Goal: Information Seeking & Learning: Check status

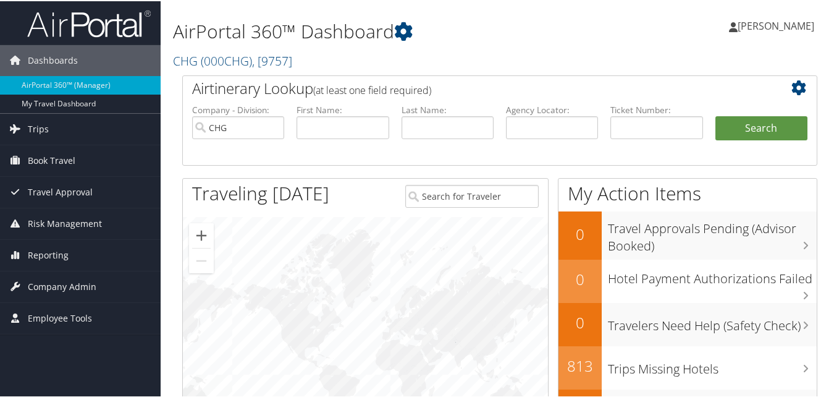
click at [710, 63] on div "AirPortal 360™ Dashboard CHG ( 000CHG ) , [ 9757 ] CHG CompHealth Weatherby CHG…" at bounding box center [500, 37] width 678 height 74
click at [269, 128] on input "CHG" at bounding box center [238, 126] width 92 height 23
click at [336, 124] on input "text" at bounding box center [342, 126] width 92 height 23
paste input "Bagdon"
click at [313, 128] on input "[PERSON_NAME]" at bounding box center [342, 126] width 92 height 23
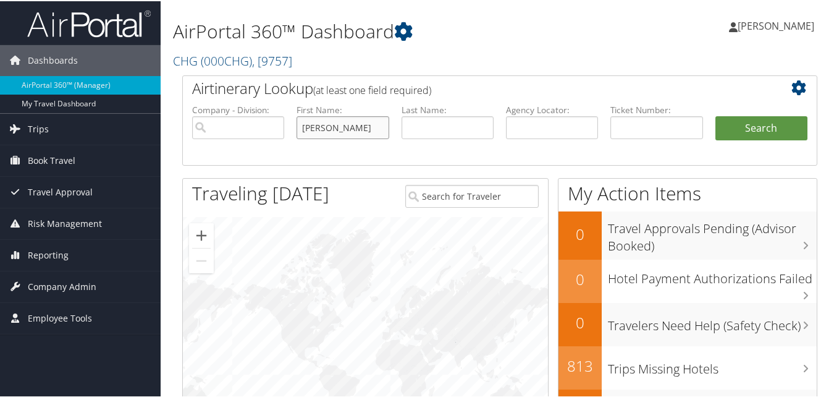
click at [313, 128] on input "[PERSON_NAME]" at bounding box center [342, 126] width 92 height 23
paste input "Calle"
type input "Calle"
click at [428, 125] on input "text" at bounding box center [447, 126] width 92 height 23
paste input "[PERSON_NAME]"
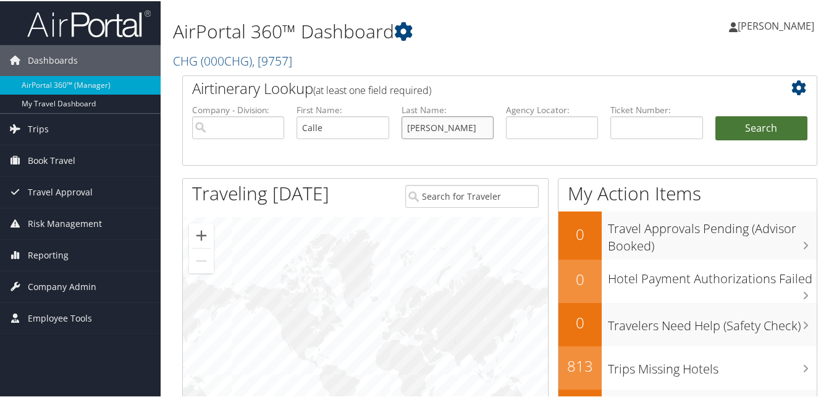
type input "[PERSON_NAME]"
click at [730, 130] on button "Search" at bounding box center [761, 127] width 92 height 25
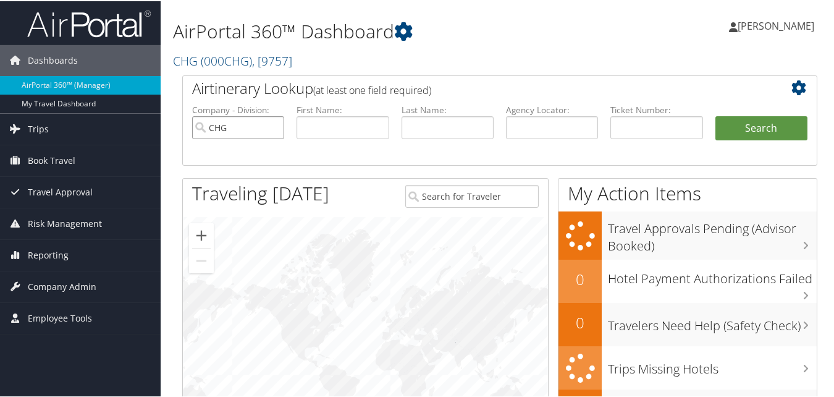
click at [278, 130] on input "CHG" at bounding box center [238, 126] width 92 height 23
click at [334, 129] on input "text" at bounding box center [342, 126] width 92 height 23
paste input "Darah"
type input "Darah"
click at [429, 120] on input "text" at bounding box center [447, 126] width 92 height 23
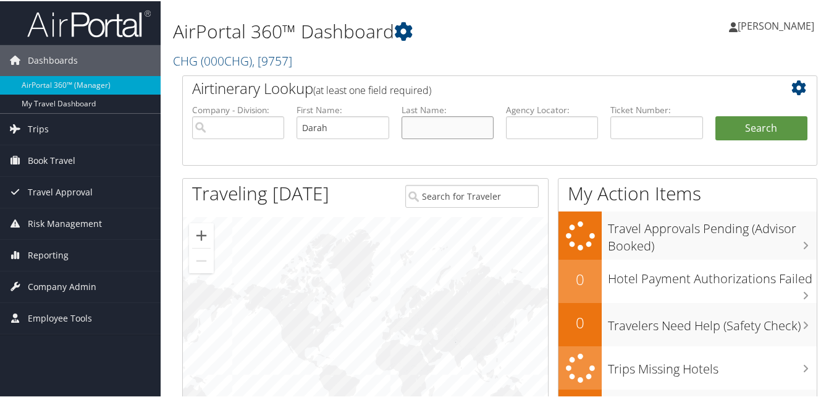
paste input "[PERSON_NAME]"
type input "[PERSON_NAME]"
click at [762, 120] on button "Search" at bounding box center [761, 127] width 92 height 25
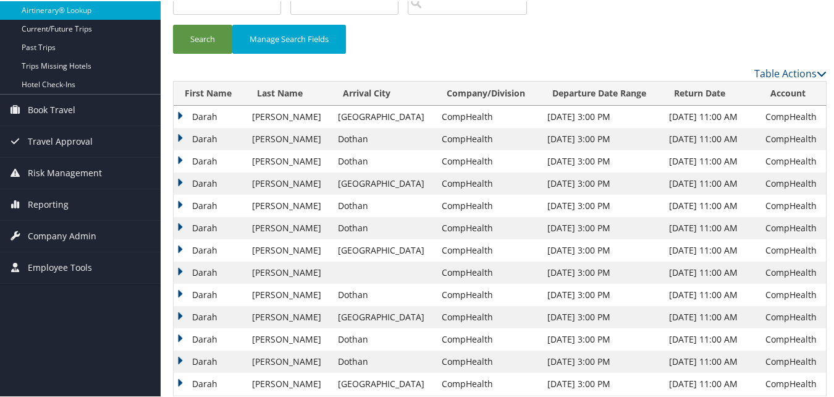
scroll to position [124, 0]
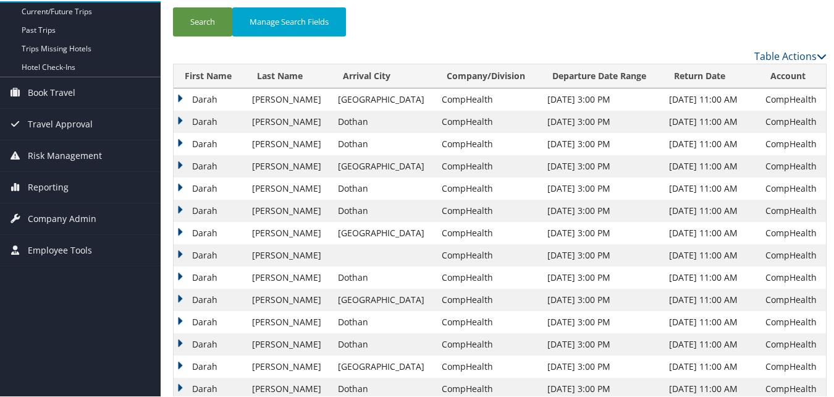
click at [183, 342] on td "Darah" at bounding box center [210, 343] width 72 height 22
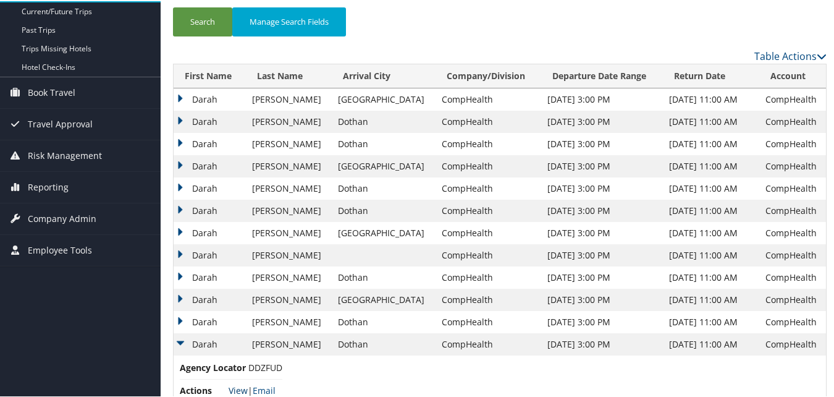
click at [233, 386] on link "View" at bounding box center [238, 389] width 19 height 12
click at [184, 320] on td "Darah" at bounding box center [210, 320] width 72 height 22
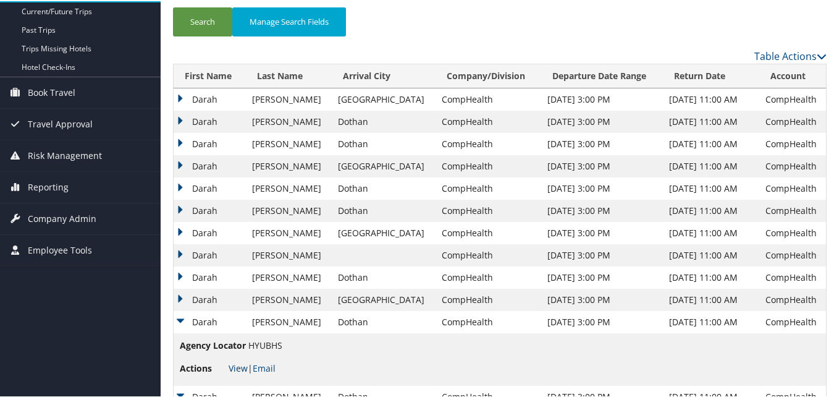
click at [238, 369] on link "View" at bounding box center [238, 367] width 19 height 12
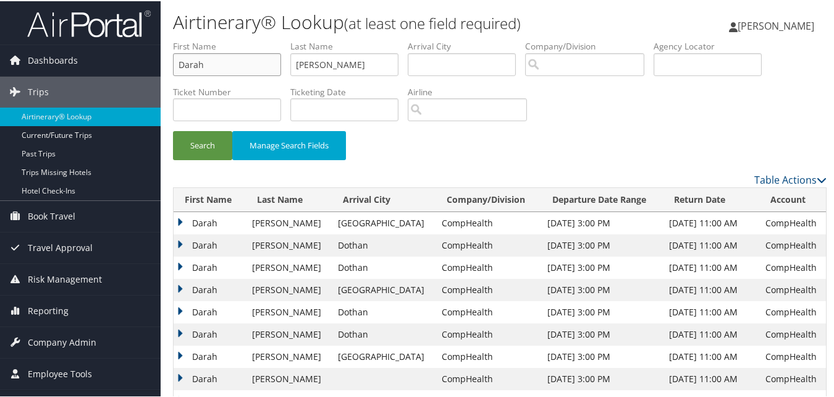
click at [225, 70] on input "Darah" at bounding box center [227, 63] width 108 height 23
paste input "ivya"
type input "Divya"
click at [331, 59] on input "Wright" at bounding box center [344, 63] width 108 height 23
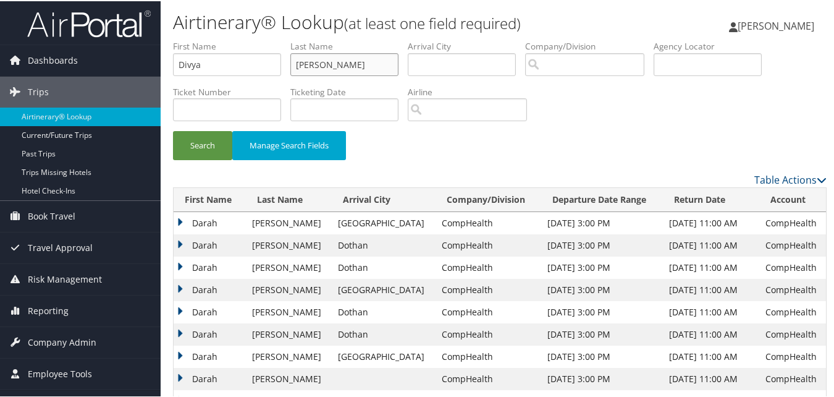
click at [331, 59] on input "Wright" at bounding box center [344, 63] width 108 height 23
paste input "Narayan"
click at [216, 142] on button "Search" at bounding box center [202, 144] width 59 height 29
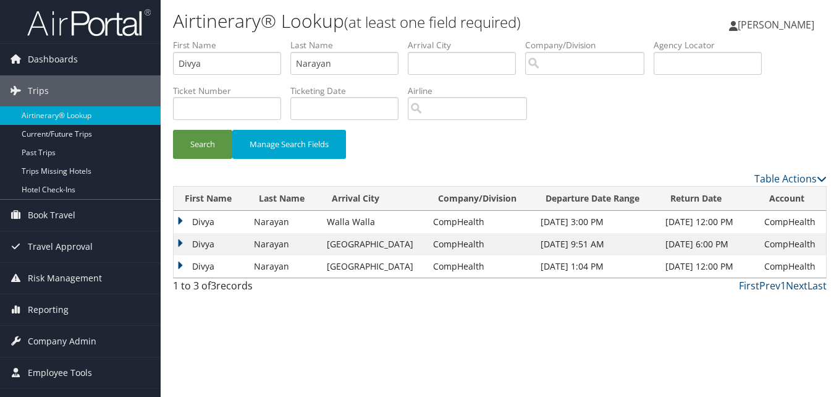
click at [179, 219] on td "Divya" at bounding box center [211, 222] width 74 height 22
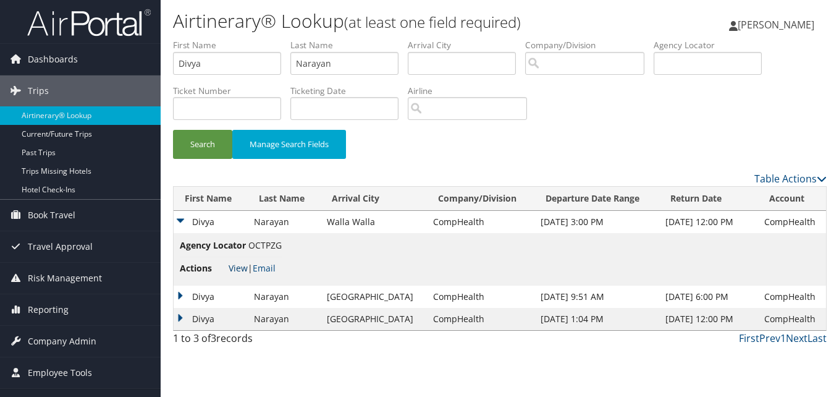
click at [245, 264] on link "View" at bounding box center [238, 268] width 19 height 12
click at [374, 66] on input "Narayan" at bounding box center [344, 63] width 108 height 23
paste input "Gregg"
click at [346, 70] on input "Gregg" at bounding box center [344, 63] width 108 height 23
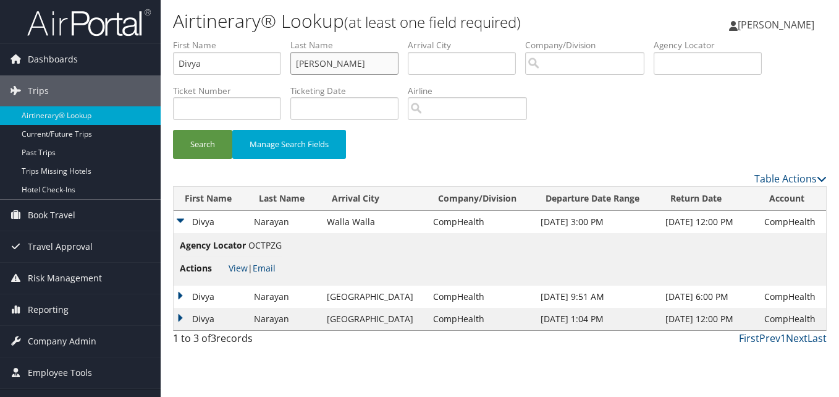
click at [346, 70] on input "Gregg" at bounding box center [344, 63] width 108 height 23
paste input "Horras"
type input "Horras"
click at [177, 65] on input "Divya" at bounding box center [227, 63] width 108 height 23
paste input "Gregg"
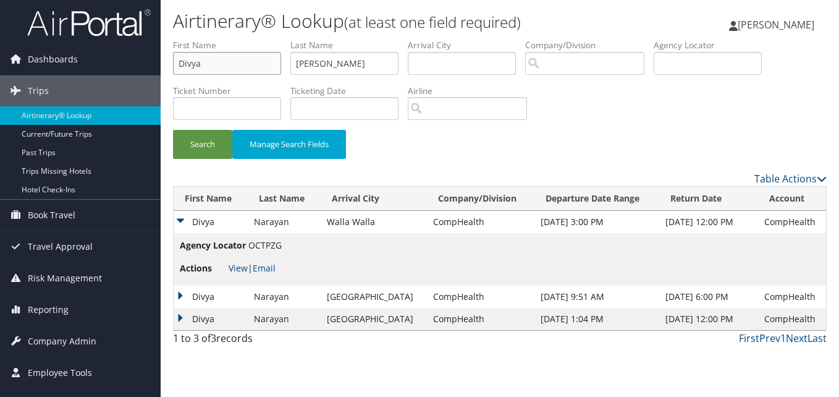
click at [177, 65] on input "Divya" at bounding box center [227, 63] width 108 height 23
click at [193, 152] on button "Search" at bounding box center [202, 144] width 59 height 29
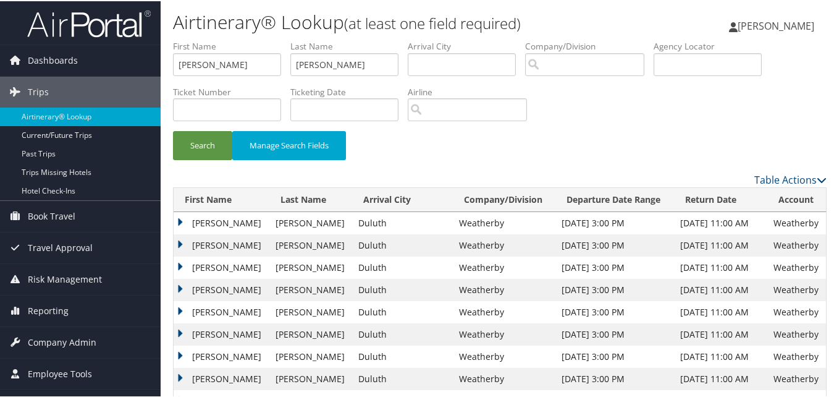
click at [180, 266] on td "Gregg" at bounding box center [222, 266] width 96 height 22
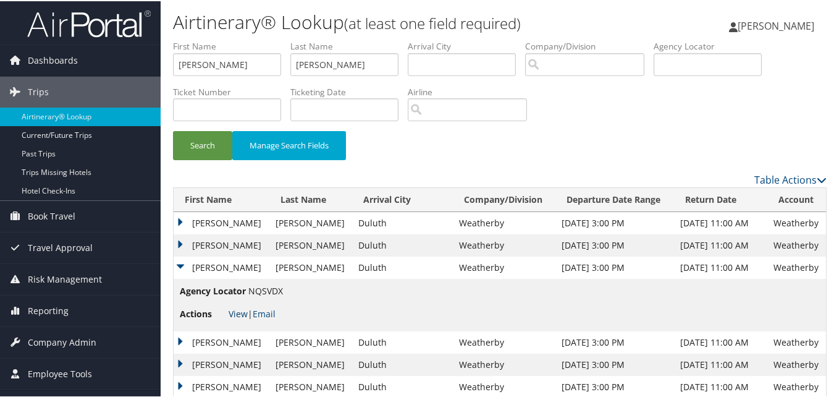
click at [237, 308] on link "View" at bounding box center [238, 312] width 19 height 12
click at [266, 60] on input "Gregg" at bounding box center [227, 63] width 108 height 23
paste input "Mary"
type input "Mary"
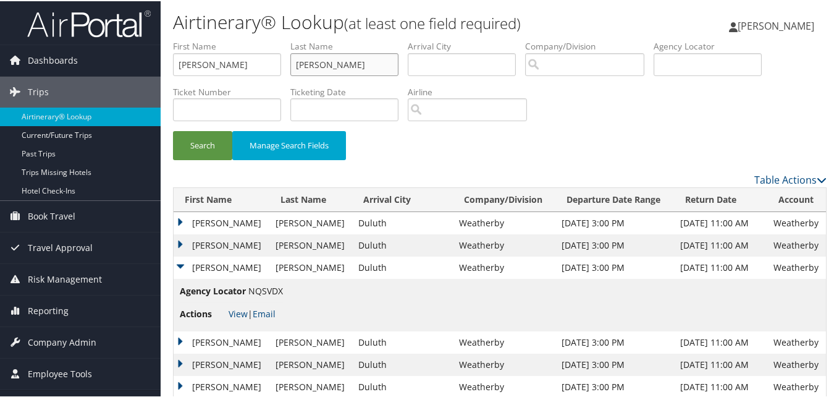
click at [342, 59] on input "Horras" at bounding box center [344, 63] width 108 height 23
paste input "ughe"
type input "Hughes"
click at [221, 138] on button "Search" at bounding box center [202, 144] width 59 height 29
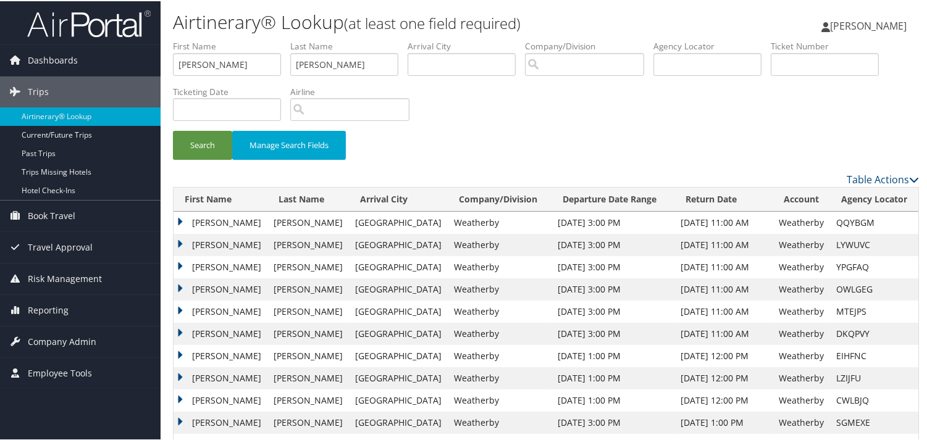
click at [180, 243] on td "Mary" at bounding box center [221, 244] width 94 height 22
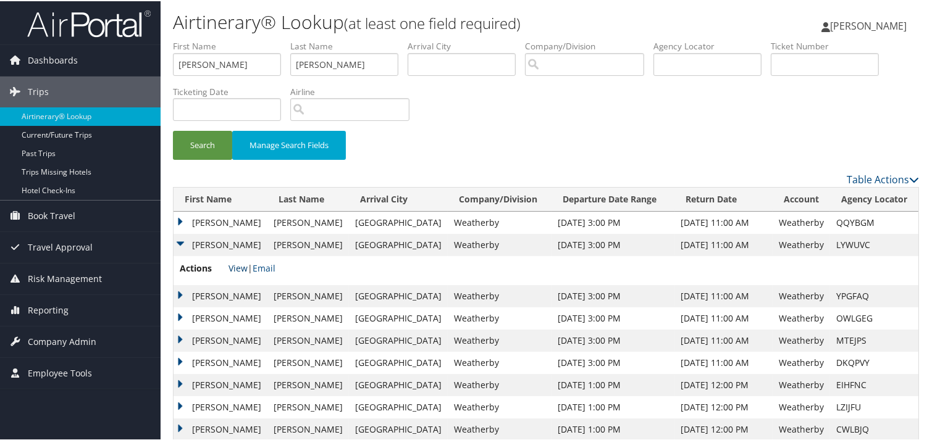
click at [242, 269] on link "View" at bounding box center [238, 267] width 19 height 12
click at [241, 49] on label "First Name" at bounding box center [231, 45] width 117 height 12
click at [243, 58] on input "Mary" at bounding box center [227, 63] width 108 height 23
paste input "Terri"
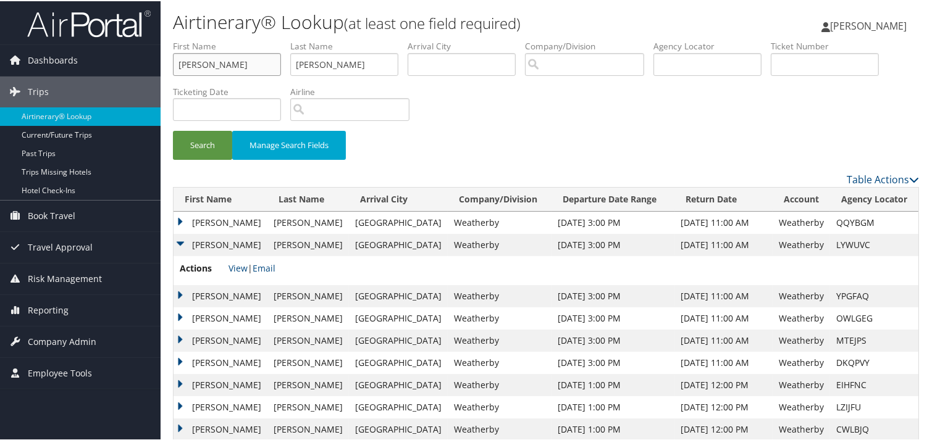
type input "Terri"
click at [324, 65] on input "Hughes" at bounding box center [344, 63] width 108 height 23
paste input "Eure"
type input "Eure"
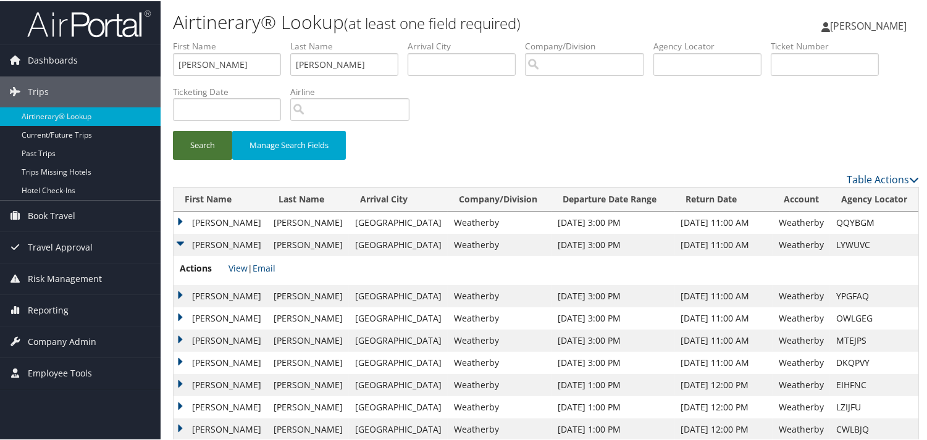
click at [212, 138] on button "Search" at bounding box center [202, 144] width 59 height 29
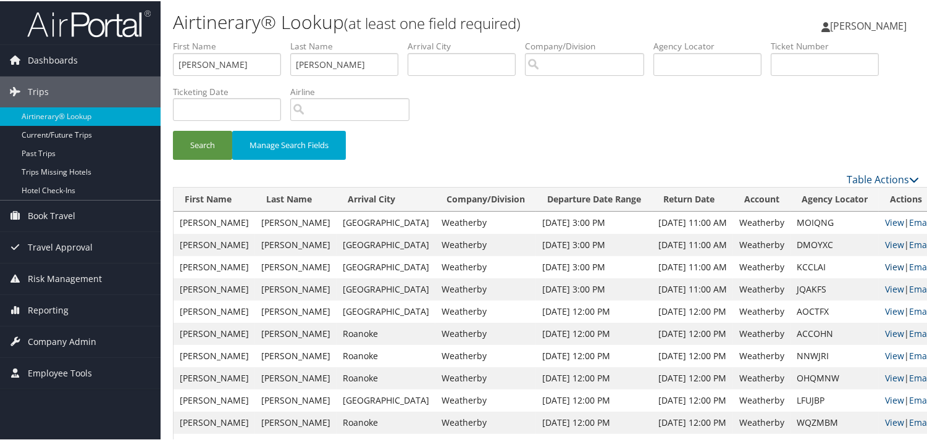
click at [838, 269] on link "View" at bounding box center [894, 266] width 19 height 12
click at [191, 65] on input "Terri" at bounding box center [227, 63] width 108 height 23
paste input "Mary"
type input "Mary"
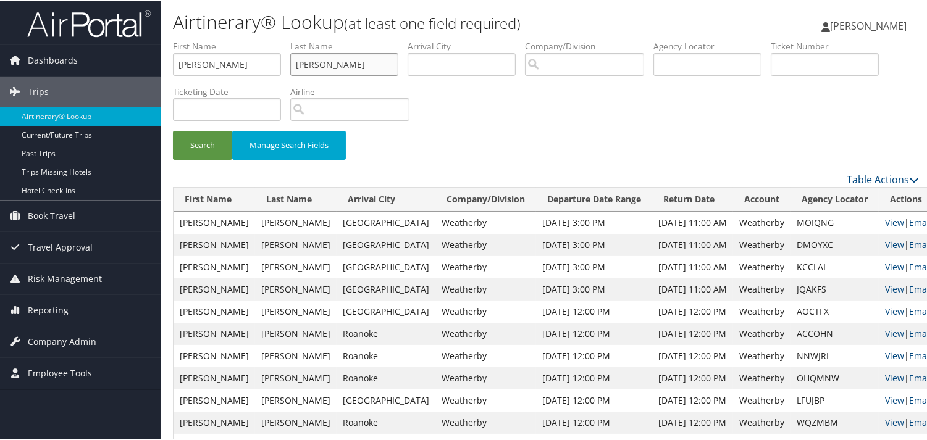
click at [324, 67] on input "Eure" at bounding box center [344, 63] width 108 height 23
paste input "Dacosta"
click at [212, 137] on button "Search" at bounding box center [202, 144] width 59 height 29
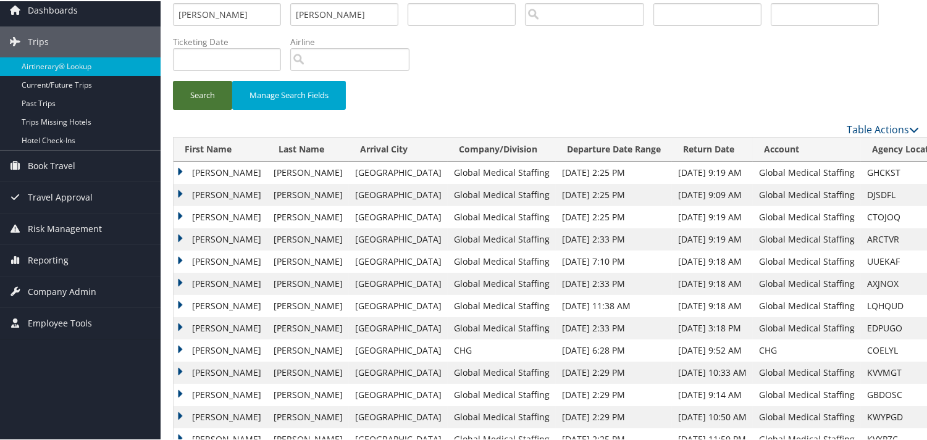
scroll to position [30, 0]
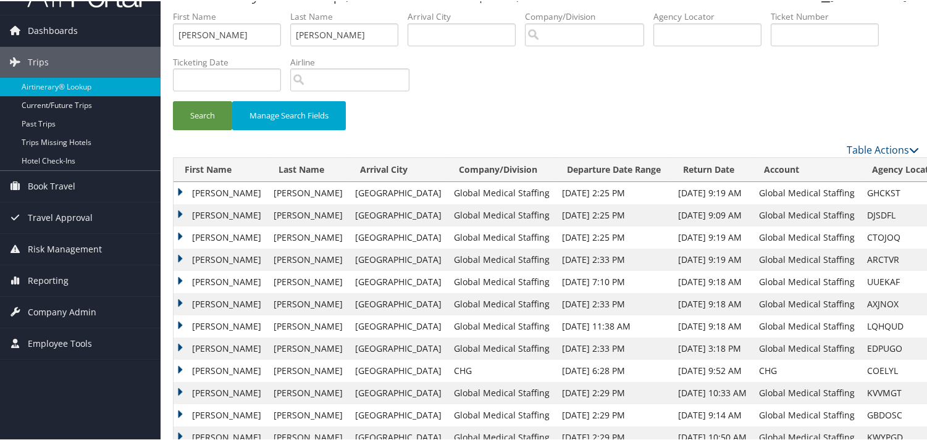
click at [183, 279] on td "Mary" at bounding box center [221, 281] width 94 height 22
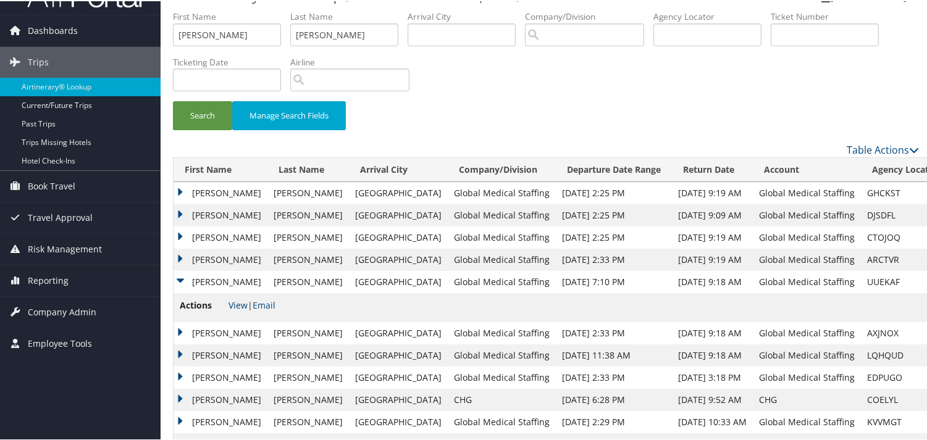
click at [238, 303] on link "View" at bounding box center [238, 304] width 19 height 12
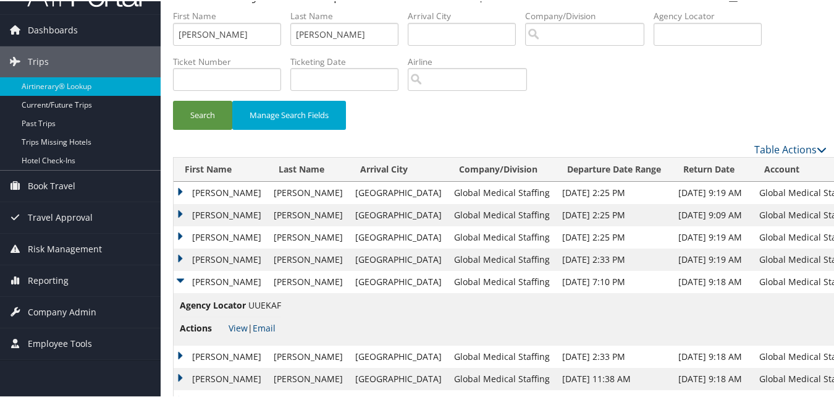
click at [175, 358] on td "Mary" at bounding box center [221, 355] width 94 height 22
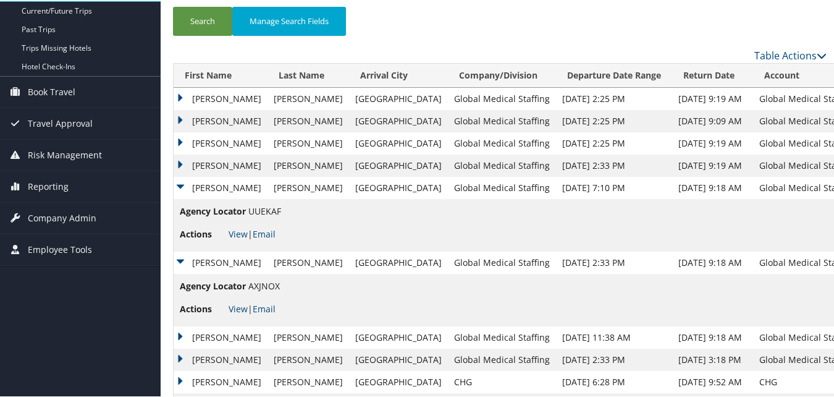
scroll to position [154, 0]
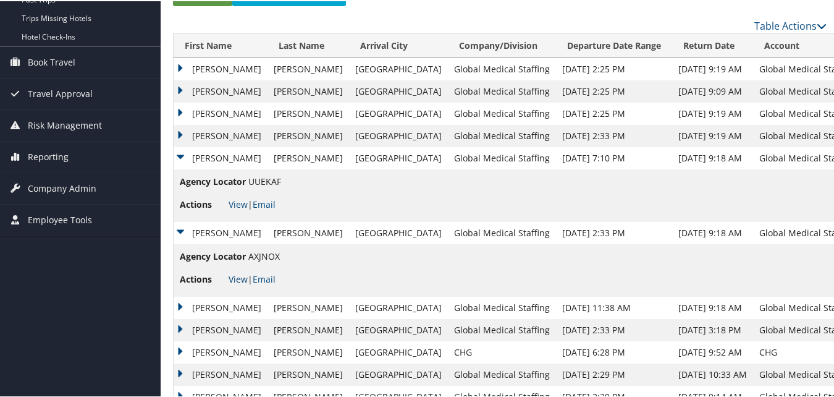
click at [233, 279] on link "View" at bounding box center [238, 278] width 19 height 12
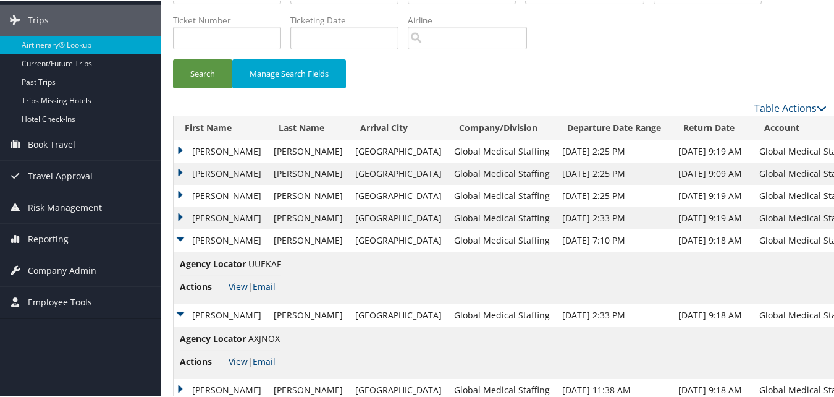
scroll to position [0, 0]
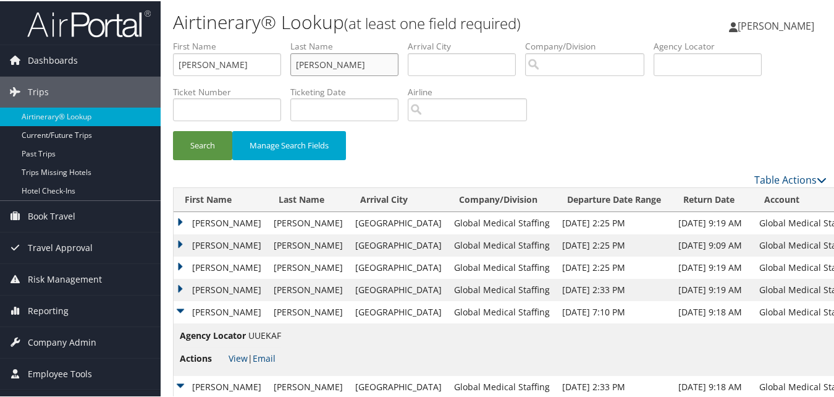
click at [308, 68] on input "Dacosta" at bounding box center [344, 63] width 108 height 23
paste input "Wang"
type input "Wang"
click at [259, 70] on input "Mary" at bounding box center [227, 63] width 108 height 23
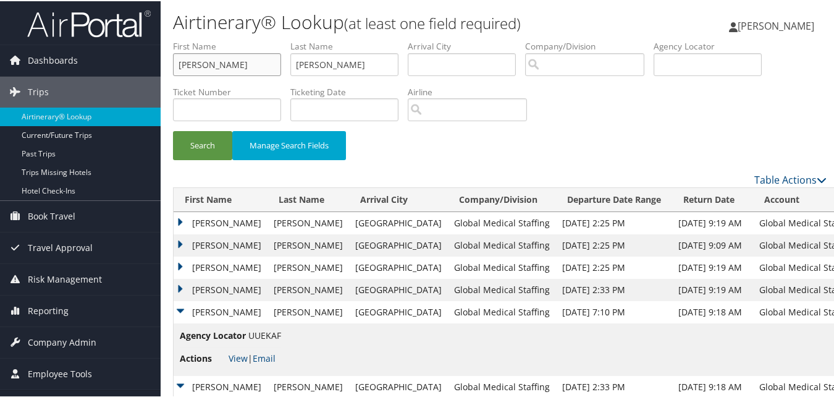
click at [259, 70] on input "Mary" at bounding box center [227, 63] width 108 height 23
click at [256, 69] on input "text" at bounding box center [227, 63] width 108 height 23
paste input "Jason"
click at [206, 137] on button "Search" at bounding box center [202, 144] width 59 height 29
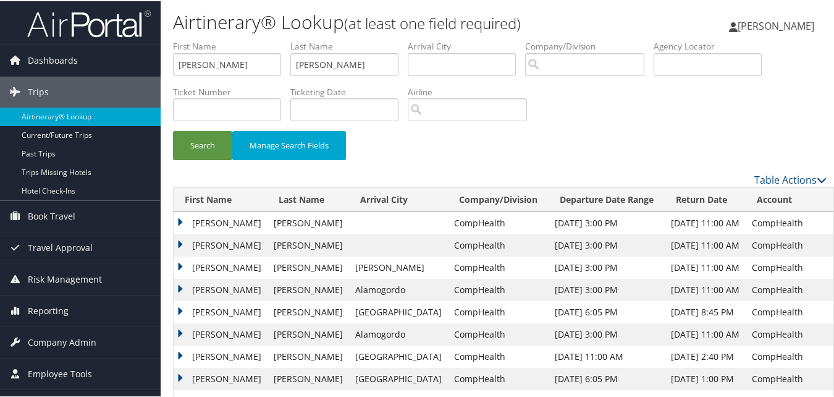
click at [185, 277] on td "Jason" at bounding box center [221, 288] width 94 height 22
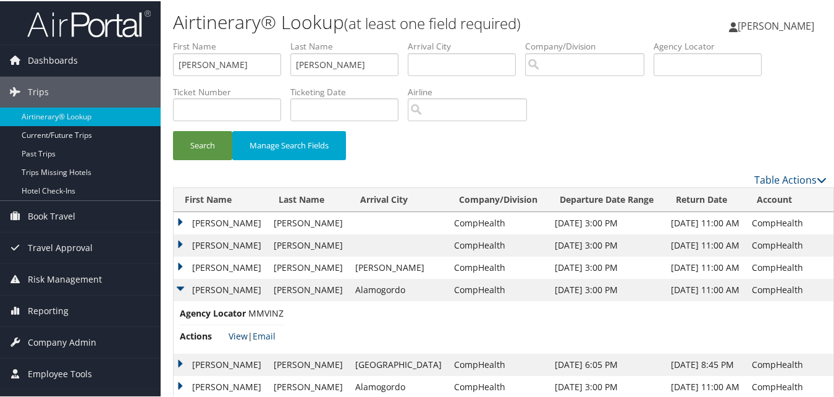
click at [240, 340] on link "View" at bounding box center [238, 335] width 19 height 12
click at [180, 262] on td "Jason" at bounding box center [221, 266] width 94 height 22
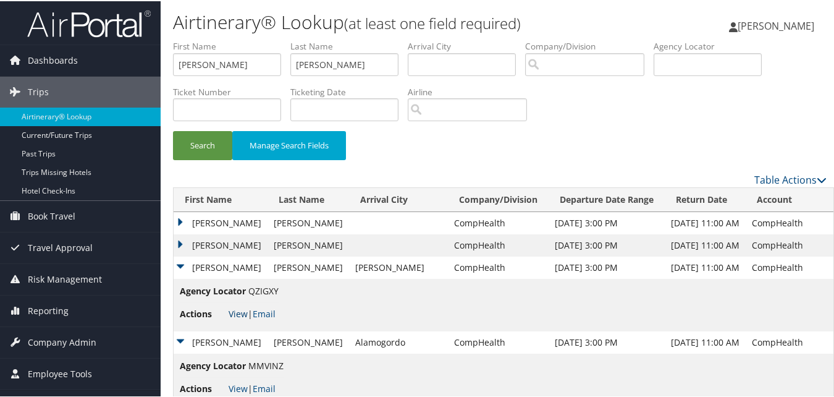
click at [237, 309] on link "View" at bounding box center [238, 312] width 19 height 12
click at [181, 338] on td "Jason" at bounding box center [221, 341] width 94 height 22
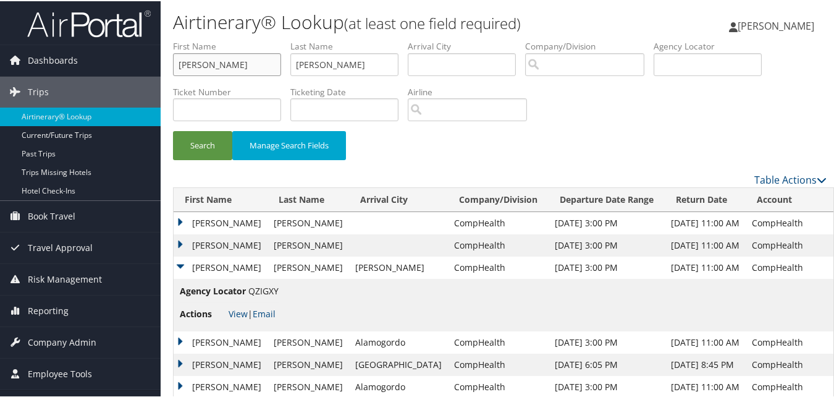
click at [235, 67] on input "Jason" at bounding box center [227, 63] width 108 height 23
paste input "Michael"
type input "Michael"
click at [357, 65] on input "Wang" at bounding box center [344, 63] width 108 height 23
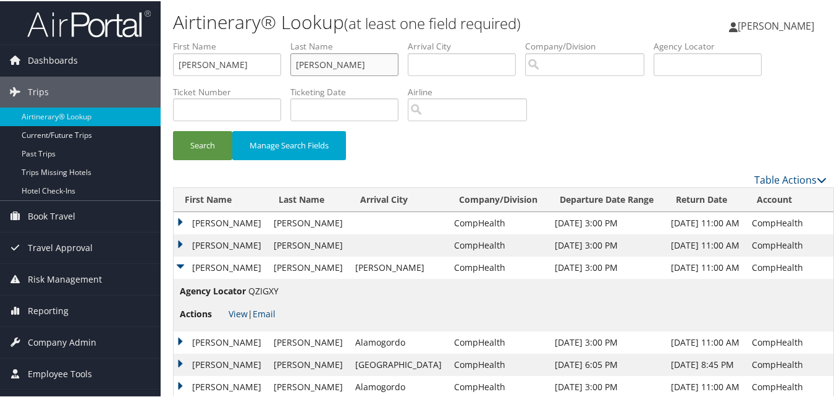
click at [357, 65] on input "Wang" at bounding box center [344, 63] width 108 height 23
paste input "Cearlock"
type input "Cearlock"
click at [223, 132] on button "Search" at bounding box center [202, 144] width 59 height 29
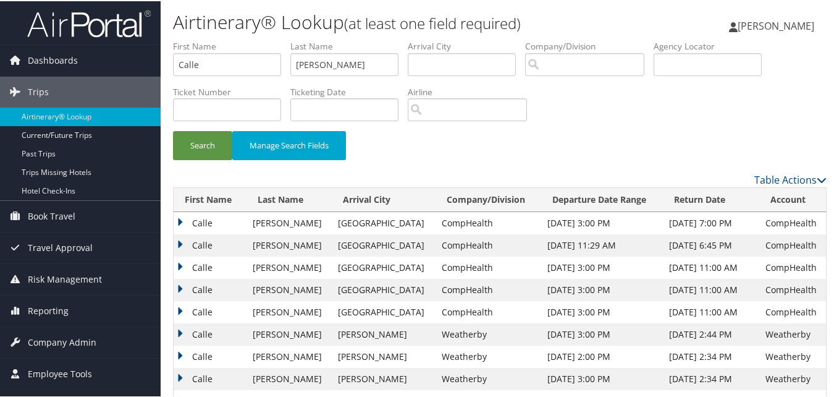
drag, startPoint x: 178, startPoint y: 216, endPoint x: 182, endPoint y: 230, distance: 14.8
click at [178, 216] on td "Calle" at bounding box center [210, 222] width 73 height 22
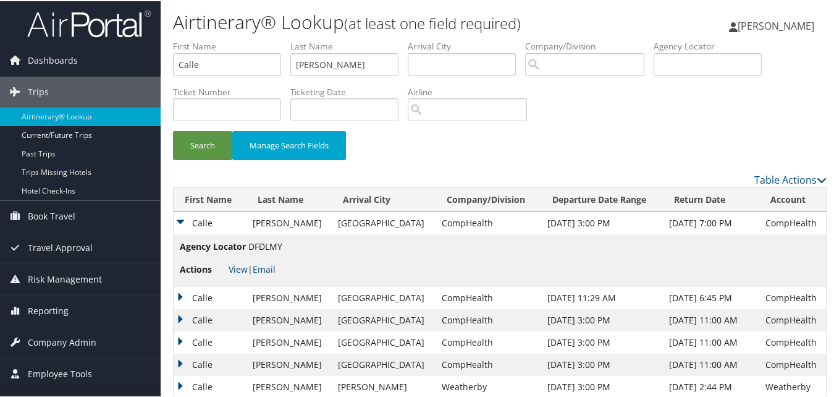
click at [235, 269] on link "View" at bounding box center [238, 268] width 19 height 12
click at [194, 71] on input "Calle" at bounding box center [227, 63] width 108 height 23
paste input "Prashant"
type input "Prashant"
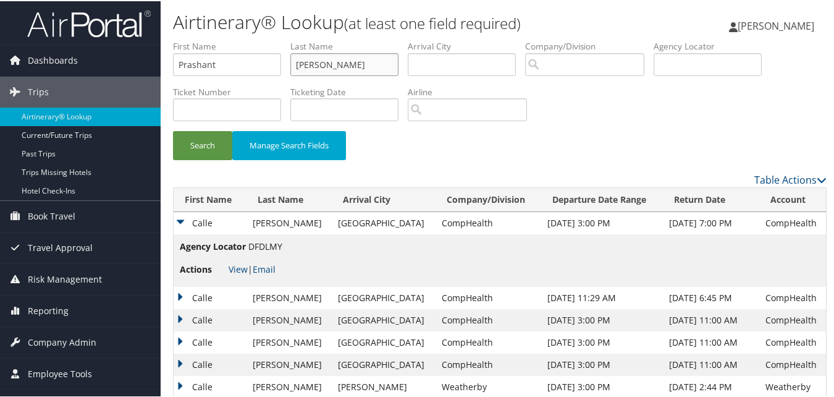
click at [347, 61] on input "[PERSON_NAME]" at bounding box center [344, 63] width 108 height 23
paste input "Shankar"
type input "Shankar"
click at [197, 145] on button "Search" at bounding box center [202, 144] width 59 height 29
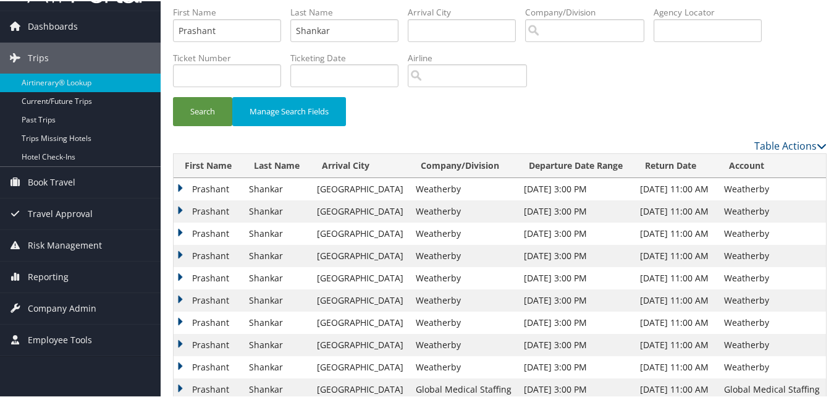
scroll to position [62, 0]
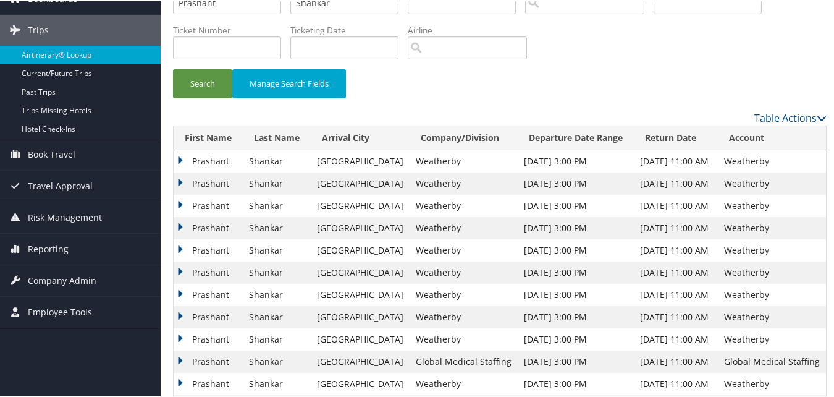
click at [178, 337] on td "Prashant" at bounding box center [208, 338] width 69 height 22
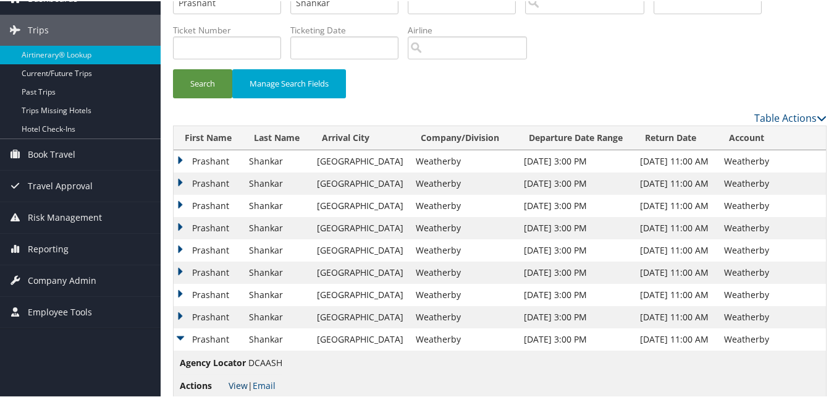
click at [244, 380] on link "View" at bounding box center [238, 384] width 19 height 12
click at [181, 316] on td "Prashant" at bounding box center [208, 316] width 69 height 22
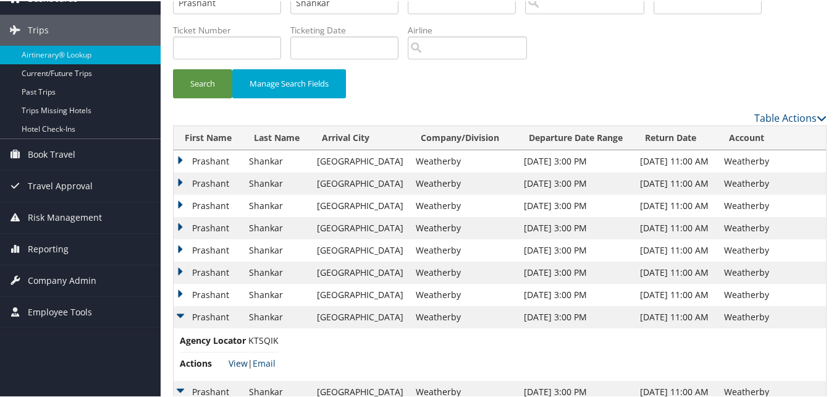
click at [236, 361] on link "View" at bounding box center [238, 362] width 19 height 12
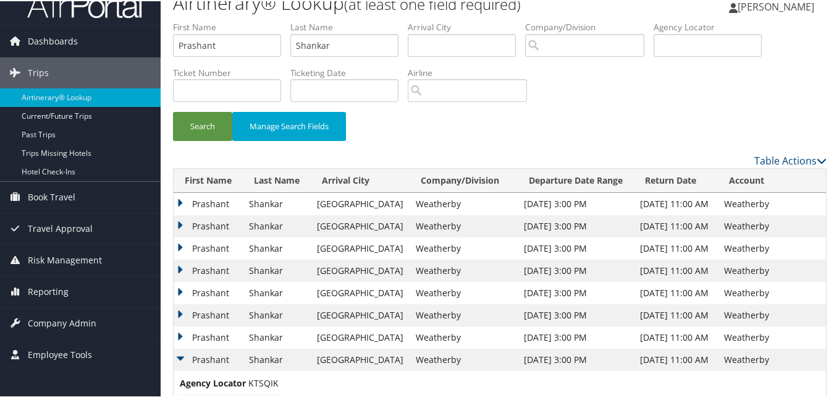
scroll to position [0, 0]
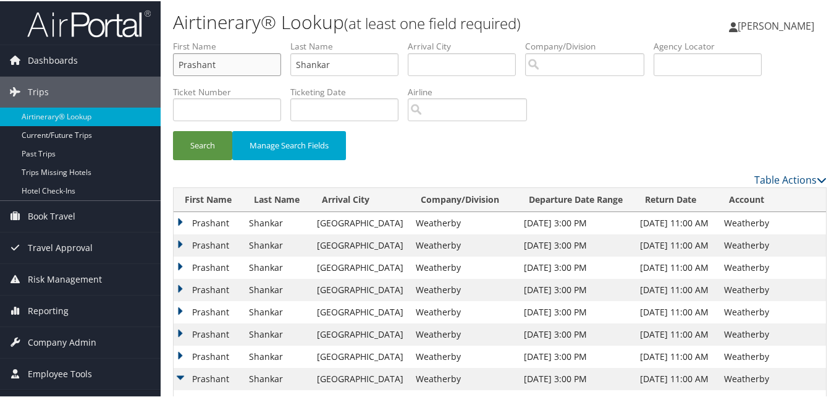
click at [232, 59] on input "Prashant" at bounding box center [227, 63] width 108 height 23
paste input "Lisa"
type input "Lisa"
click at [351, 66] on input "Shankar" at bounding box center [344, 63] width 108 height 23
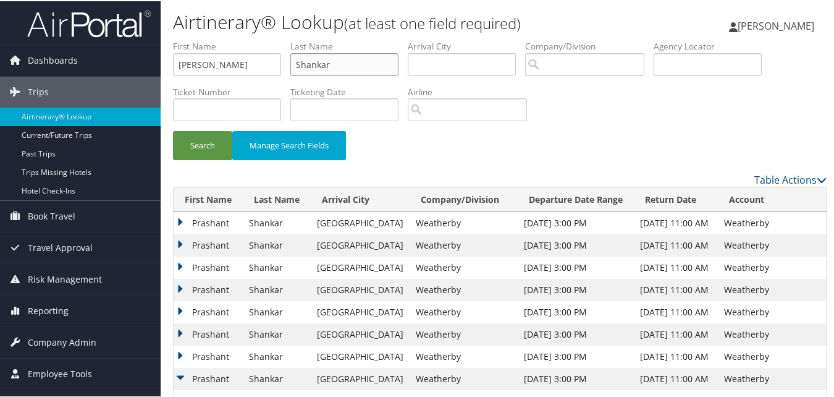
click at [351, 66] on input "Shankar" at bounding box center [344, 63] width 108 height 23
paste input "Chastant"
type input "Chastant"
click at [214, 146] on button "Search" at bounding box center [202, 144] width 59 height 29
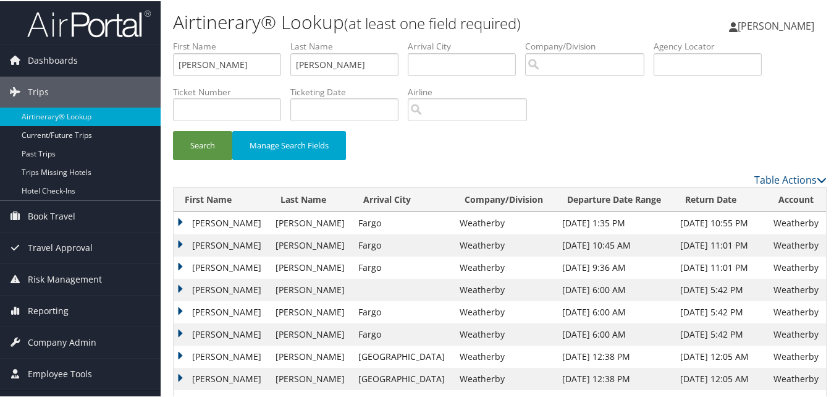
click at [182, 245] on td "Lisa" at bounding box center [222, 244] width 96 height 22
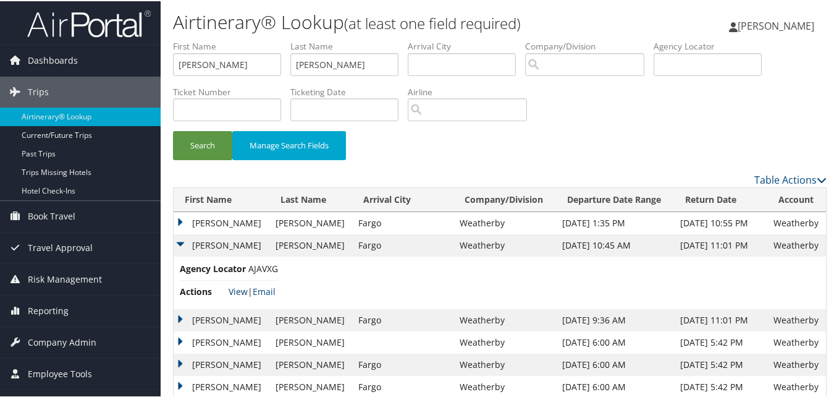
click at [241, 292] on link "View" at bounding box center [238, 290] width 19 height 12
click at [228, 60] on input "Lisa" at bounding box center [227, 63] width 108 height 23
paste input "Cordell"
click at [228, 60] on input "Lisa" at bounding box center [227, 63] width 108 height 23
type input "Cordell"
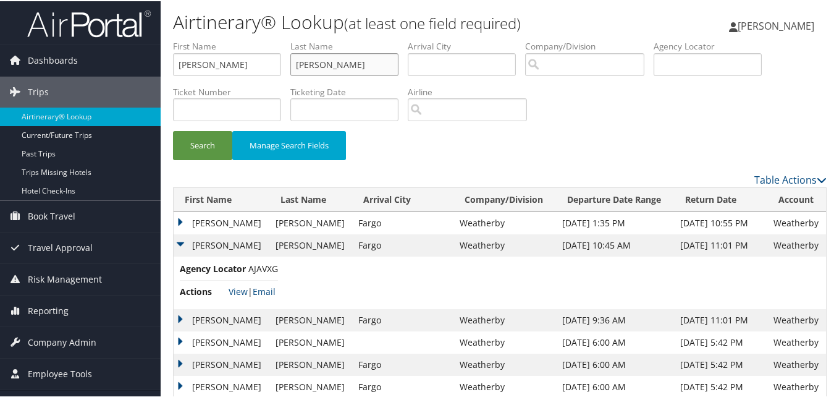
click at [319, 57] on input "Chastant" at bounding box center [344, 63] width 108 height 23
paste input "Preciado"
type input "Preciado"
click at [199, 143] on button "Search" at bounding box center [202, 144] width 59 height 29
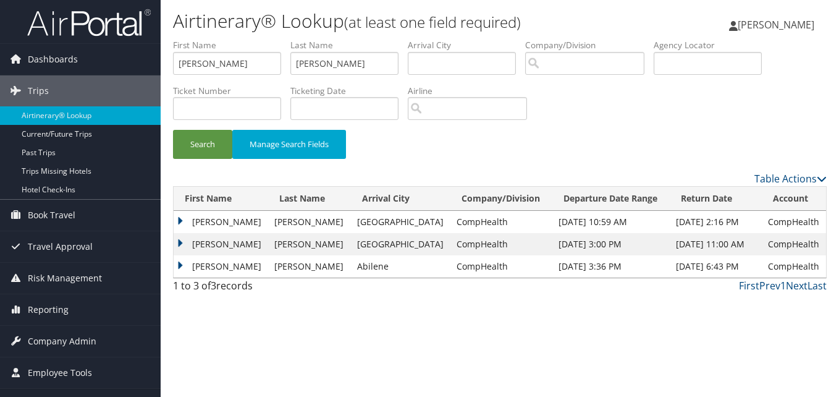
click at [179, 244] on td "Cordell" at bounding box center [221, 244] width 95 height 22
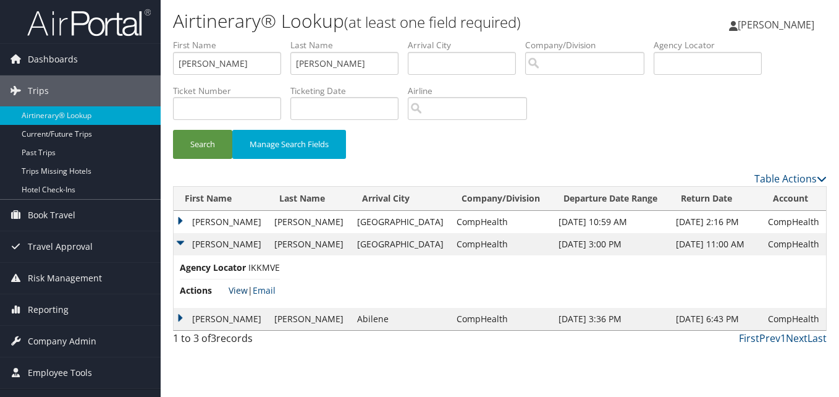
click at [242, 295] on link "View" at bounding box center [238, 290] width 19 height 12
click at [246, 65] on input "Cordell" at bounding box center [227, 63] width 108 height 23
paste input "Justin"
type input "Justin"
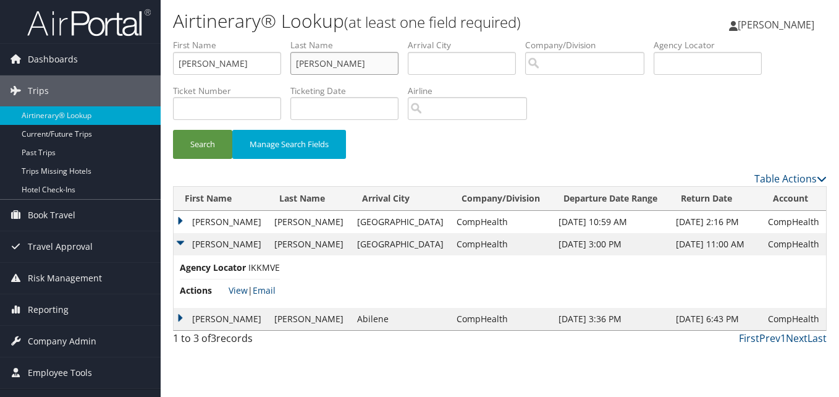
click at [350, 69] on input "Preciado" at bounding box center [344, 63] width 108 height 23
paste input "Nguyen"
type input "Nguyen"
click at [202, 153] on button "Search" at bounding box center [202, 144] width 59 height 29
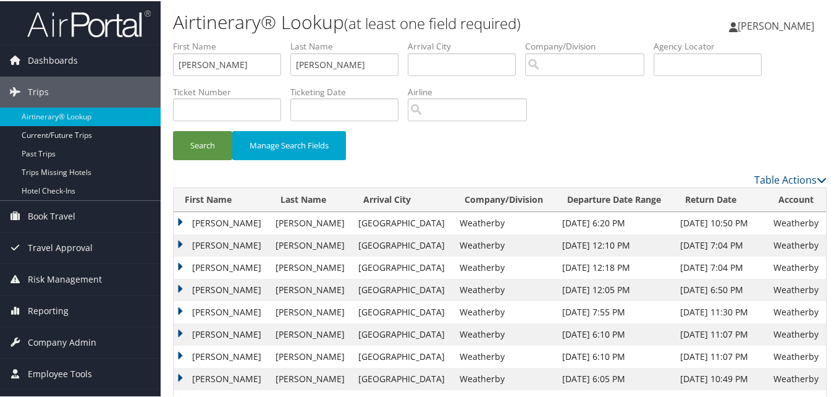
click at [175, 221] on td "Justin" at bounding box center [222, 222] width 96 height 22
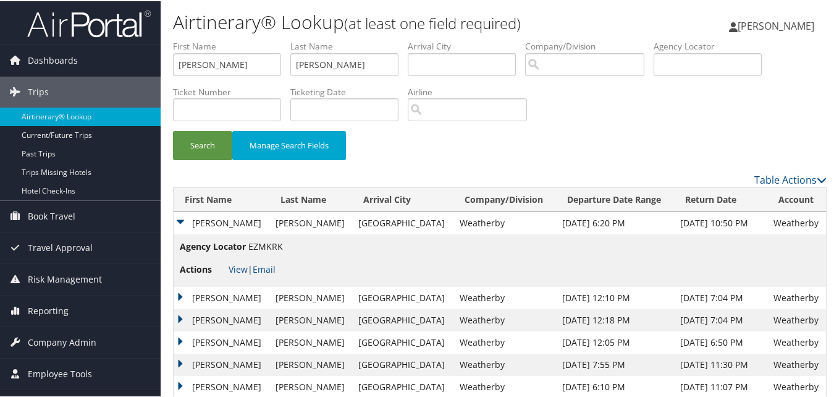
click at [248, 270] on span "View | Email" at bounding box center [252, 268] width 47 height 12
click at [239, 268] on link "View" at bounding box center [238, 268] width 19 height 12
click at [265, 74] on input "Justin" at bounding box center [227, 63] width 108 height 23
click at [246, 65] on input "Justin" at bounding box center [227, 63] width 108 height 23
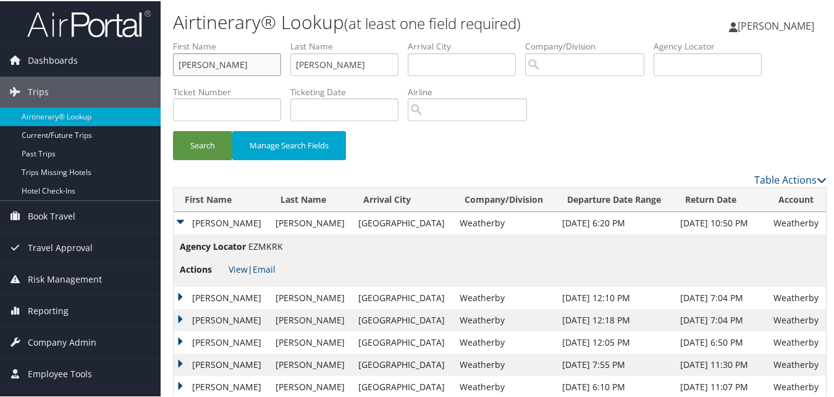
click at [262, 74] on input "Justin" at bounding box center [227, 63] width 108 height 23
click at [266, 62] on input "Justin" at bounding box center [227, 63] width 108 height 23
paste input "erry"
click at [204, 141] on button "Search" at bounding box center [202, 144] width 59 height 29
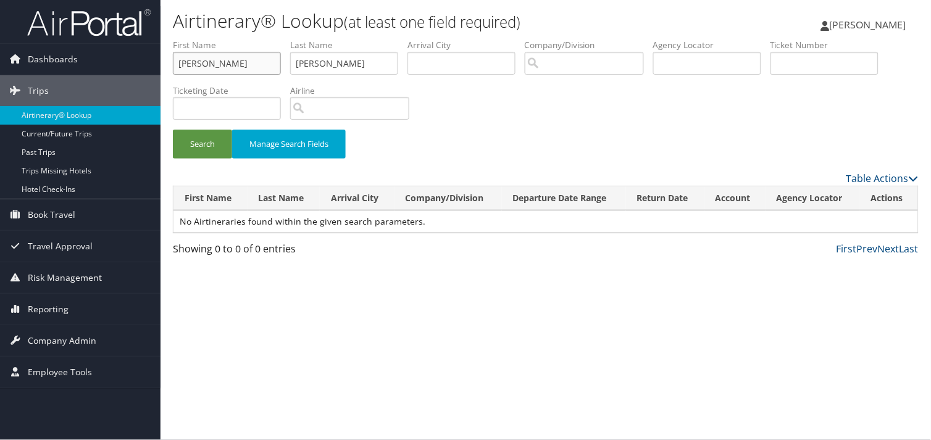
click at [213, 64] on input "Jerry" at bounding box center [227, 63] width 108 height 23
paste input "Ann"
type input "Ann"
click at [380, 66] on input "Nguyen" at bounding box center [344, 63] width 108 height 23
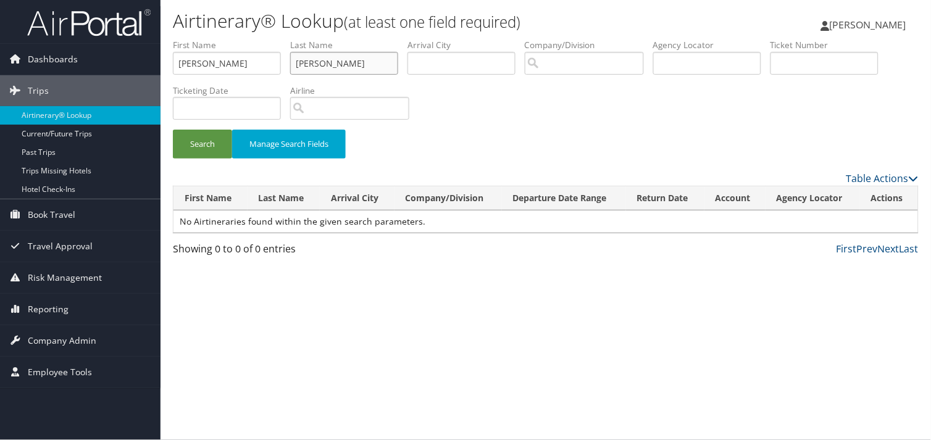
click at [380, 66] on input "Nguyen" at bounding box center [344, 63] width 108 height 23
paste input "Rolfs"
type input "Rolfs"
click at [199, 146] on button "Search" at bounding box center [202, 144] width 59 height 29
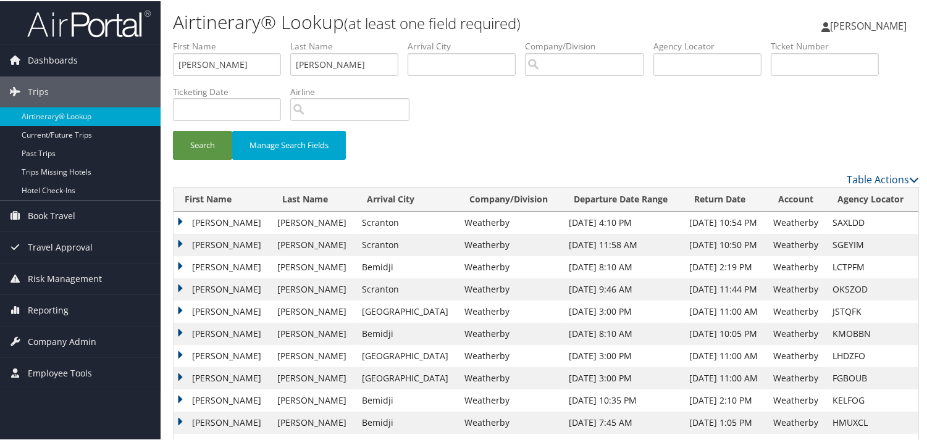
click at [183, 281] on td "Ann" at bounding box center [223, 288] width 98 height 22
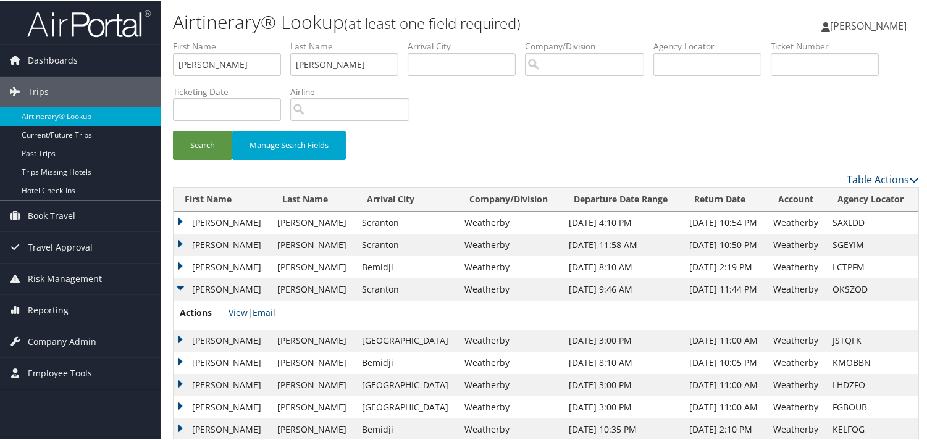
click at [225, 313] on span "Actions" at bounding box center [203, 312] width 46 height 14
click at [237, 315] on link "View" at bounding box center [238, 312] width 19 height 12
click at [262, 58] on input "Ann" at bounding box center [227, 63] width 108 height 23
paste input "Marcelle"
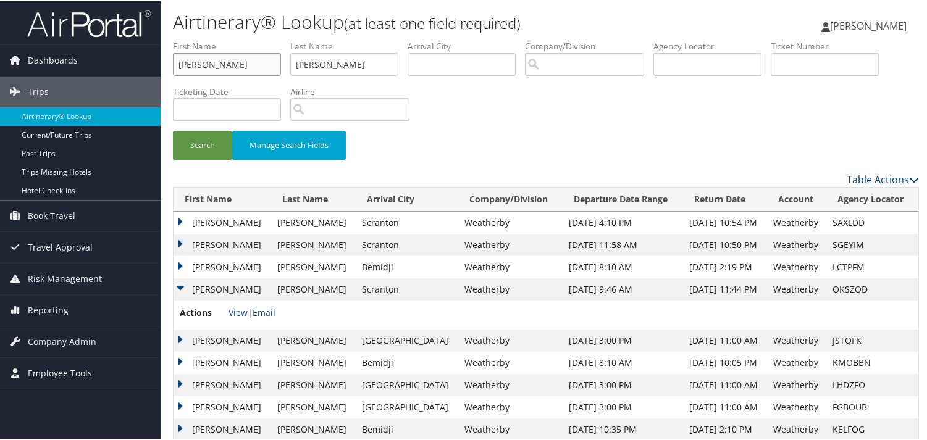
type input "Marcelle"
click at [347, 61] on input "Rolfs" at bounding box center [344, 63] width 108 height 23
paste input "Stucky"
type input "Stucky"
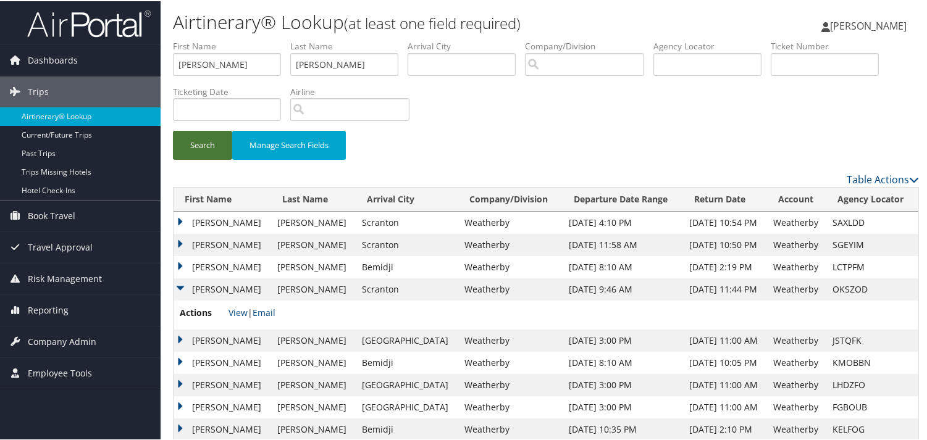
click at [191, 145] on button "Search" at bounding box center [202, 144] width 59 height 29
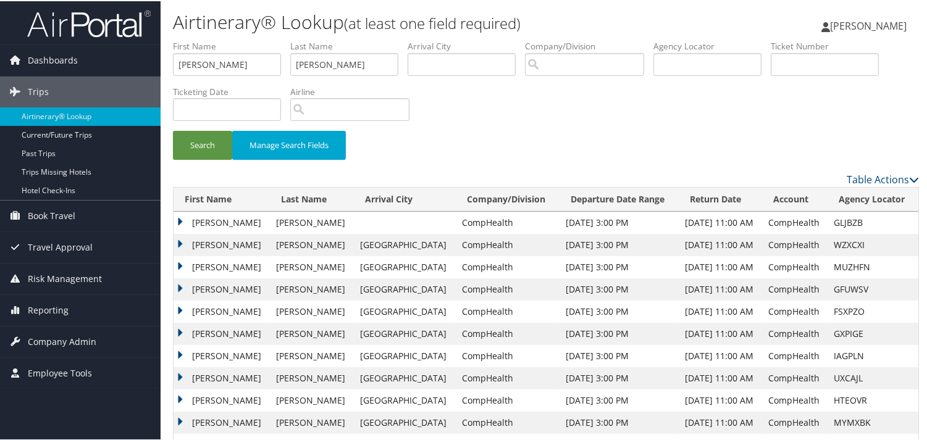
click at [176, 306] on td "Marcelle" at bounding box center [222, 311] width 96 height 22
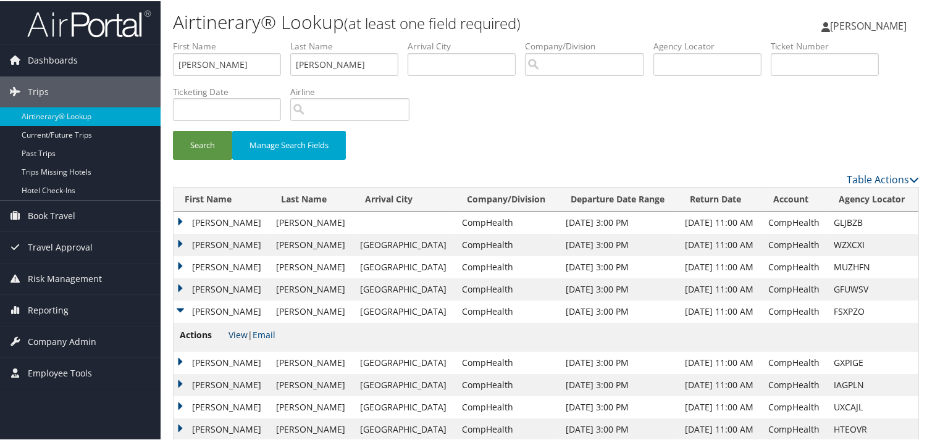
click at [243, 330] on link "View" at bounding box center [238, 334] width 19 height 12
click at [182, 363] on td "Marcelle" at bounding box center [222, 362] width 96 height 22
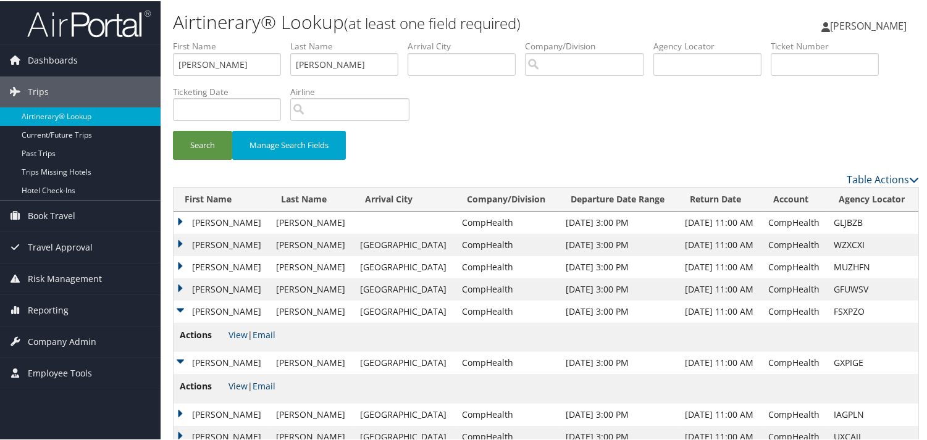
click at [236, 382] on link "View" at bounding box center [238, 385] width 19 height 12
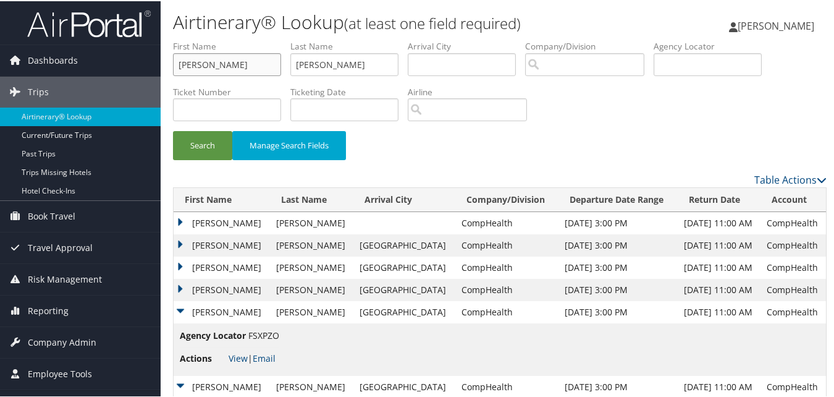
click at [259, 70] on input "Marcelle" at bounding box center [227, 63] width 108 height 23
paste input "David"
type input "David"
click at [348, 70] on input "Stucky" at bounding box center [344, 63] width 108 height 23
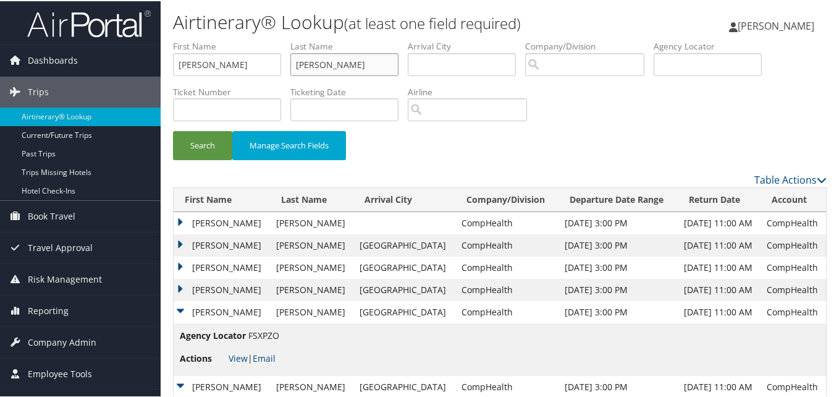
click at [348, 70] on input "Stucky" at bounding box center [344, 63] width 108 height 23
paste input "Nesbitt"
type input "Nesbitt"
click at [229, 150] on button "Search" at bounding box center [202, 144] width 59 height 29
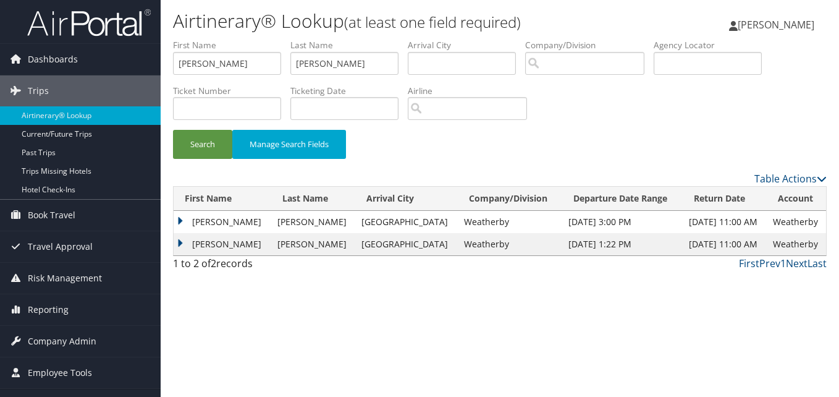
click at [196, 253] on td "David" at bounding box center [223, 244] width 98 height 22
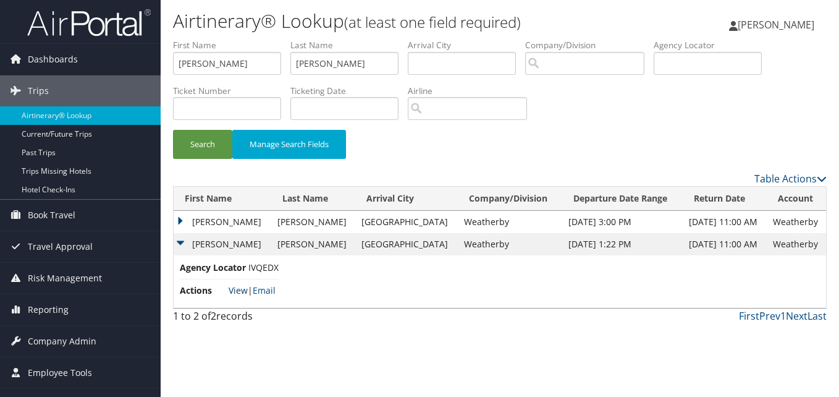
click at [242, 288] on link "View" at bounding box center [238, 290] width 19 height 12
click at [236, 56] on input "David" at bounding box center [227, 63] width 108 height 23
paste input "Tammy"
type input "Tammy"
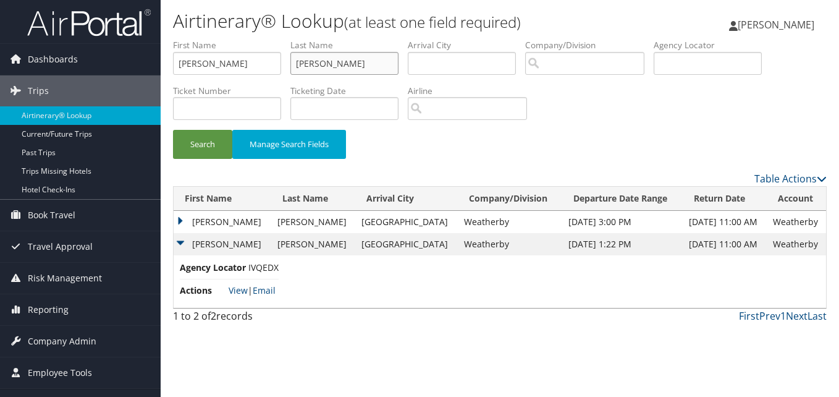
click at [319, 72] on input "Nesbitt" at bounding box center [344, 63] width 108 height 23
paste input "Dorfman"
type input "Dorfman"
click at [196, 134] on button "Search" at bounding box center [202, 144] width 59 height 29
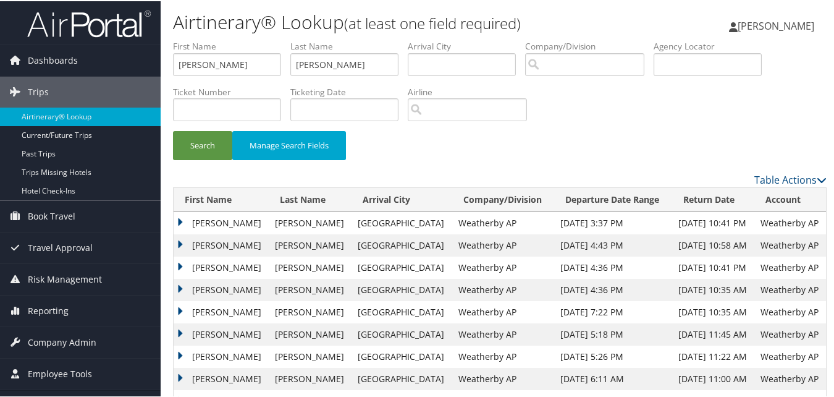
click at [182, 266] on td "Tammy" at bounding box center [221, 266] width 95 height 22
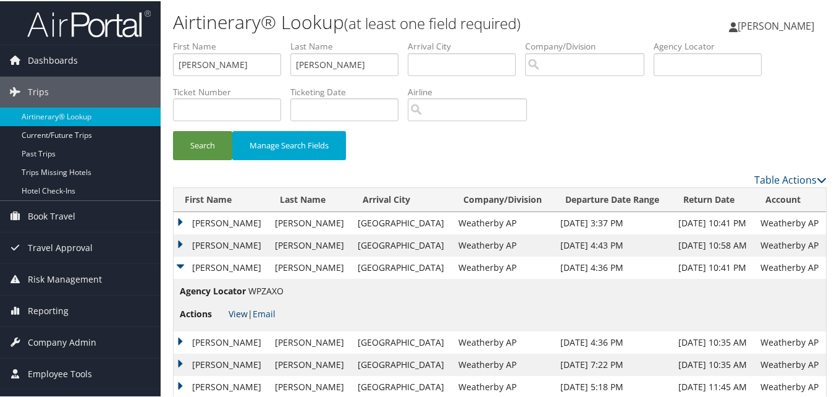
click at [232, 310] on link "View" at bounding box center [238, 312] width 19 height 12
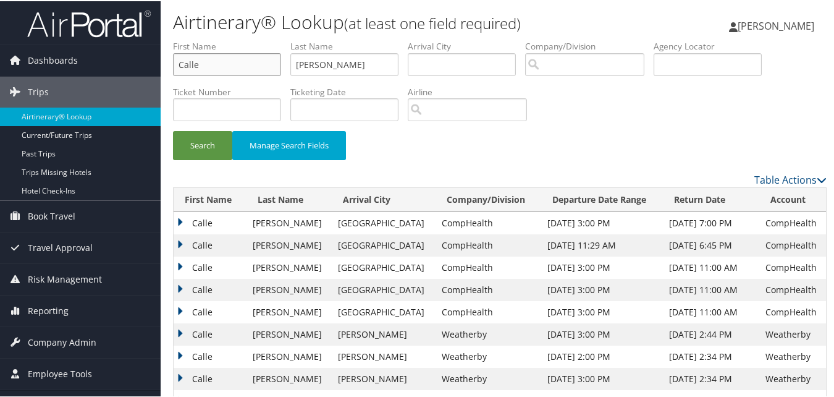
click at [230, 65] on input "Calle" at bounding box center [227, 63] width 108 height 23
paste input "[PERSON_NAME]"
type input "[PERSON_NAME]"
click at [359, 58] on input "[PERSON_NAME]" at bounding box center [344, 63] width 108 height 23
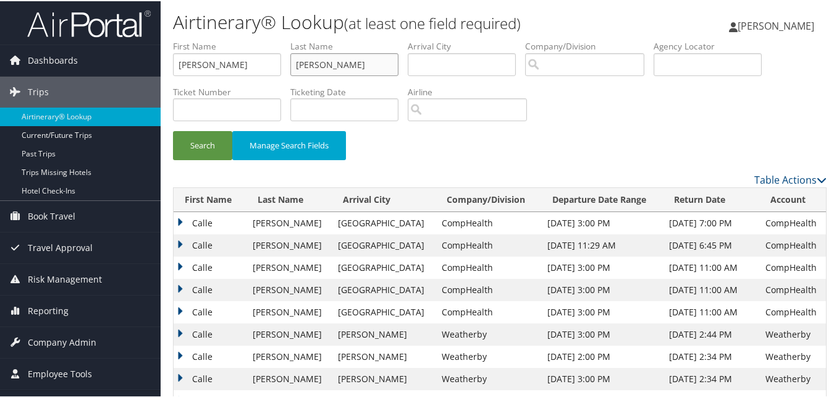
click at [359, 58] on input "[PERSON_NAME]" at bounding box center [344, 63] width 108 height 23
paste input "heria"
type input "Bagherian"
click at [224, 138] on button "Search" at bounding box center [202, 144] width 59 height 29
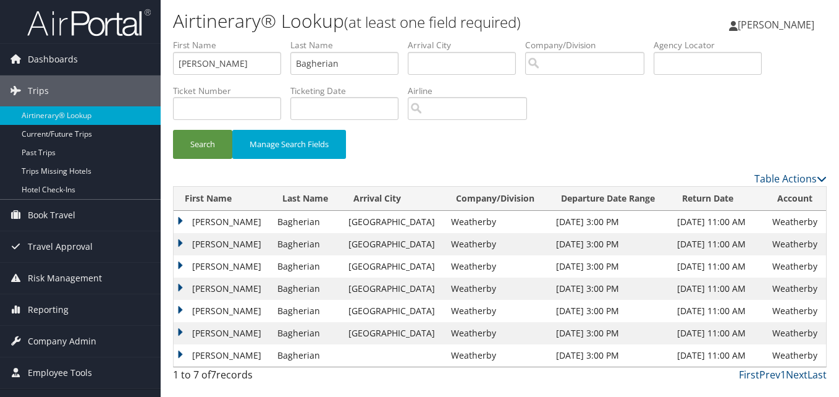
click at [183, 218] on td "Sharareh" at bounding box center [223, 222] width 98 height 22
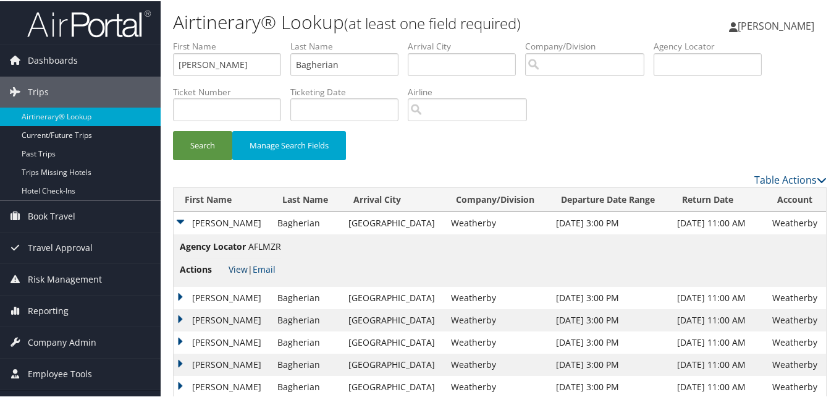
click at [237, 267] on link "View" at bounding box center [238, 268] width 19 height 12
click at [238, 270] on link "View" at bounding box center [238, 268] width 19 height 12
click at [238, 74] on input "Sharareh" at bounding box center [227, 63] width 108 height 23
paste input "Claudia"
click at [230, 61] on input "ShararehClaudia" at bounding box center [227, 63] width 108 height 23
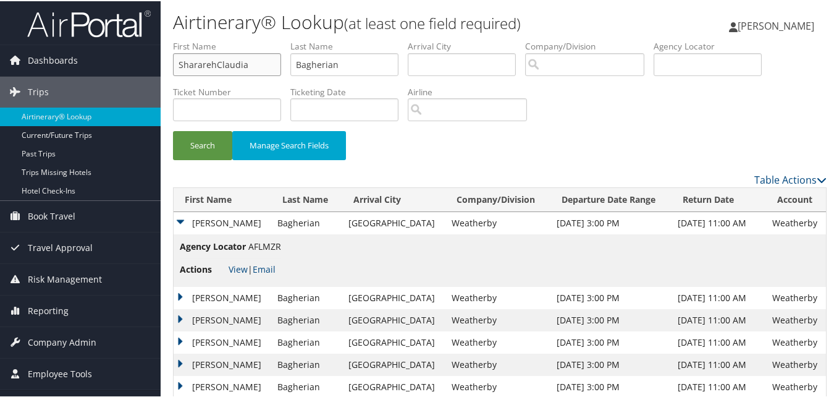
paste input "text"
type input "Claudia"
click at [330, 63] on input "Bagherian" at bounding box center [344, 63] width 108 height 23
paste input "Santosa"
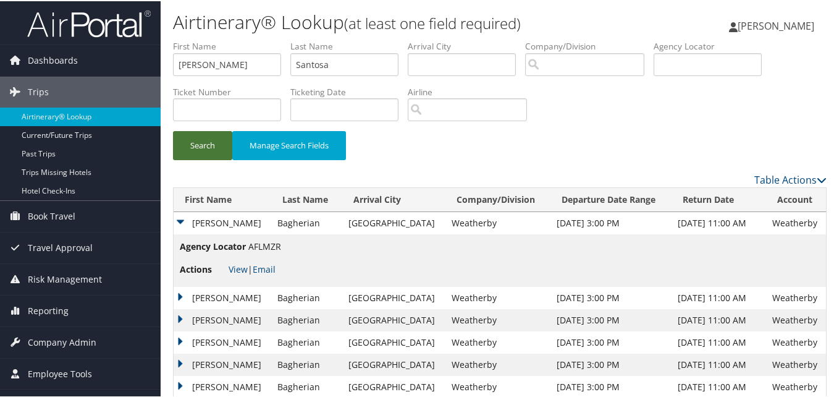
click at [179, 156] on button "Search" at bounding box center [202, 144] width 59 height 29
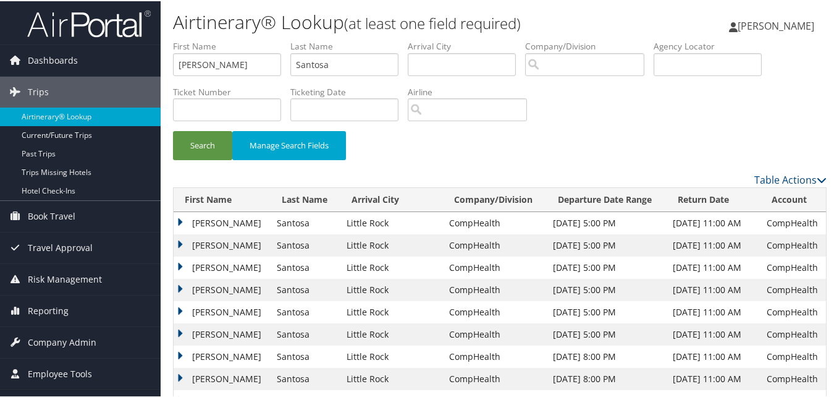
click at [179, 261] on td "Claudia" at bounding box center [222, 266] width 97 height 22
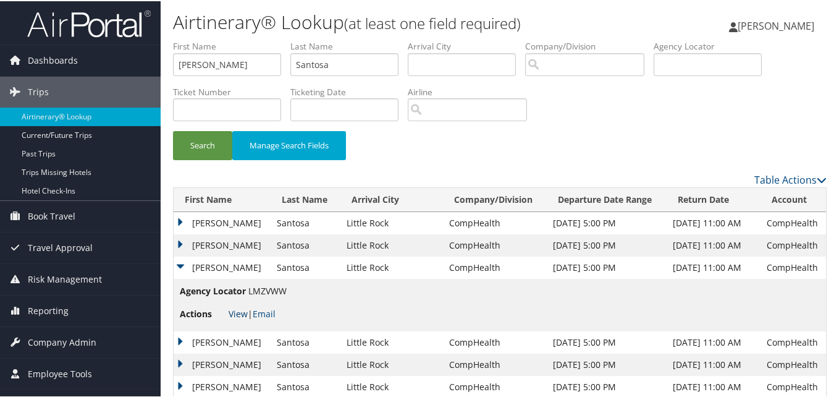
click at [237, 317] on link "View" at bounding box center [238, 312] width 19 height 12
click at [243, 69] on input "Claudia" at bounding box center [227, 63] width 108 height 23
click at [326, 66] on input "Santosa" at bounding box center [344, 63] width 108 height 23
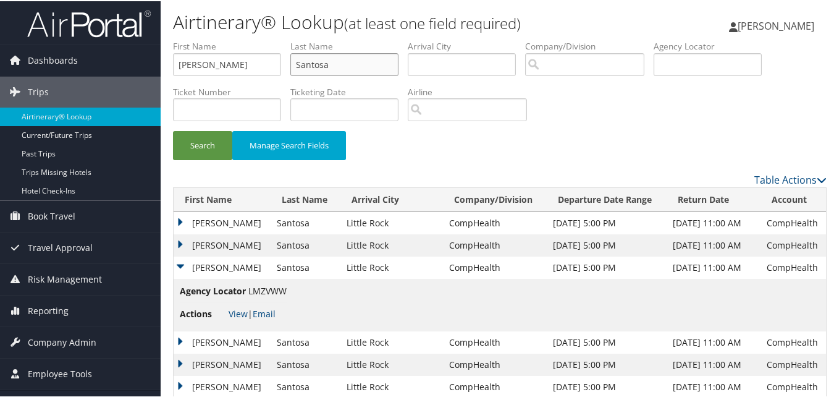
paste input "Martin"
type input "Martin"
click at [214, 140] on button "Search" at bounding box center [202, 144] width 59 height 29
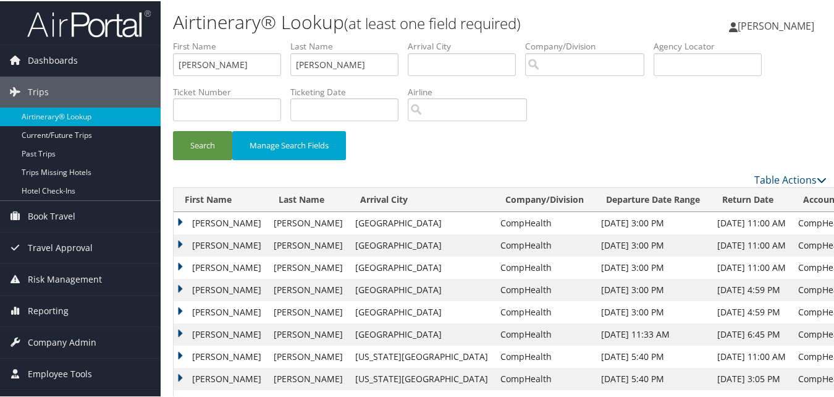
click at [180, 330] on td "Claudia" at bounding box center [221, 333] width 94 height 22
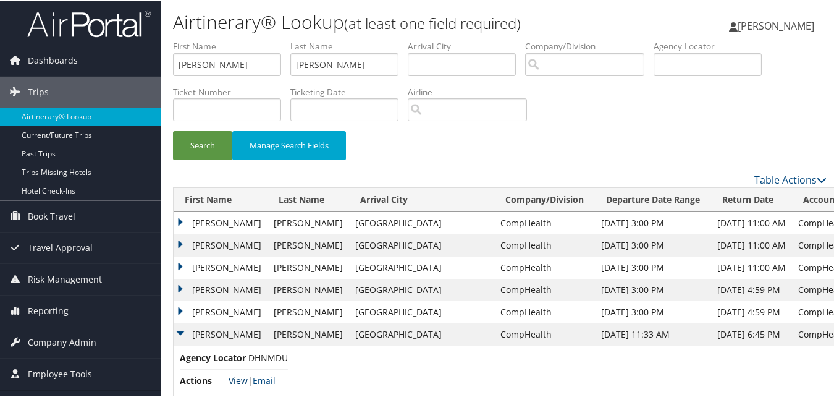
click at [231, 377] on link "View" at bounding box center [238, 379] width 19 height 12
click at [250, 72] on input "Claudia" at bounding box center [227, 63] width 108 height 23
paste input "David"
type input "David"
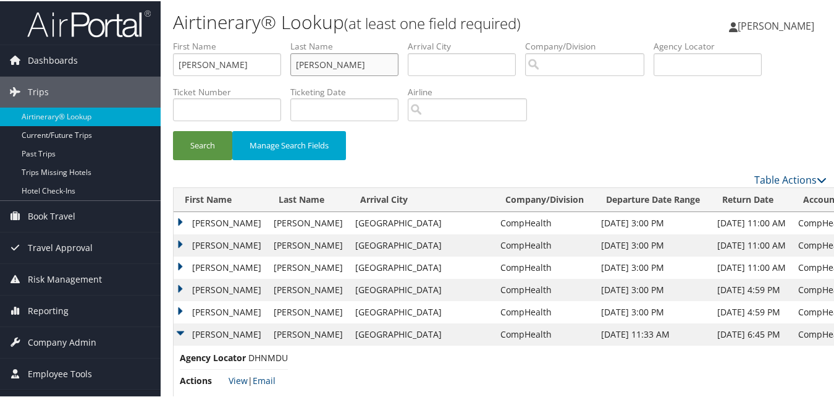
click at [340, 64] on input "Martin" at bounding box center [344, 63] width 108 height 23
paste input "Farkas"
type input "Farkas"
click at [216, 136] on button "Search" at bounding box center [202, 144] width 59 height 29
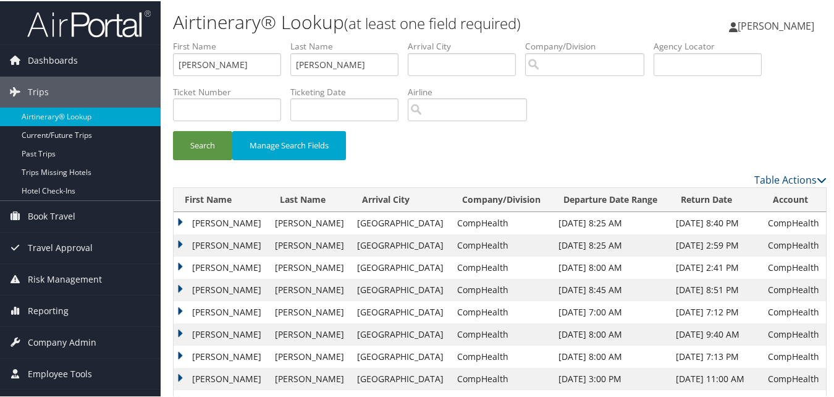
click at [185, 266] on td "David" at bounding box center [221, 266] width 95 height 22
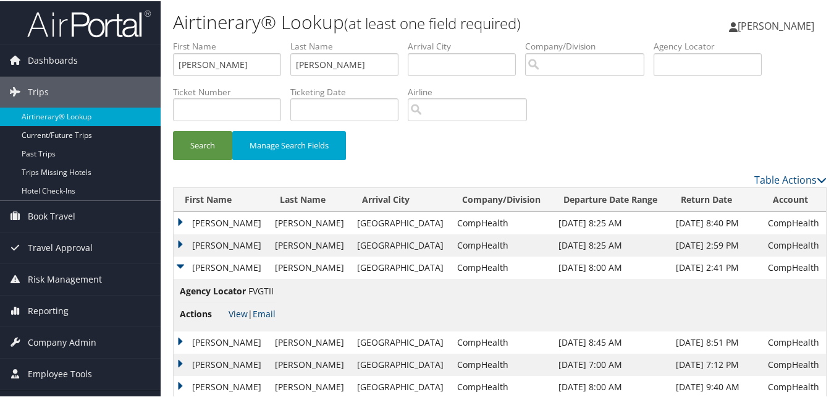
click at [230, 313] on link "View" at bounding box center [238, 312] width 19 height 12
click at [249, 72] on input "David" at bounding box center [227, 63] width 108 height 23
paste input "Florence"
type input "Florence"
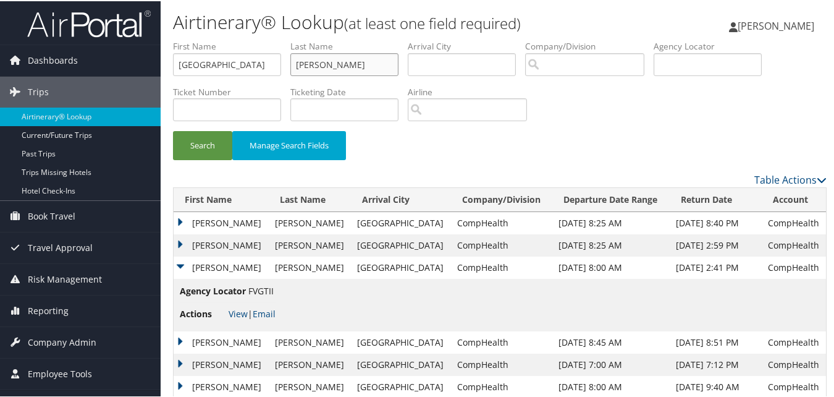
click at [314, 54] on input "Farkas" at bounding box center [344, 63] width 108 height 23
paste input "Germain"
type input "Germain"
click at [216, 141] on button "Search" at bounding box center [202, 144] width 59 height 29
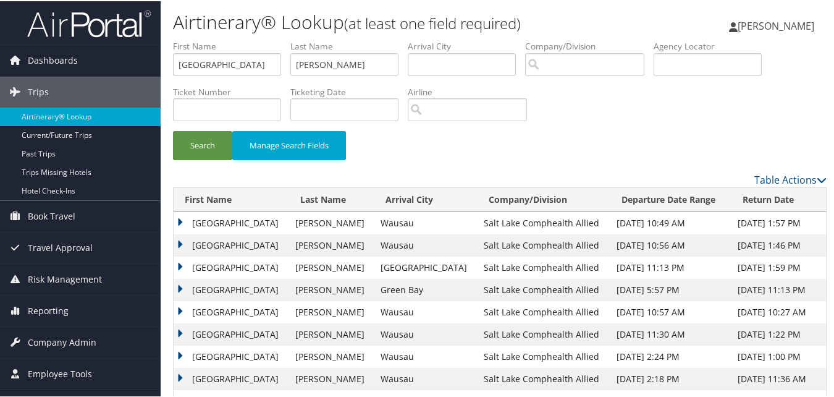
click at [180, 221] on td "Florence" at bounding box center [232, 222] width 116 height 22
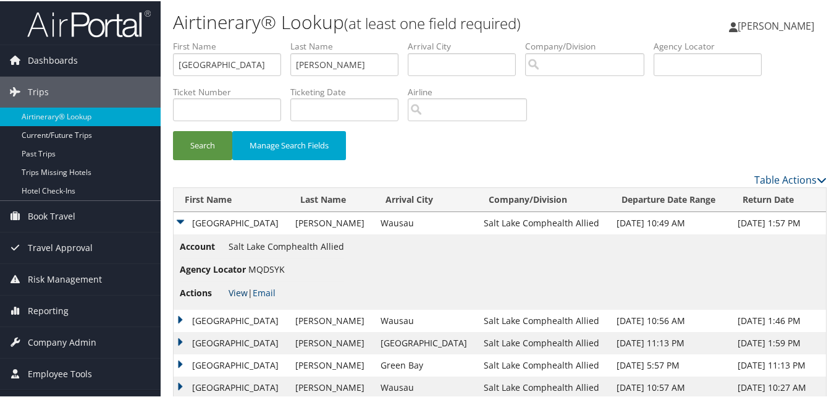
click at [240, 287] on link "View" at bounding box center [238, 291] width 19 height 12
click at [246, 58] on input "Florence" at bounding box center [227, 63] width 108 height 23
click at [246, 59] on input "Florence" at bounding box center [227, 63] width 108 height 23
paste input "Costa"
type input "Costa"
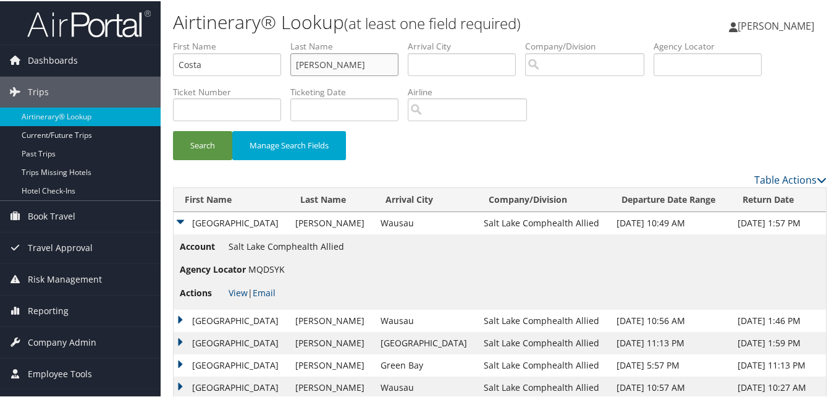
click at [306, 69] on input "Germain" at bounding box center [344, 63] width 108 height 23
paste input "Costa"
click at [306, 69] on input "Costa" at bounding box center [344, 63] width 108 height 23
click at [379, 64] on input "Costa" at bounding box center [344, 63] width 108 height 23
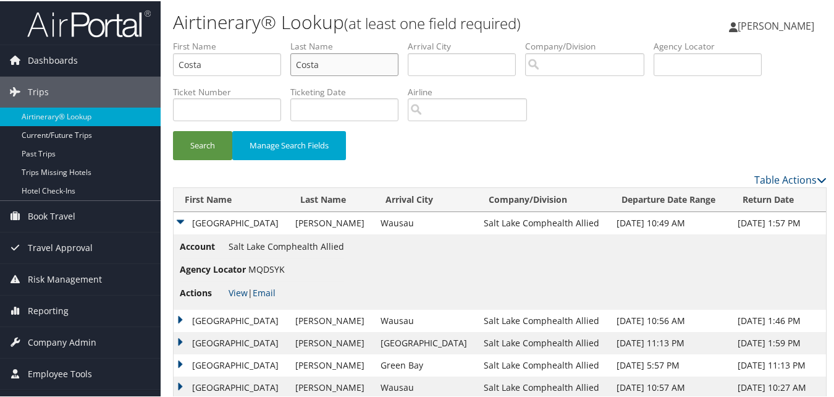
paste input "Sousou"
type input "Sousou"
click at [251, 69] on input "Costa" at bounding box center [227, 63] width 108 height 23
click at [214, 151] on button "Search" at bounding box center [202, 144] width 59 height 29
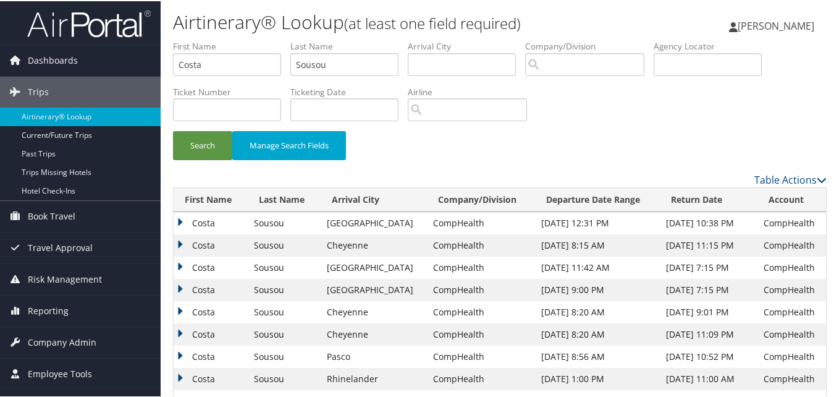
click at [176, 239] on td "Costa" at bounding box center [211, 244] width 74 height 22
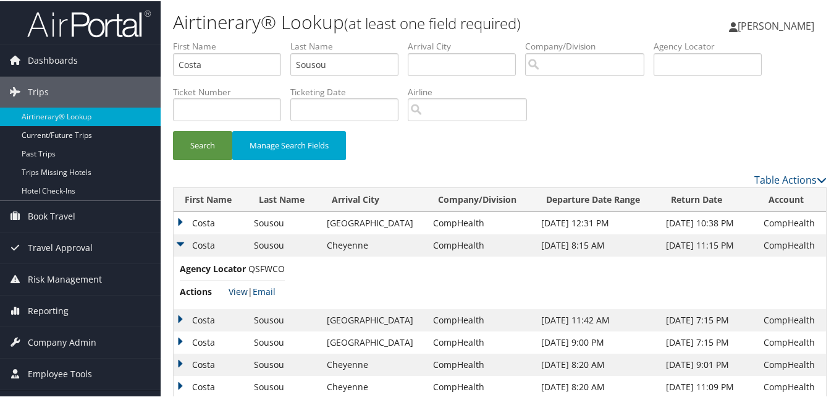
click at [234, 292] on link "View" at bounding box center [238, 290] width 19 height 12
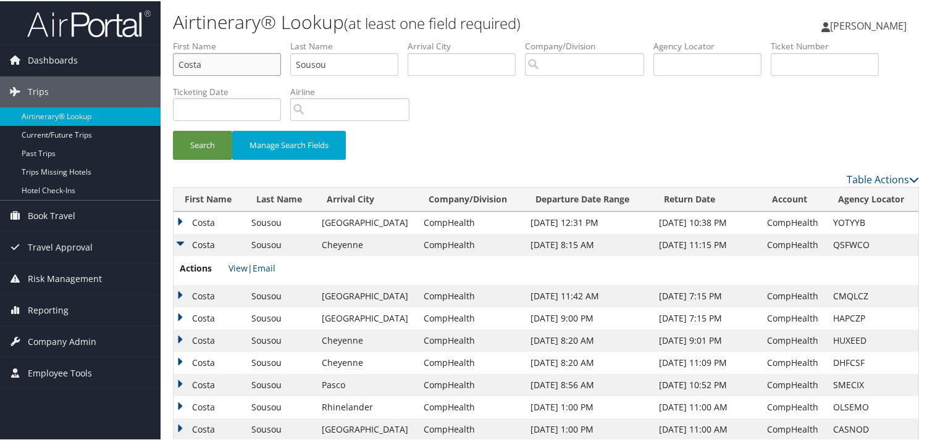
click at [238, 59] on input "Costa" at bounding box center [227, 63] width 108 height 23
paste input "Jerry"
type input "Jerry"
click at [379, 70] on input "Sousou" at bounding box center [344, 63] width 108 height 23
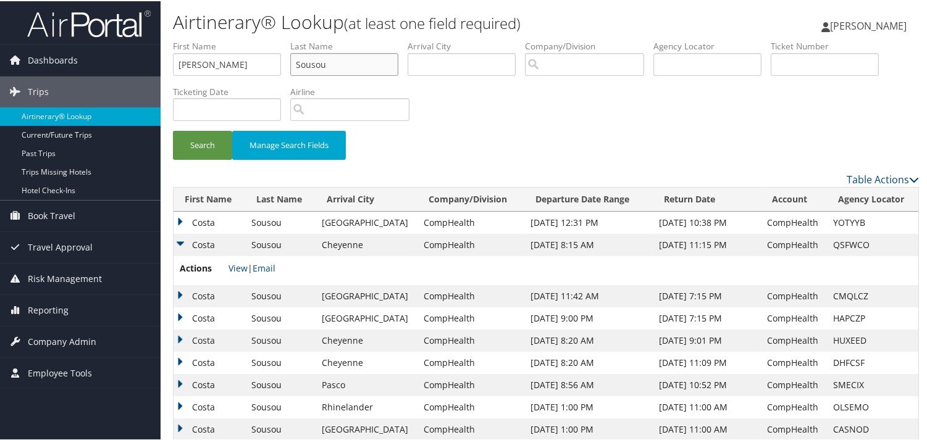
click at [379, 70] on input "Sousou" at bounding box center [344, 63] width 108 height 23
paste input "Centeno"
type input "Centeno"
click at [191, 152] on button "Search" at bounding box center [202, 144] width 59 height 29
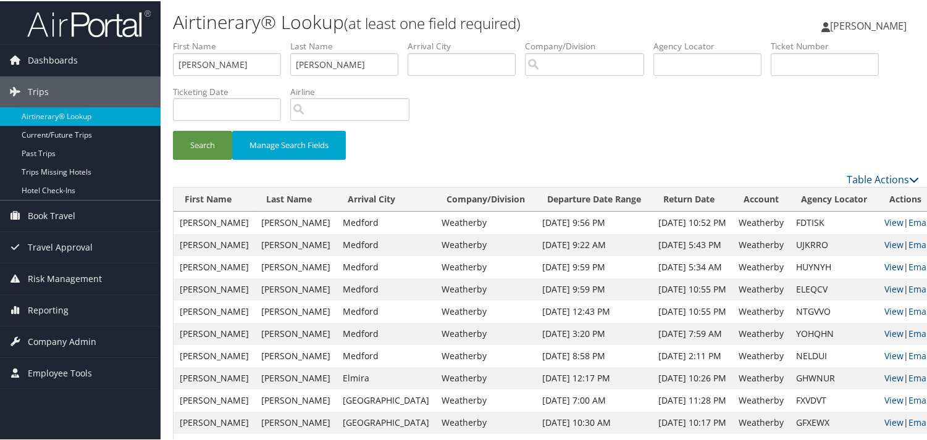
click at [838, 266] on link "View" at bounding box center [893, 266] width 19 height 12
click at [245, 68] on input "Jerry" at bounding box center [227, 63] width 108 height 23
paste input "Kamishele"
type input "Kamishele"
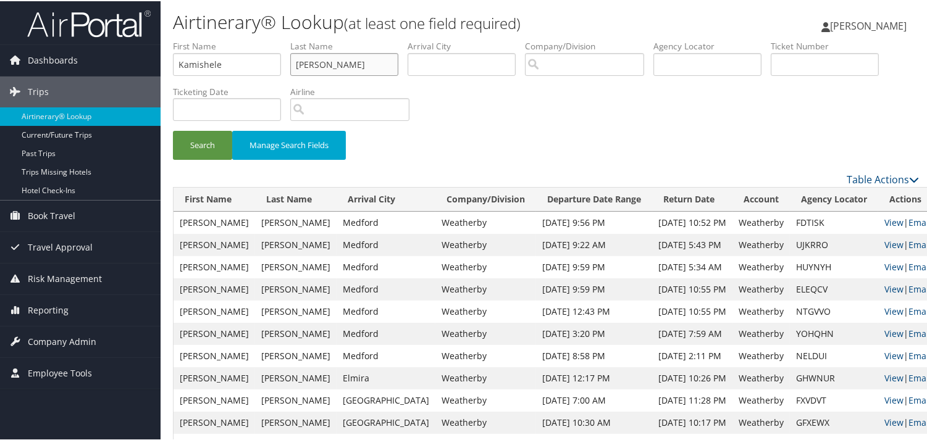
click at [331, 56] on input "Centeno" at bounding box center [344, 63] width 108 height 23
paste input "Maila"
type input "Maila"
click at [224, 138] on button "Search" at bounding box center [202, 144] width 59 height 29
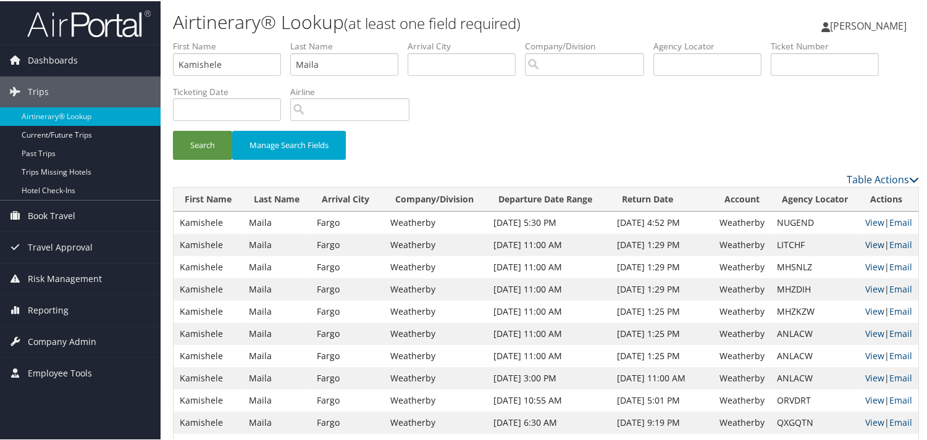
click at [838, 243] on link "View" at bounding box center [874, 244] width 19 height 12
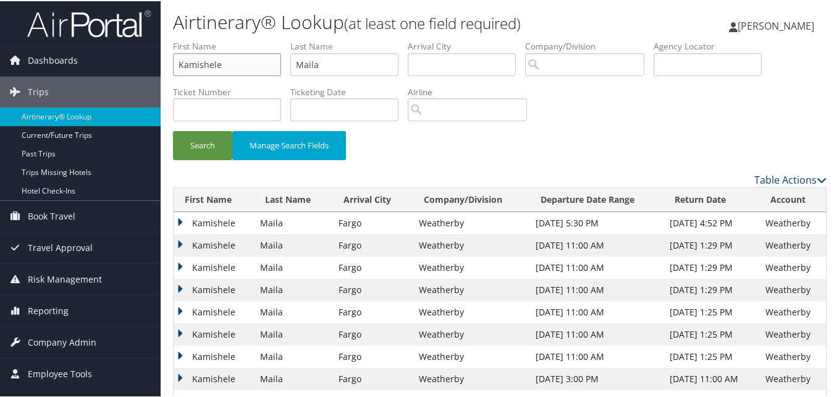
click at [219, 57] on input "Kamishele" at bounding box center [227, 63] width 108 height 23
paste input "Wobo"
type input "Wobo"
click at [359, 67] on input "Maila" at bounding box center [344, 63] width 108 height 23
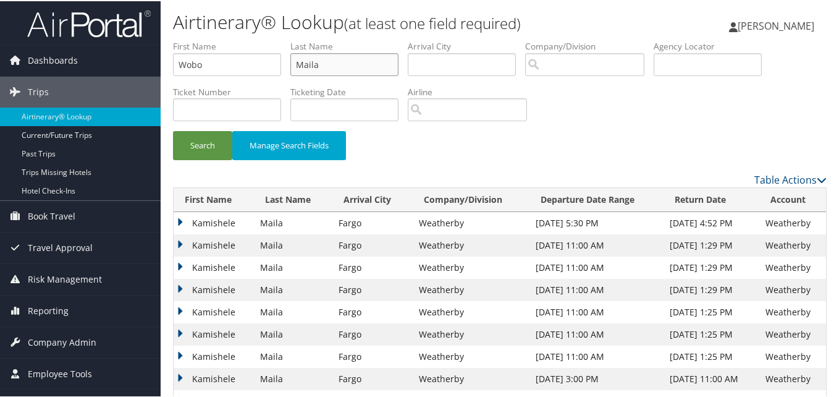
click at [359, 67] on input "Maila" at bounding box center [344, 63] width 108 height 23
paste input "Bekwelem"
click at [215, 151] on button "Search" at bounding box center [202, 144] width 59 height 29
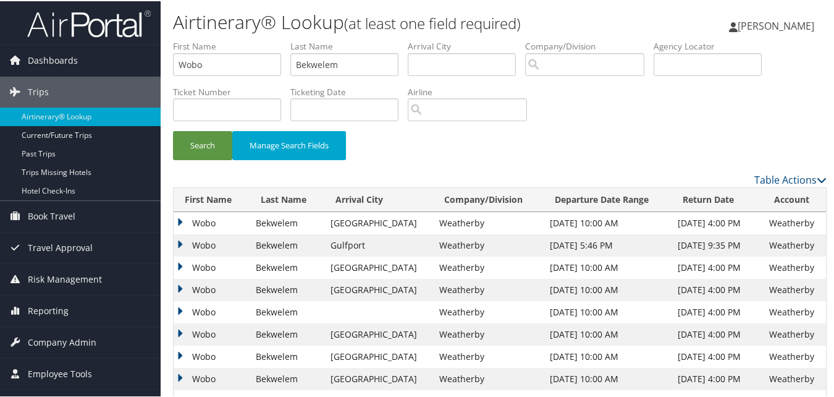
click at [180, 238] on td "Wobo" at bounding box center [212, 244] width 76 height 22
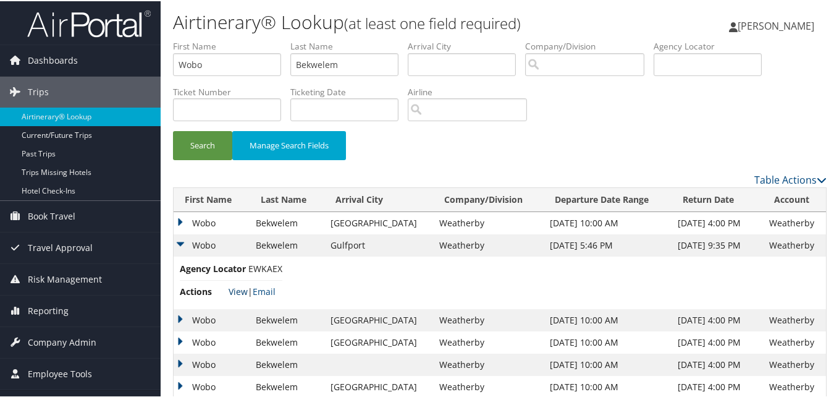
click at [231, 285] on link "View" at bounding box center [238, 290] width 19 height 12
click at [316, 62] on input "Bekwelem" at bounding box center [344, 63] width 108 height 23
paste input "Amy"
type input "Amy"
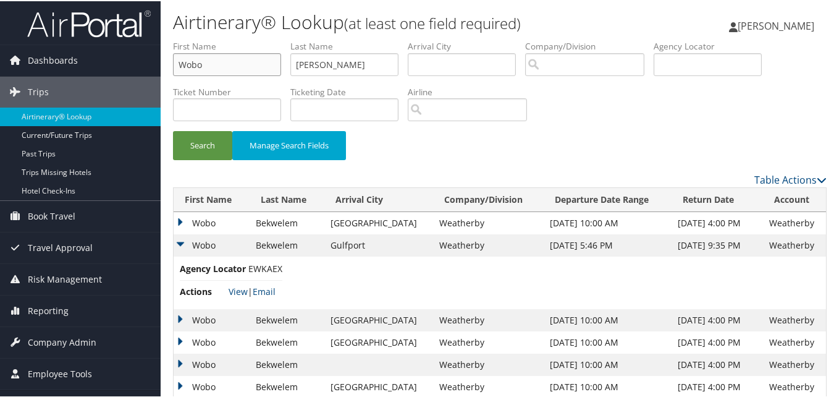
click at [229, 68] on input "Wobo" at bounding box center [227, 63] width 108 height 23
paste input "Arisc"
click at [212, 146] on button "Search" at bounding box center [202, 144] width 59 height 29
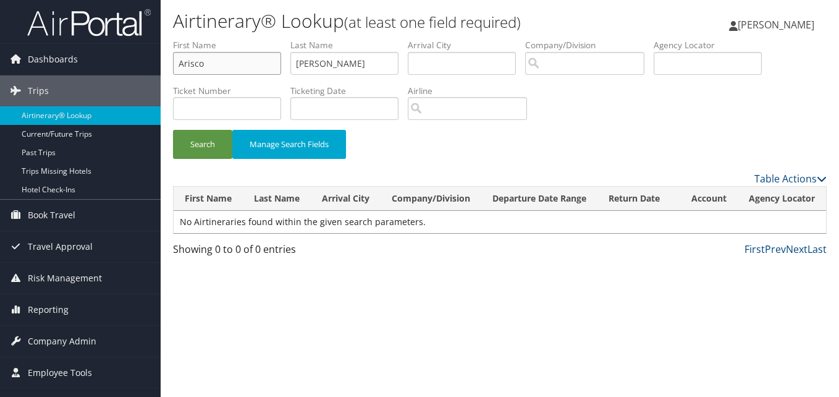
click at [245, 64] on input "Arisco" at bounding box center [227, 63] width 108 height 23
click at [353, 65] on input "Amy" at bounding box center [344, 63] width 108 height 23
drag, startPoint x: 371, startPoint y: 61, endPoint x: 170, endPoint y: 75, distance: 201.2
click at [151, 71] on div "Dashboards AirPortal 360™ (Manager) My Travel Dashboard Trips Airtinerary® Look…" at bounding box center [419, 198] width 839 height 397
click at [197, 64] on input "Arisco" at bounding box center [227, 63] width 108 height 23
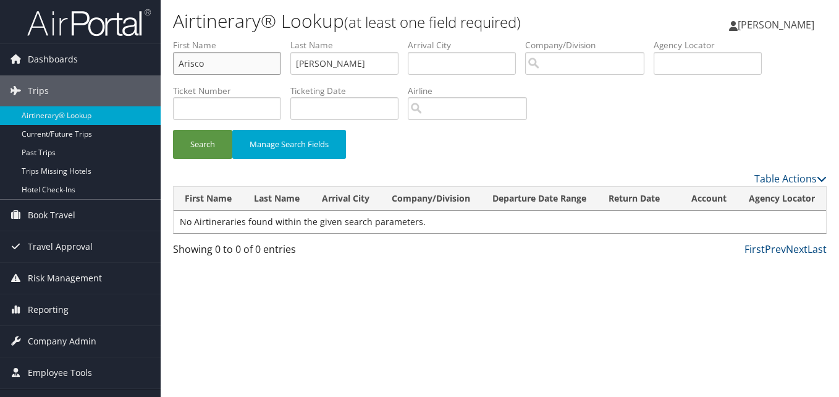
click at [197, 64] on input "Arisco" at bounding box center [227, 63] width 108 height 23
paste input "my"
type input "Amy"
click at [326, 67] on input "Amy" at bounding box center [344, 63] width 108 height 23
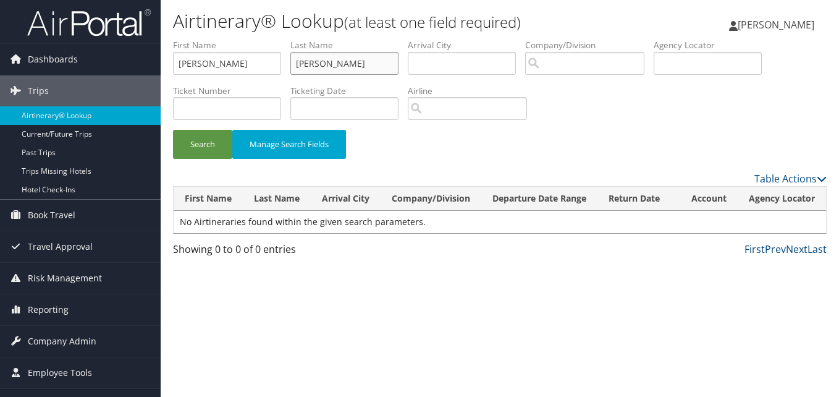
paste input "risco"
type input "Arisco"
click at [198, 140] on button "Search" at bounding box center [202, 144] width 59 height 29
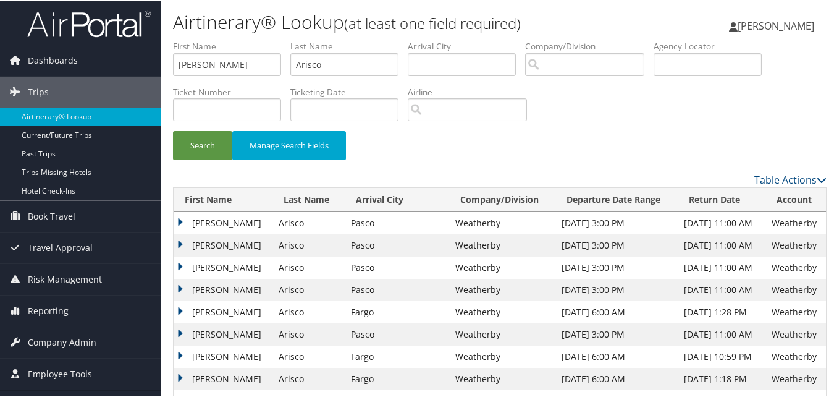
click at [178, 286] on td "Amy" at bounding box center [223, 288] width 99 height 22
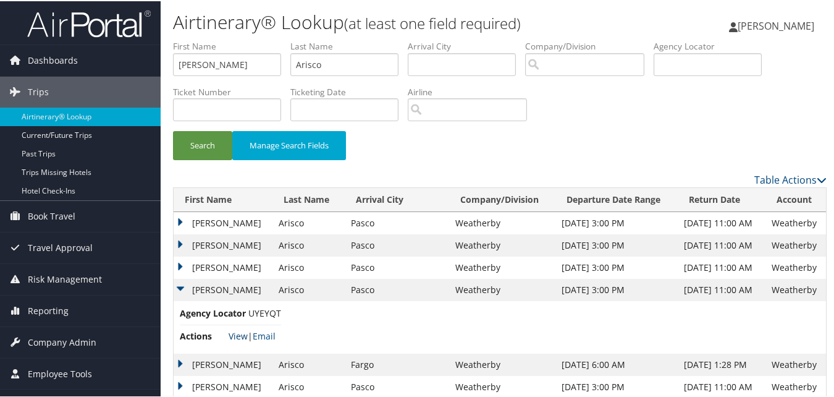
click at [241, 334] on link "View" at bounding box center [238, 335] width 19 height 12
click at [183, 364] on td "Amy" at bounding box center [223, 363] width 99 height 22
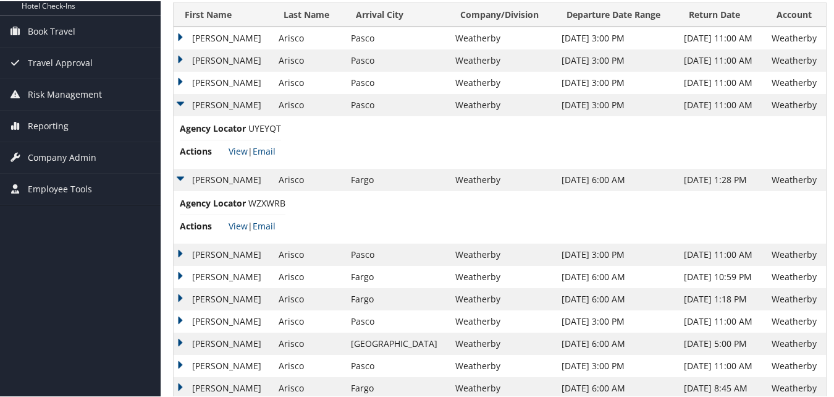
scroll to position [185, 0]
click at [234, 224] on link "View" at bounding box center [238, 224] width 19 height 12
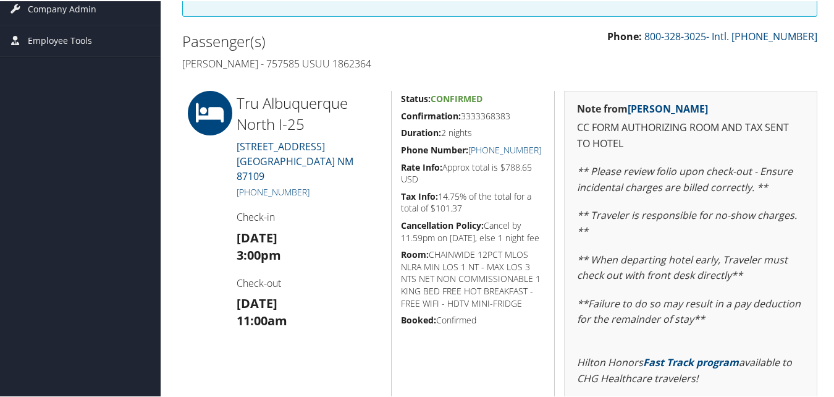
scroll to position [247, 0]
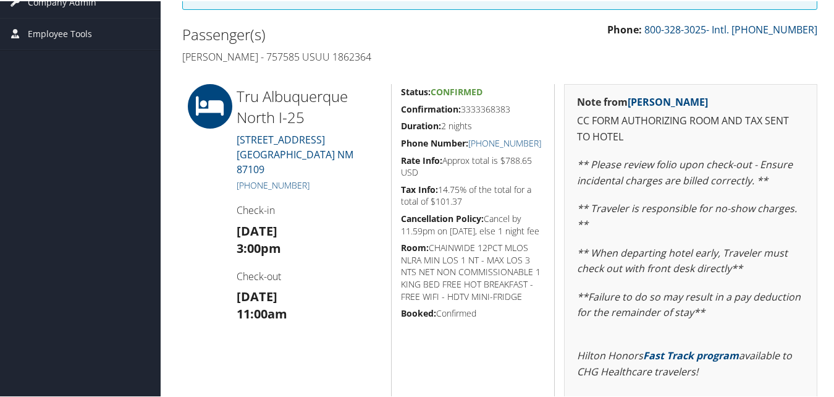
drag, startPoint x: 399, startPoint y: 120, endPoint x: 518, endPoint y: 127, distance: 119.4
click at [518, 114] on h5 "Confirmation: 3333368383" at bounding box center [473, 108] width 145 height 12
drag, startPoint x: 551, startPoint y: 154, endPoint x: 499, endPoint y: 156, distance: 51.9
click at [499, 156] on div "Tru [GEOGRAPHIC_DATA] I-25 [STREET_ADDRESS] [PHONE_NUMBER] Check-in [DATE] 3:00…" at bounding box center [499, 299] width 653 height 433
drag, startPoint x: 499, startPoint y: 156, endPoint x: 542, endPoint y: 207, distance: 66.7
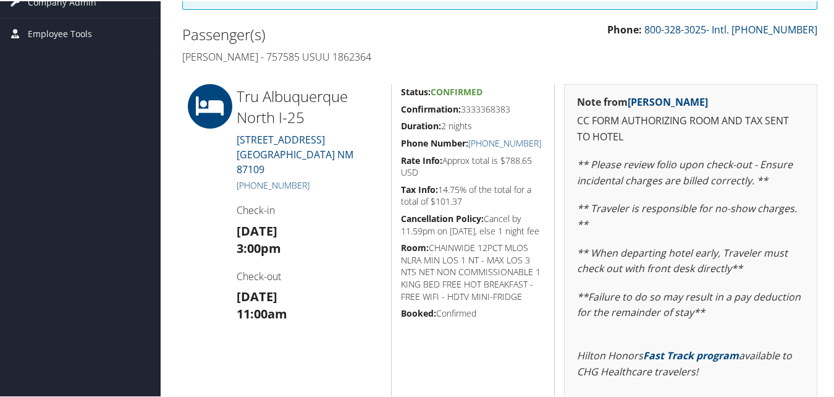
click at [538, 206] on h5 "Tax Info: 14.75% of the total for a total of $101.37" at bounding box center [473, 194] width 145 height 24
click at [547, 162] on div "Status: Confirmed Confirmation: 3333368383 Duration: 2 nights Phone Number: [PH…" at bounding box center [473, 299] width 164 height 433
drag, startPoint x: 545, startPoint y: 158, endPoint x: 482, endPoint y: 159, distance: 63.6
click at [482, 159] on div "Status: Confirmed Confirmation: 3333368383 Duration: 2 nights Phone Number: [PH…" at bounding box center [473, 299] width 164 height 433
copy link "[PHONE_NUMBER]"
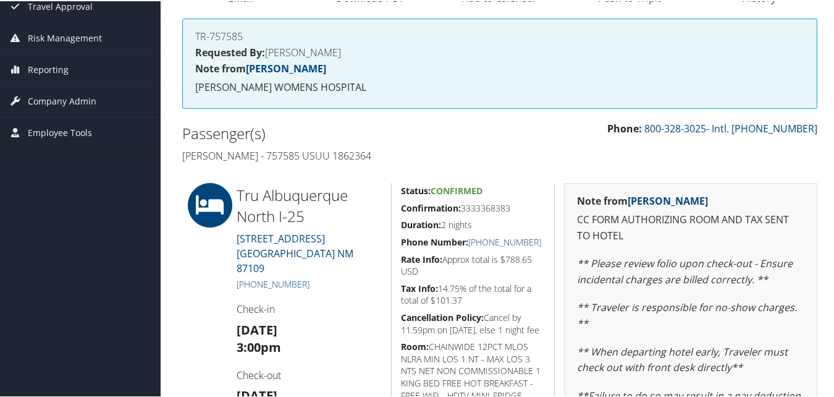
scroll to position [0, 0]
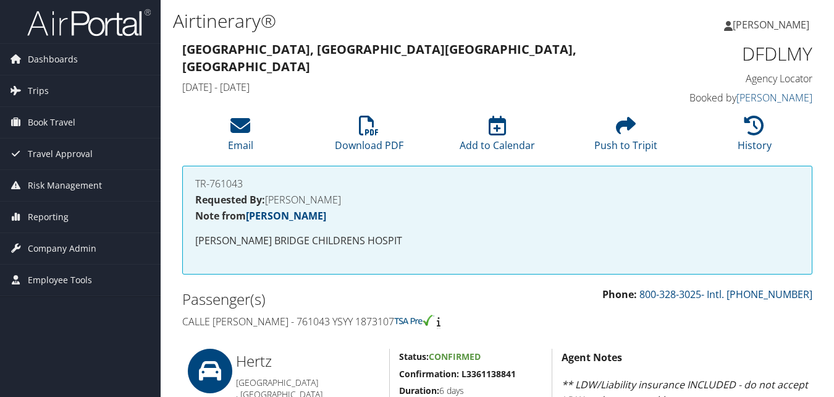
scroll to position [494, 0]
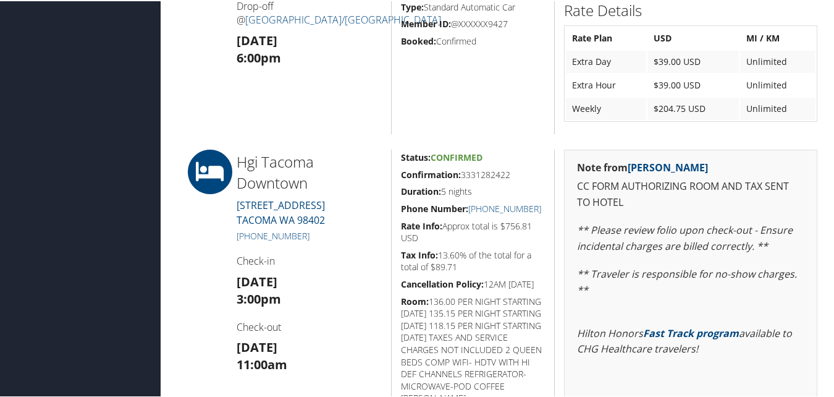
drag, startPoint x: 393, startPoint y: 169, endPoint x: 515, endPoint y: 169, distance: 121.7
click at [515, 169] on div "Status: Confirmed Confirmation: 3331282422 Duration: 5 nights Phone Number: [PH…" at bounding box center [473, 332] width 164 height 369
copy h5 "Confirmation: 3331282422"
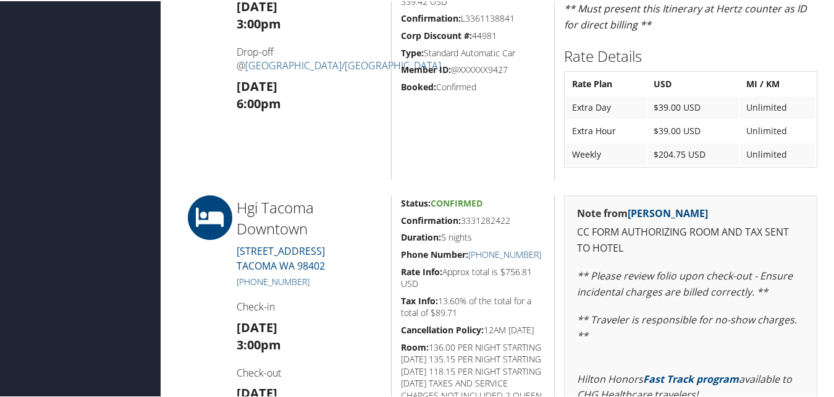
scroll to position [447, 0]
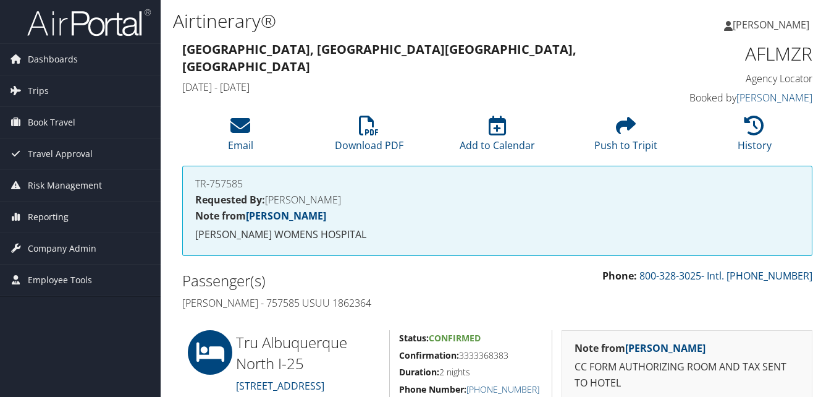
scroll to position [185, 0]
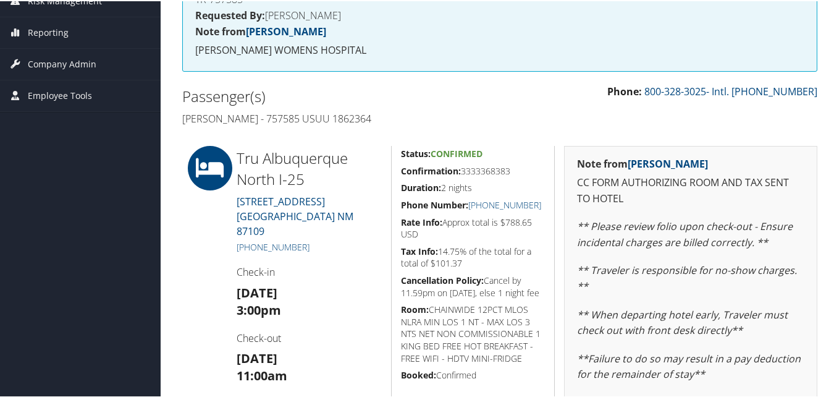
drag, startPoint x: 394, startPoint y: 182, endPoint x: 530, endPoint y: 189, distance: 136.1
click at [530, 189] on div "Status: Confirmed Confirmation: 3333368383 Duration: 2 nights Phone Number: [PH…" at bounding box center [473, 361] width 164 height 433
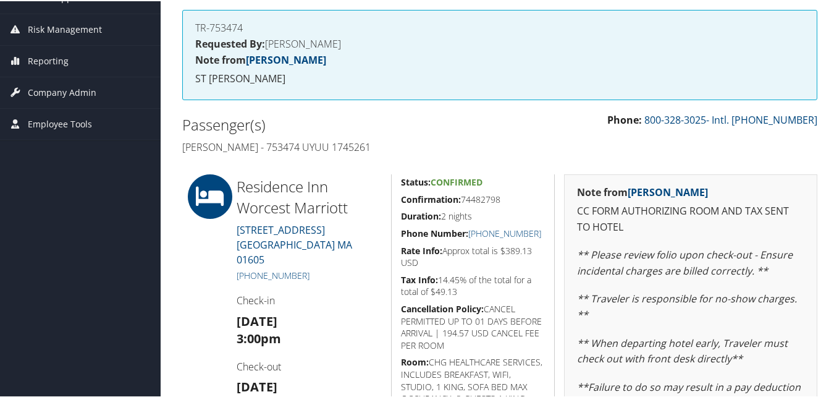
scroll to position [185, 0]
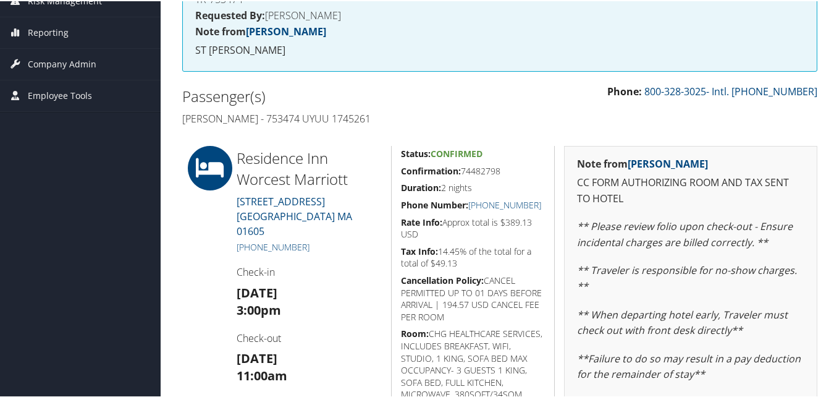
drag, startPoint x: 401, startPoint y: 167, endPoint x: 505, endPoint y: 168, distance: 103.8
click at [505, 168] on h5 "Confirmation: 74482798" at bounding box center [473, 170] width 145 height 12
copy h5 "Confirmation: 74482798"
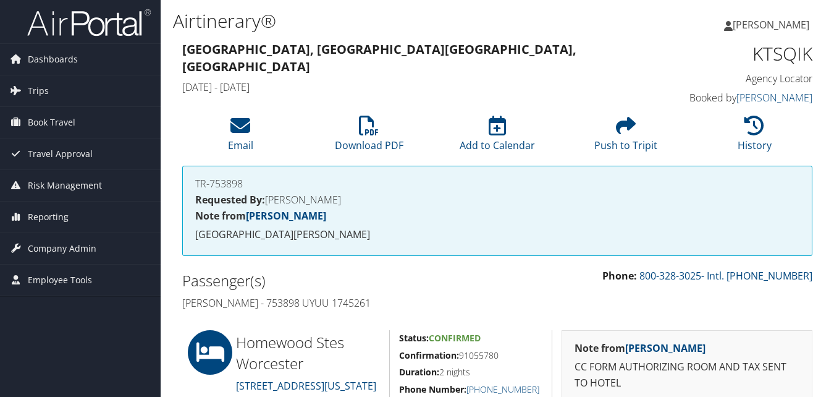
scroll to position [309, 0]
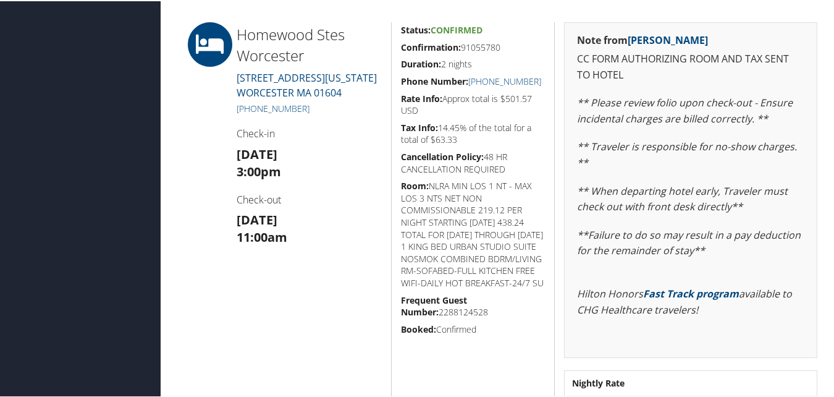
drag, startPoint x: 400, startPoint y: 48, endPoint x: 503, endPoint y: 48, distance: 103.1
click at [503, 48] on h5 "Confirmation: 91055780" at bounding box center [473, 46] width 145 height 12
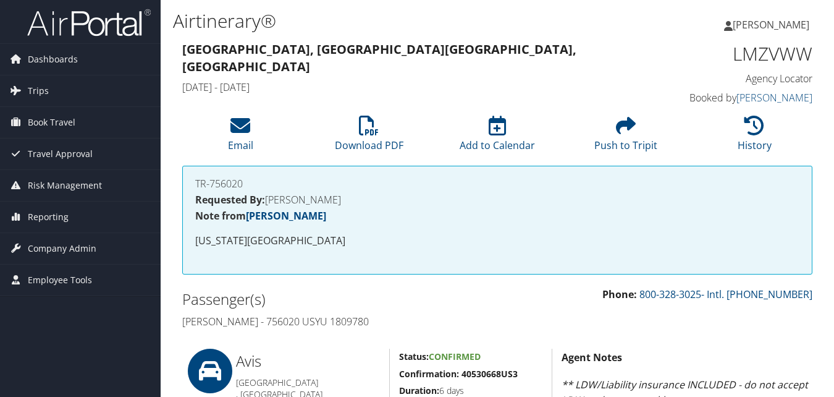
scroll to position [555, 0]
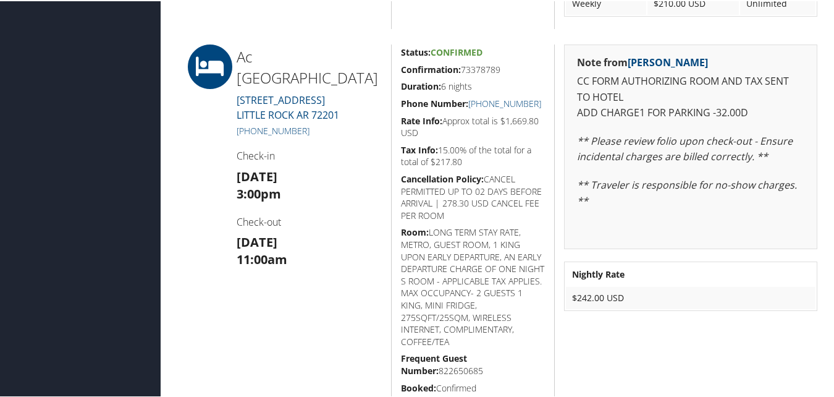
drag, startPoint x: 395, startPoint y: 67, endPoint x: 503, endPoint y: 72, distance: 107.6
click at [503, 72] on div "Status: Confirmed Confirmation: 73378789 Duration: 6 nights Phone Number: [PHON…" at bounding box center [473, 242] width 164 height 398
copy h5 "Confirmation: 73378789"
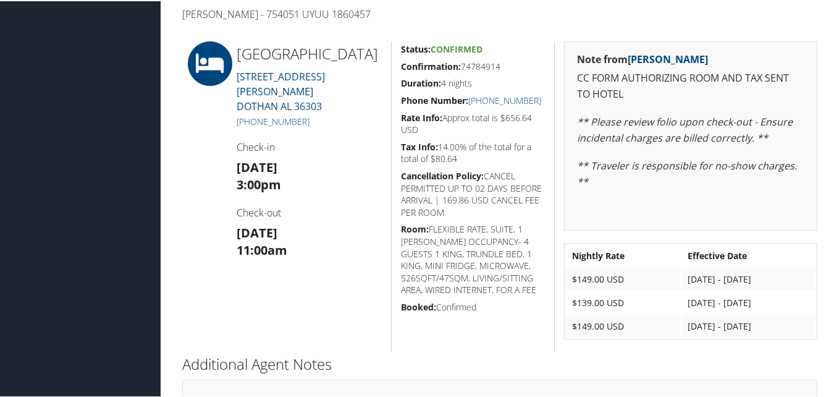
scroll to position [247, 0]
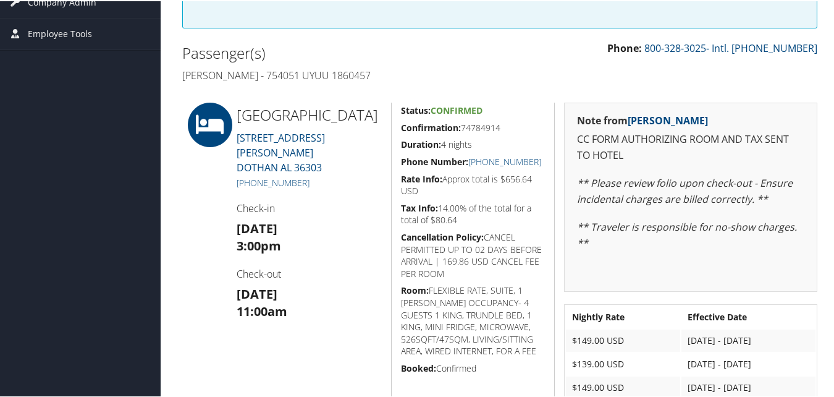
drag, startPoint x: 406, startPoint y: 128, endPoint x: 500, endPoint y: 128, distance: 93.9
click at [500, 128] on h5 "Confirmation: 74784914" at bounding box center [473, 126] width 145 height 12
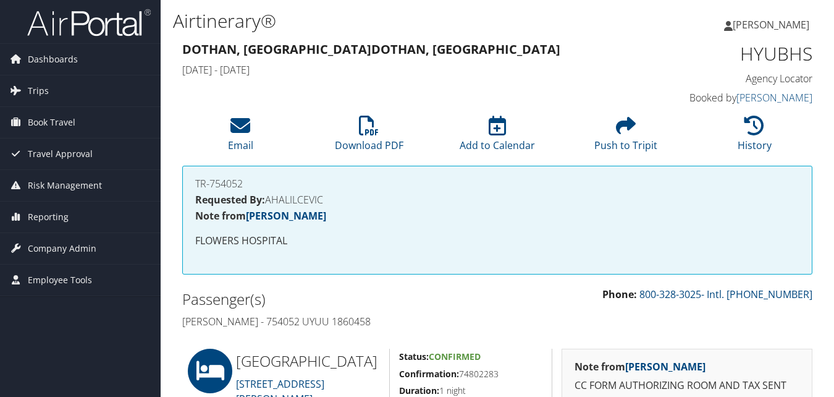
scroll to position [124, 0]
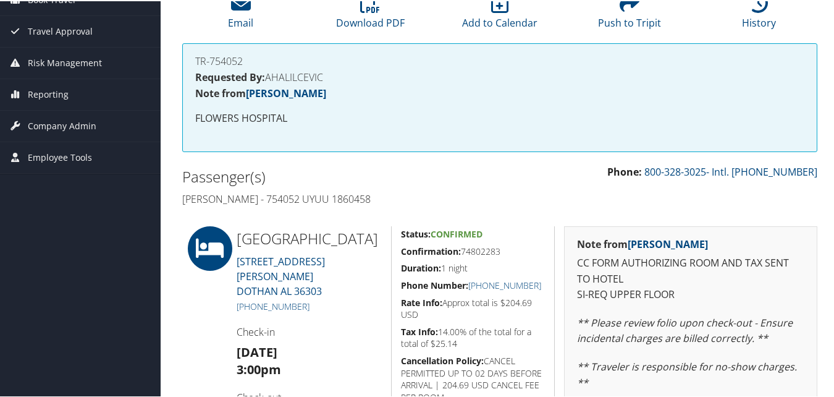
click at [506, 249] on div "Status: Confirmed Confirmation: 74802283 Duration: 1 night Phone Number: [PHONE…" at bounding box center [473, 375] width 164 height 301
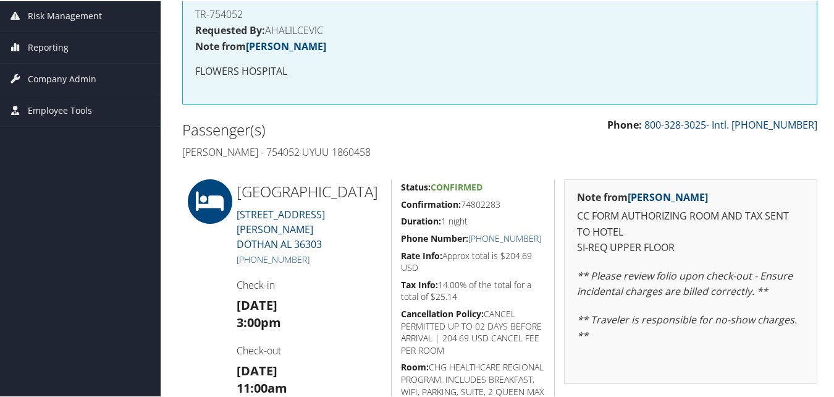
scroll to position [247, 0]
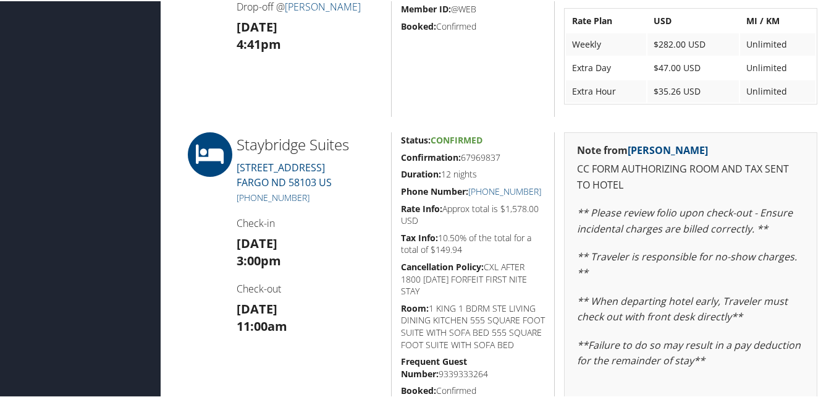
scroll to position [926, 0]
drag, startPoint x: 401, startPoint y: 159, endPoint x: 502, endPoint y: 156, distance: 100.1
click at [502, 156] on h5 "Confirmation: 67969837" at bounding box center [473, 155] width 145 height 12
copy h5 "Confirmation: 67969837"
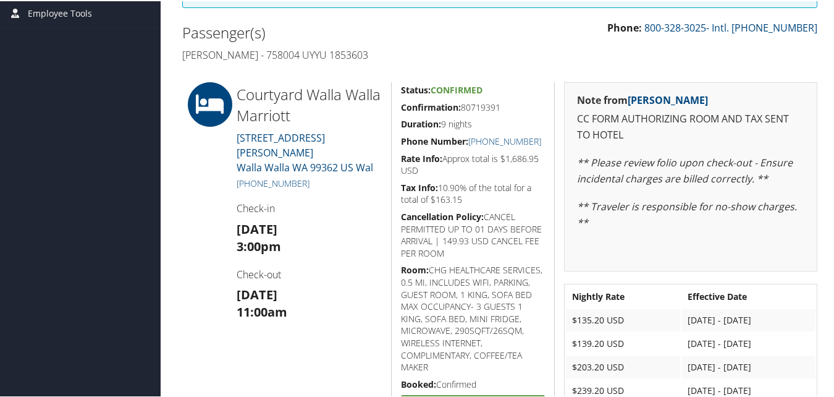
scroll to position [247, 0]
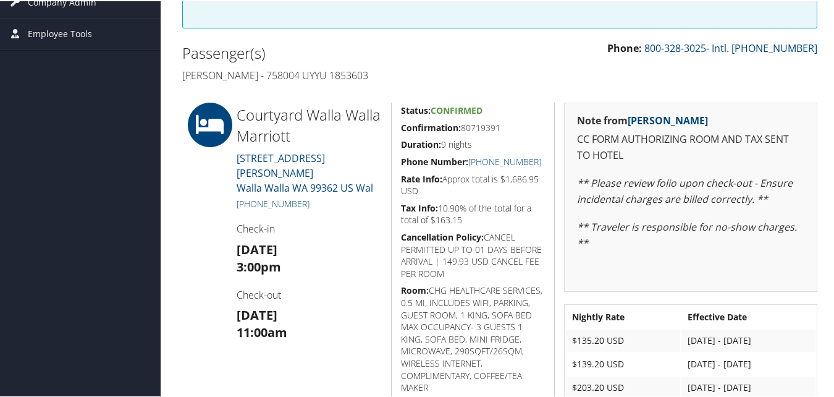
drag, startPoint x: 397, startPoint y: 127, endPoint x: 504, endPoint y: 124, distance: 106.9
click at [504, 124] on div "Status: Confirmed Confirmation: 80719391 Duration: 9 nights Phone Number: [PHON…" at bounding box center [473, 293] width 164 height 385
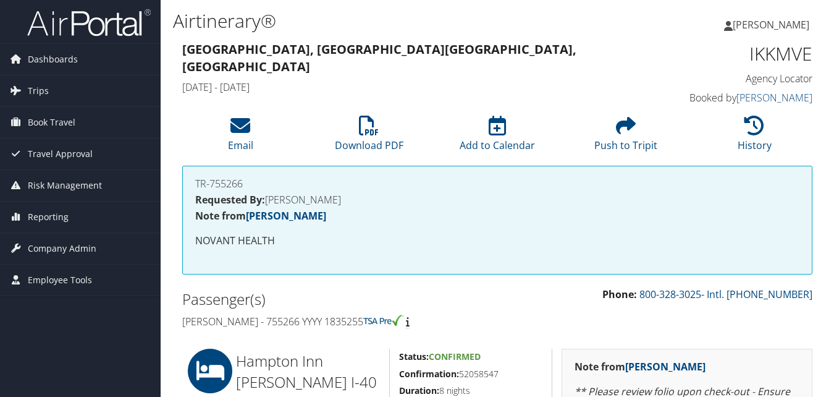
scroll to position [185, 0]
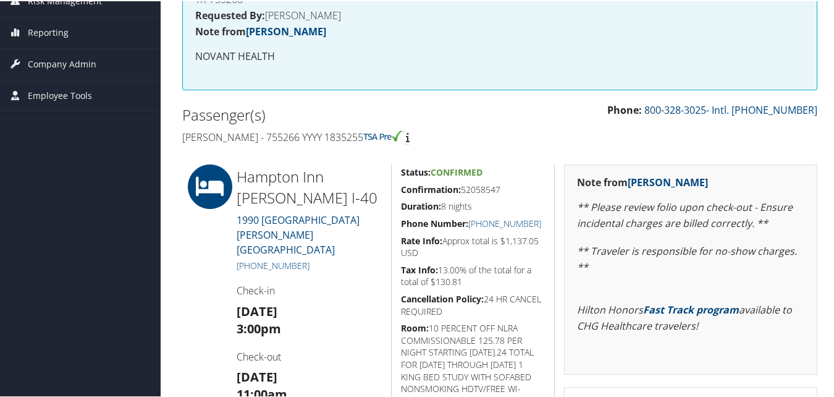
drag, startPoint x: 518, startPoint y: 194, endPoint x: 401, endPoint y: 185, distance: 117.1
click at [401, 185] on h5 "Confirmation: 52058547" at bounding box center [473, 188] width 145 height 12
copy h5 "Confirmation: 52058547"
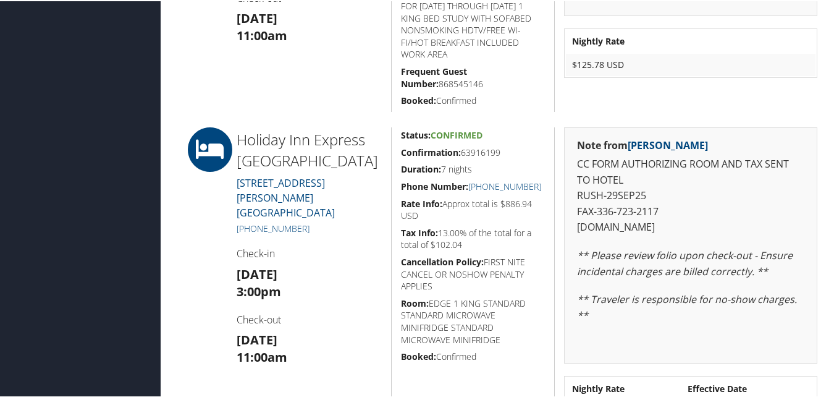
scroll to position [556, 0]
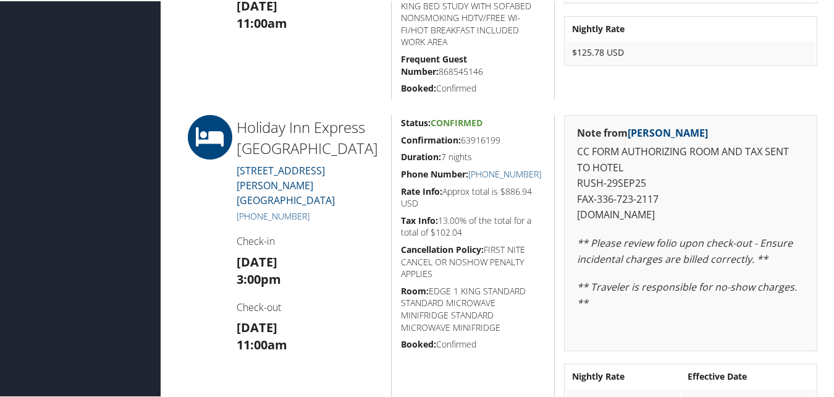
drag, startPoint x: 511, startPoint y: 137, endPoint x: 420, endPoint y: 138, distance: 90.8
click at [420, 138] on h5 "Confirmation: 63916199" at bounding box center [473, 139] width 145 height 12
drag, startPoint x: 420, startPoint y: 138, endPoint x: 402, endPoint y: 139, distance: 17.9
click at [401, 139] on strong "Confirmation:" at bounding box center [431, 139] width 60 height 12
drag, startPoint x: 504, startPoint y: 143, endPoint x: 398, endPoint y: 143, distance: 105.6
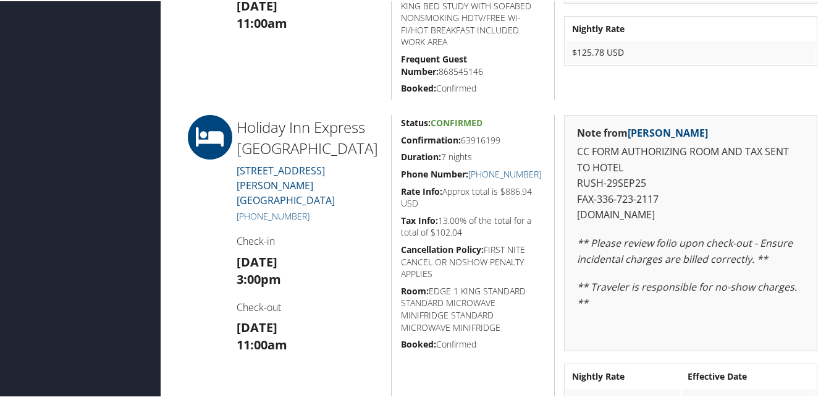
click at [401, 143] on h5 "Confirmation: 63916199" at bounding box center [473, 139] width 145 height 12
copy h5 "Confirmation: 63916199"
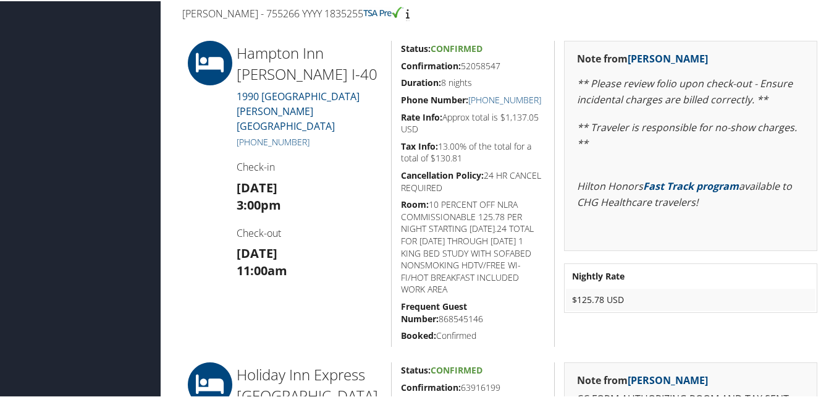
scroll to position [62, 0]
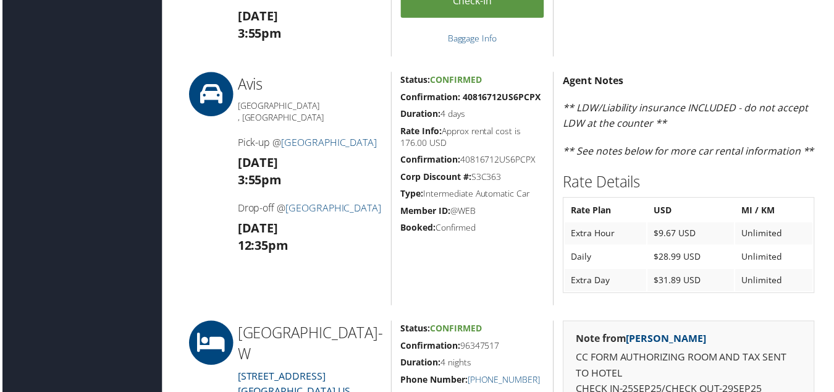
scroll to position [865, 0]
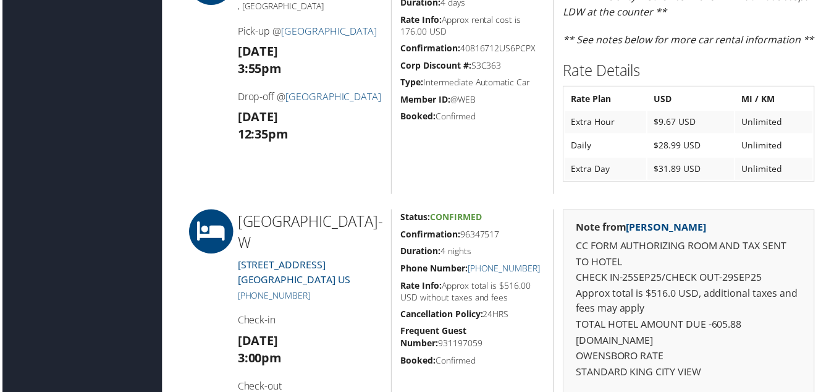
drag, startPoint x: 399, startPoint y: 238, endPoint x: 532, endPoint y: 238, distance: 132.8
click at [532, 238] on h5 "Confirmation: 96347517" at bounding box center [473, 236] width 145 height 12
copy h5 "Confirmation: 96347517"
drag, startPoint x: 538, startPoint y: 272, endPoint x: 469, endPoint y: 271, distance: 69.2
click at [469, 271] on h5 "Phone Number: [PHONE_NUMBER]" at bounding box center [473, 270] width 145 height 12
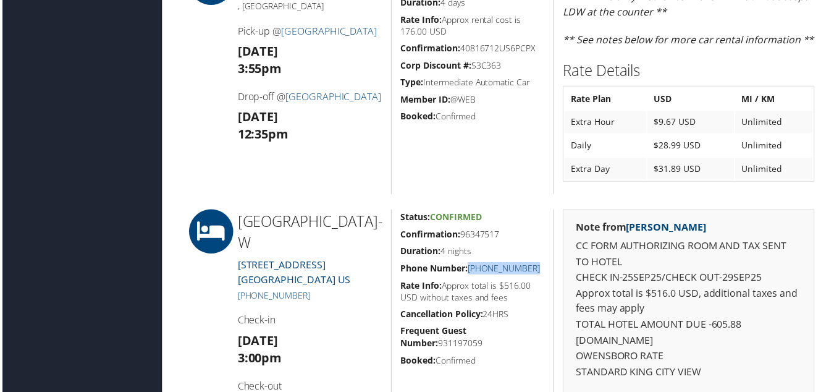
copy link "[PHONE_NUMBER]"
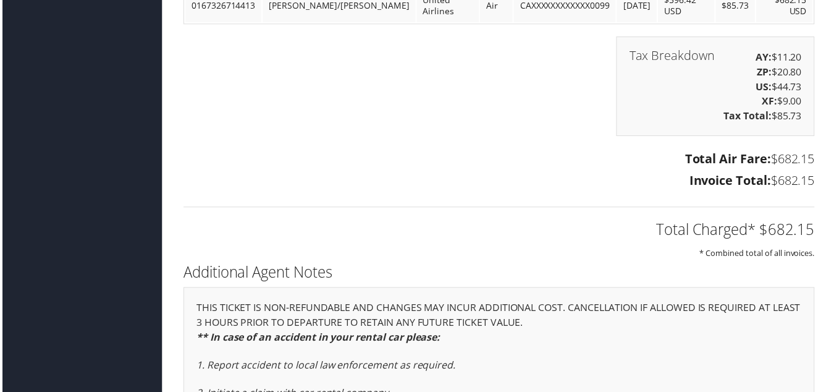
scroll to position [1915, 0]
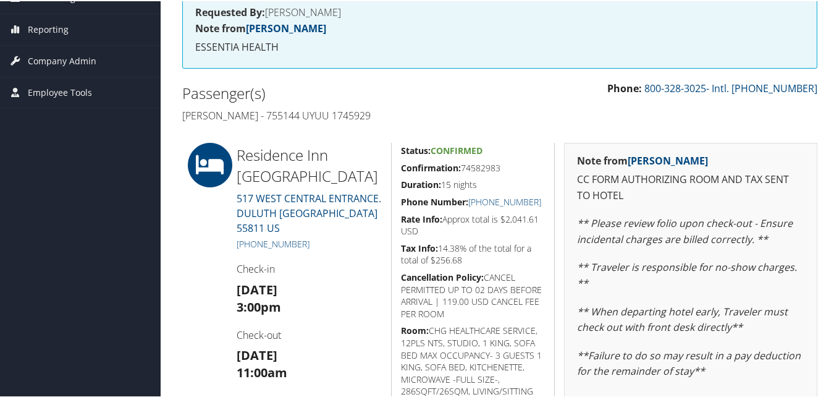
scroll to position [185, 0]
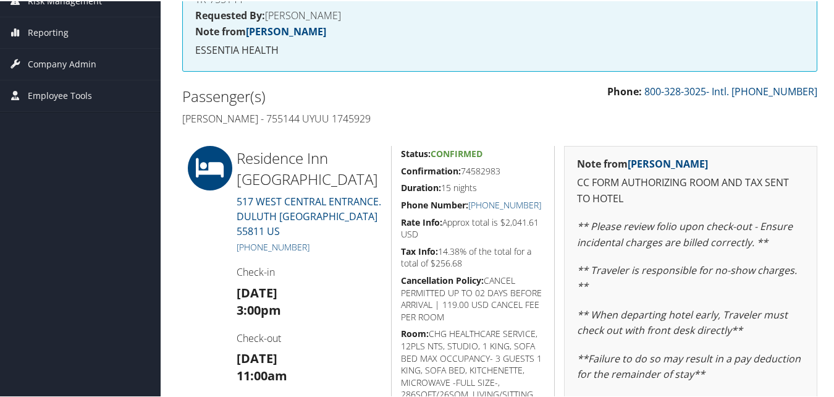
drag, startPoint x: 400, startPoint y: 169, endPoint x: 502, endPoint y: 172, distance: 101.9
click at [502, 172] on div "Status: Confirmed Confirmation: 74582983 Duration: 15 nights Phone Number: [PHO…" at bounding box center [473, 320] width 164 height 351
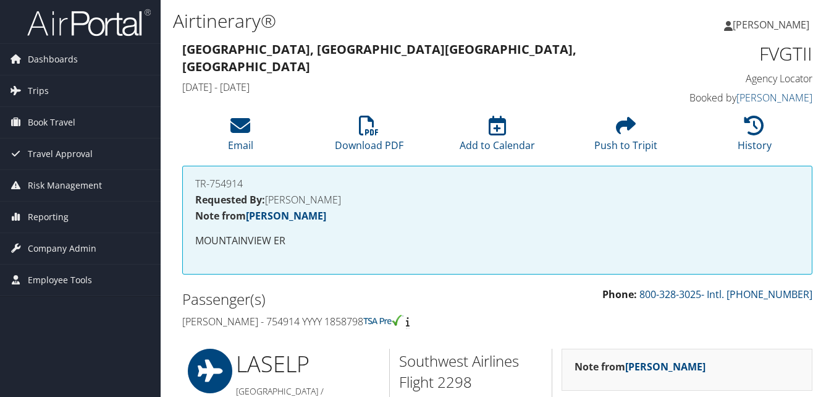
scroll to position [741, 0]
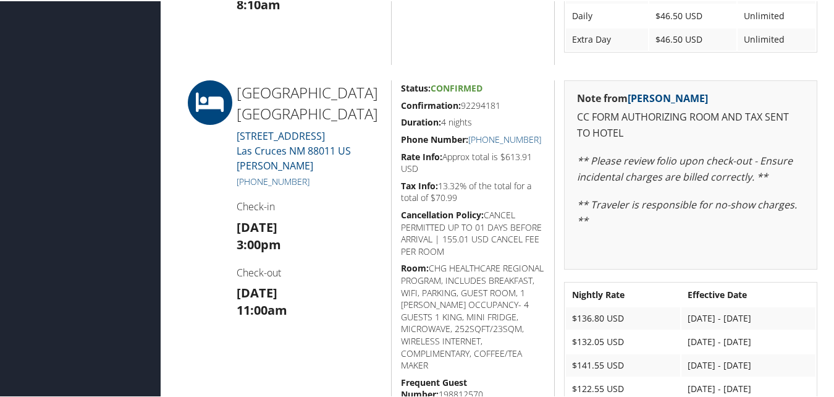
drag, startPoint x: 427, startPoint y: 107, endPoint x: 506, endPoint y: 105, distance: 79.7
click at [506, 105] on h5 "Confirmation: 92294181" at bounding box center [473, 104] width 145 height 12
drag, startPoint x: 506, startPoint y: 105, endPoint x: 489, endPoint y: 109, distance: 18.3
click at [496, 109] on h5 "Confirmation: 92294181" at bounding box center [473, 104] width 145 height 12
drag, startPoint x: 397, startPoint y: 111, endPoint x: 471, endPoint y: 112, distance: 73.5
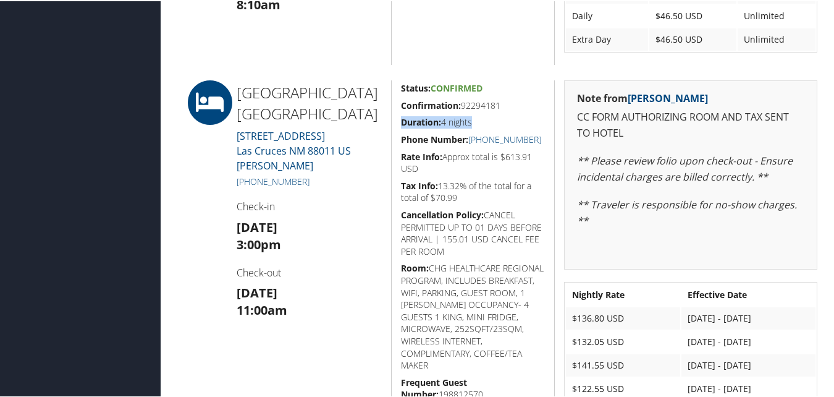
click at [471, 112] on div "Status: Confirmed Confirmation: 92294181 Duration: 4 nights Phone Number: [PHON…" at bounding box center [473, 250] width 164 height 342
drag, startPoint x: 393, startPoint y: 103, endPoint x: 499, endPoint y: 104, distance: 106.2
click at [499, 104] on div "Status: Confirmed Confirmation: 92294181 Duration: 4 nights Phone Number: [PHON…" at bounding box center [473, 250] width 164 height 342
copy h5 "Confirmation: 92294181"
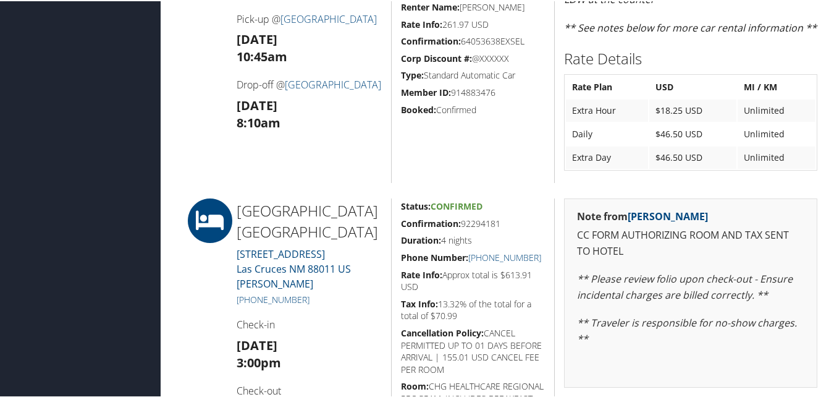
scroll to position [618, 0]
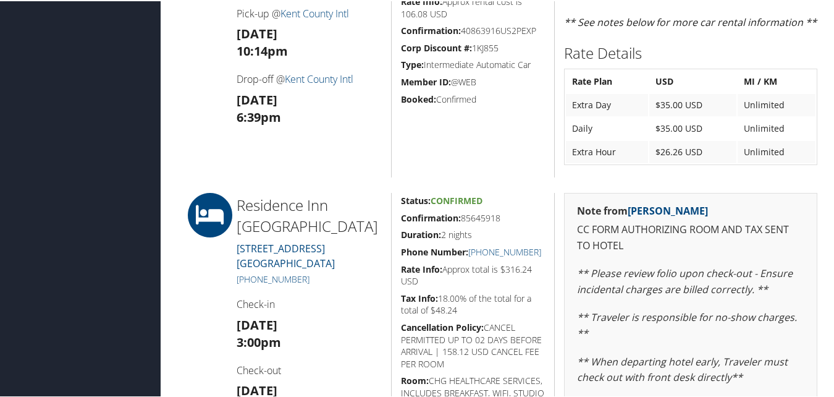
scroll to position [618, 0]
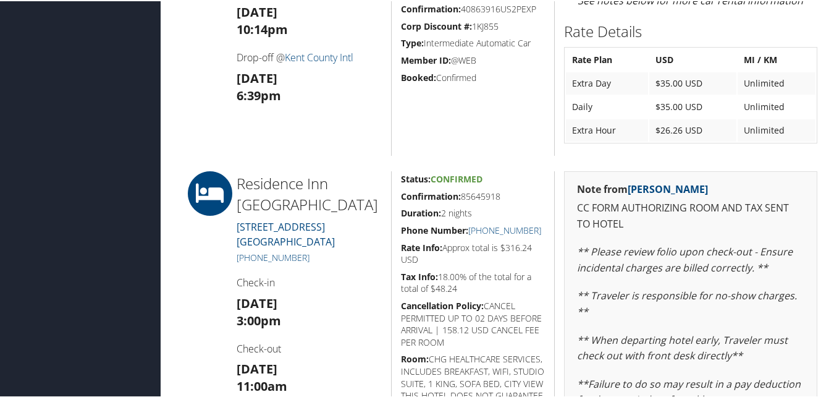
drag, startPoint x: 392, startPoint y: 187, endPoint x: 542, endPoint y: 198, distance: 150.5
click at [542, 198] on div "Status: Confirmed Confirmation: 85645918 Duration: 2 nights Phone Number: [PHON…" at bounding box center [473, 345] width 164 height 351
copy h5 "Confirmation: 85645918"
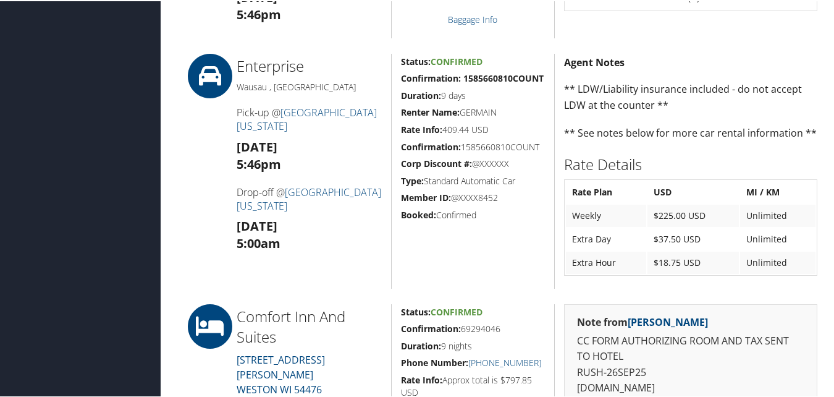
scroll to position [741, 0]
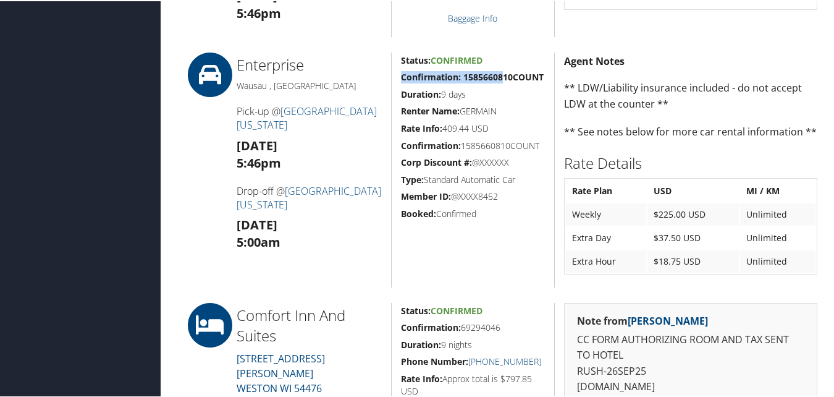
drag, startPoint x: 398, startPoint y: 72, endPoint x: 503, endPoint y: 79, distance: 105.3
click at [503, 79] on div "Status: Confirmed Confirmation: 1585660810COUNT Duration: 9 days Renter Name: G…" at bounding box center [473, 168] width 164 height 235
copy strong "Confirmation: 15856608"
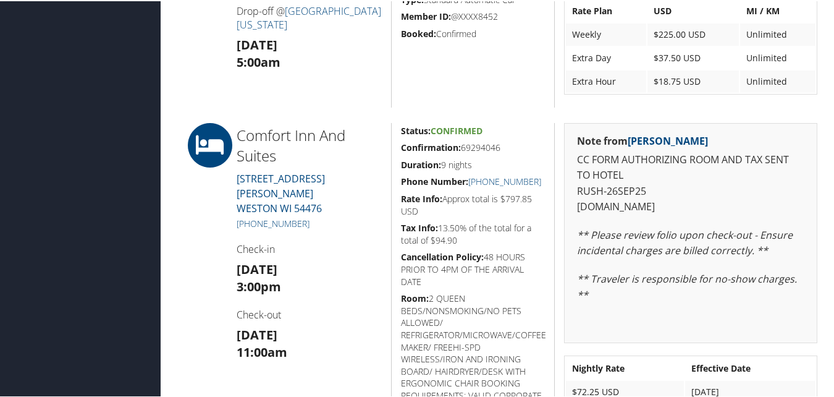
scroll to position [926, 0]
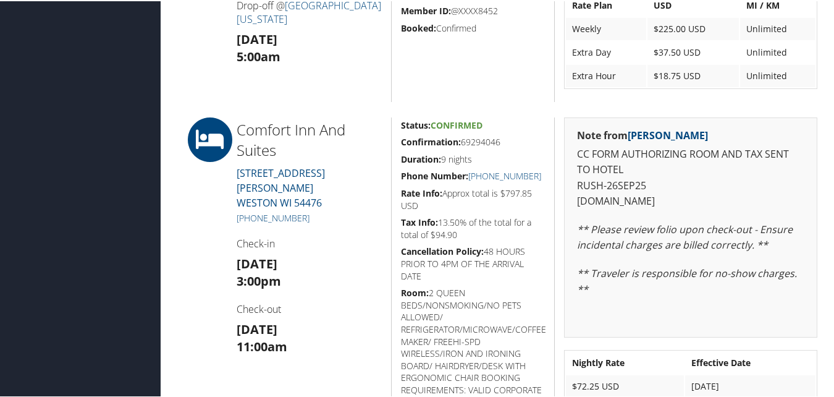
drag, startPoint x: 398, startPoint y: 143, endPoint x: 503, endPoint y: 145, distance: 105.0
click at [503, 145] on h5 "Confirmation: 69294046" at bounding box center [473, 141] width 145 height 12
copy h5 "Confirmation: 69294046"
drag, startPoint x: 536, startPoint y: 177, endPoint x: 481, endPoint y: 182, distance: 54.6
click at [481, 182] on div "Status: Confirmed Confirmation: 69294046 Duration: 9 nights Phone Number: [PHON…" at bounding box center [473, 329] width 164 height 427
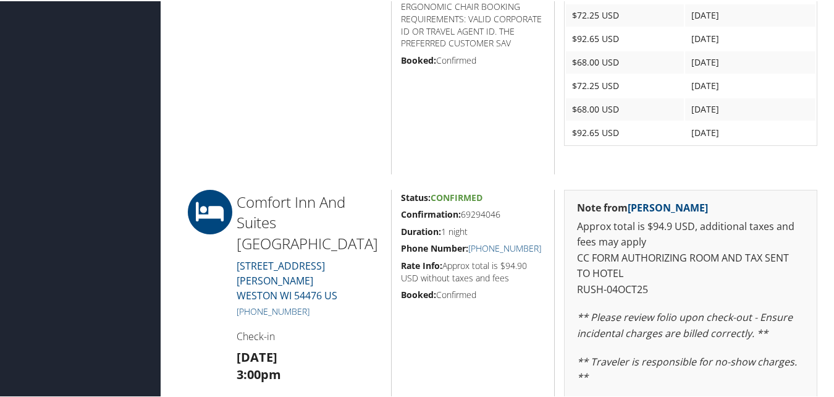
scroll to position [1359, 0]
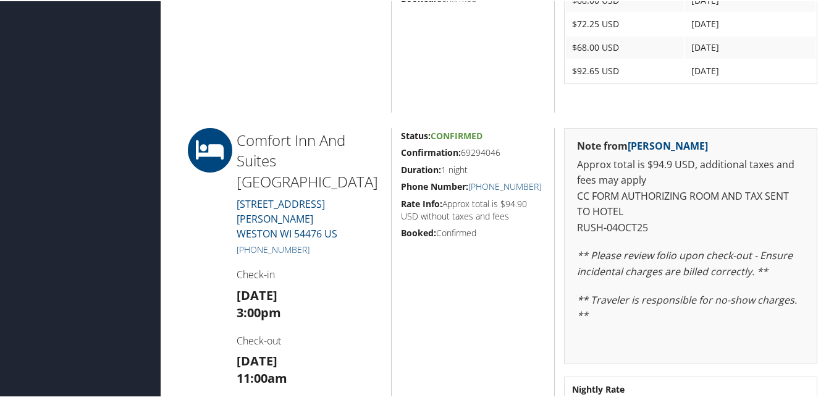
drag, startPoint x: 399, startPoint y: 146, endPoint x: 498, endPoint y: 153, distance: 99.7
click at [498, 153] on h5 "Confirmation: 69294046" at bounding box center [473, 151] width 145 height 12
copy h5 "Confirmation: 69294046"
drag, startPoint x: 537, startPoint y: 187, endPoint x: 470, endPoint y: 188, distance: 66.7
click at [470, 188] on h5 "Phone Number: [PHONE_NUMBER]" at bounding box center [473, 185] width 145 height 12
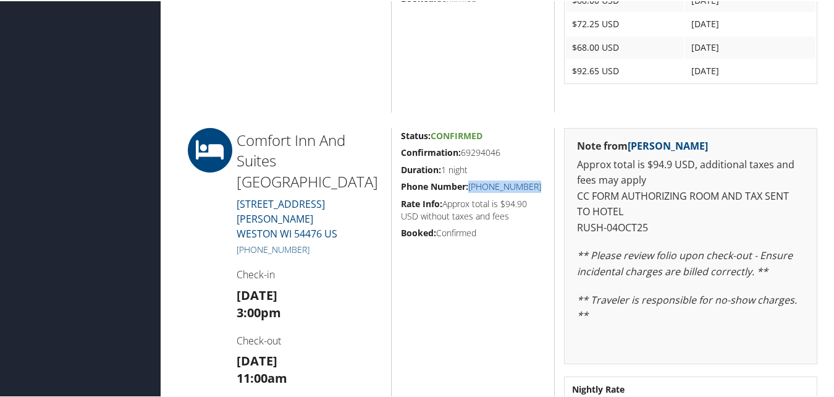
copy link "(715) 355-9955"
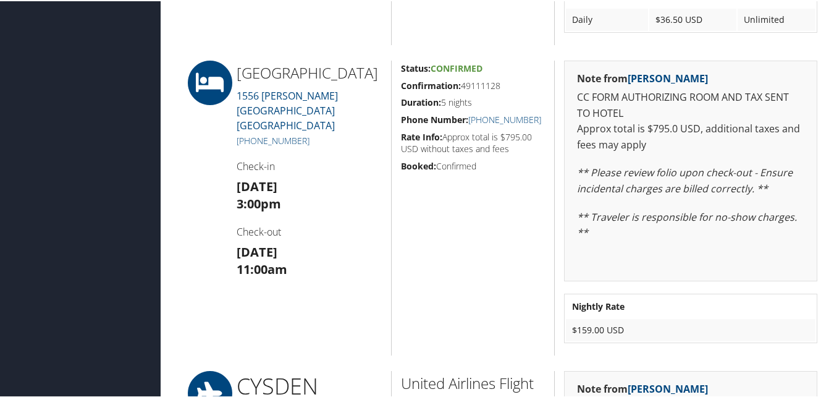
scroll to position [926, 0]
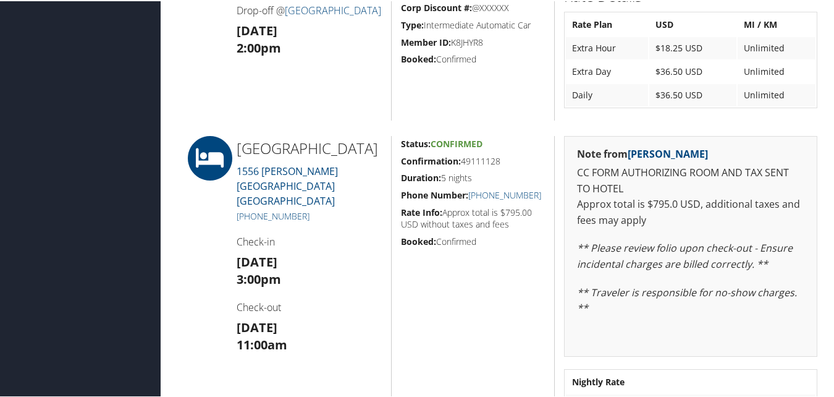
click at [405, 164] on strong "Confirmation:" at bounding box center [431, 160] width 60 height 12
drag, startPoint x: 400, startPoint y: 164, endPoint x: 505, endPoint y: 163, distance: 104.4
click at [505, 163] on h5 "Confirmation: 49111128" at bounding box center [473, 160] width 145 height 12
copy h5 "Confirmation: 49111128"
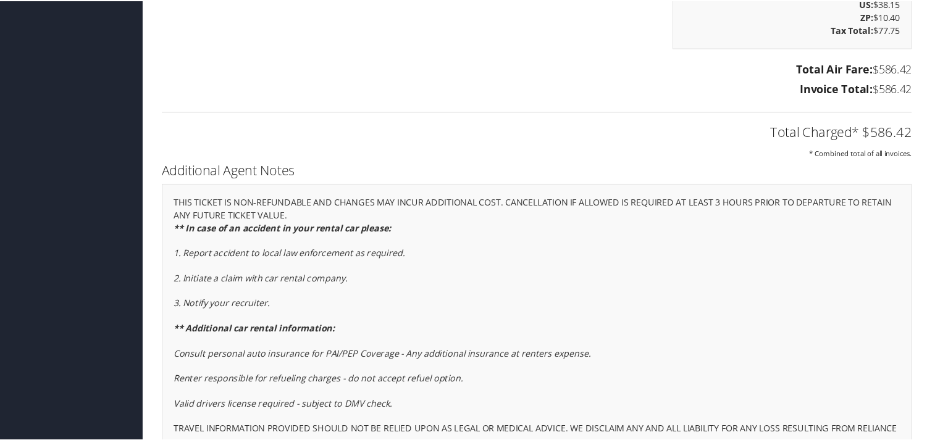
scroll to position [1956, 0]
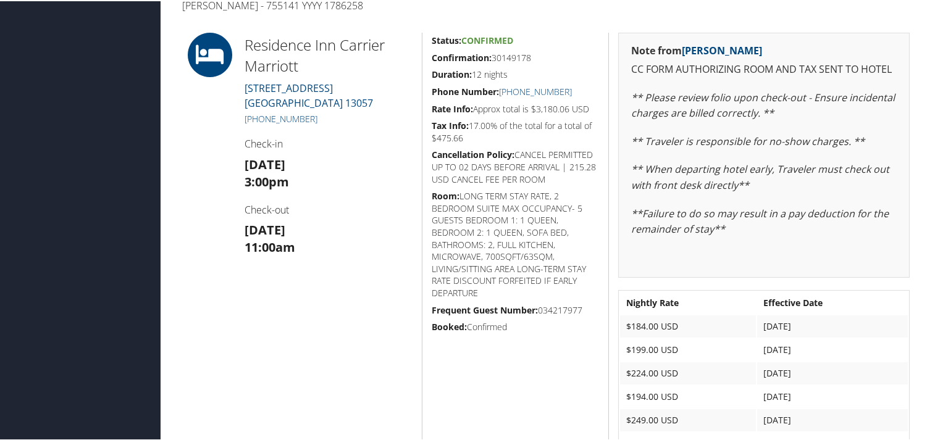
scroll to position [274, 0]
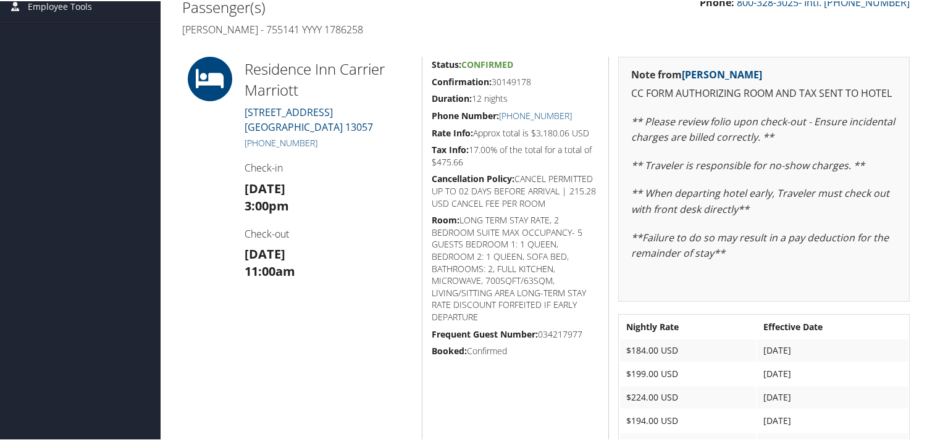
drag, startPoint x: 424, startPoint y: 77, endPoint x: 533, endPoint y: 75, distance: 108.7
click at [533, 75] on div "Status: Confirmed Confirmation: 30149178 Duration: 12 nights Phone Number: [PHO…" at bounding box center [515, 295] width 187 height 478
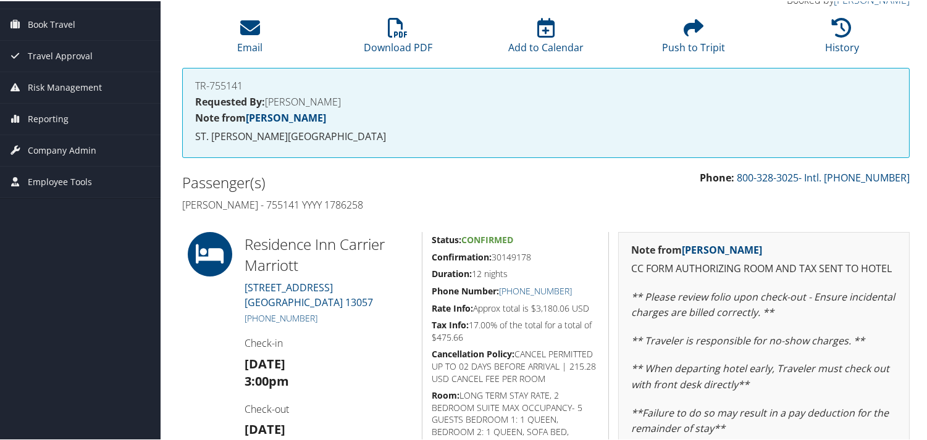
scroll to position [0, 0]
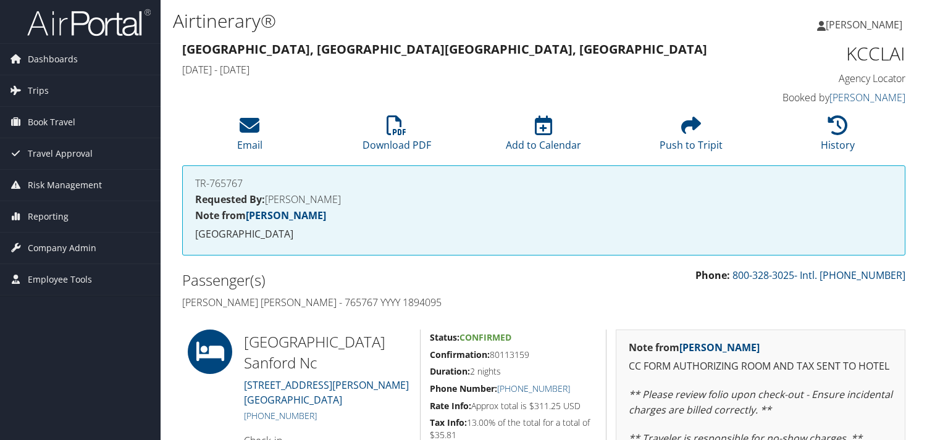
scroll to position [206, 0]
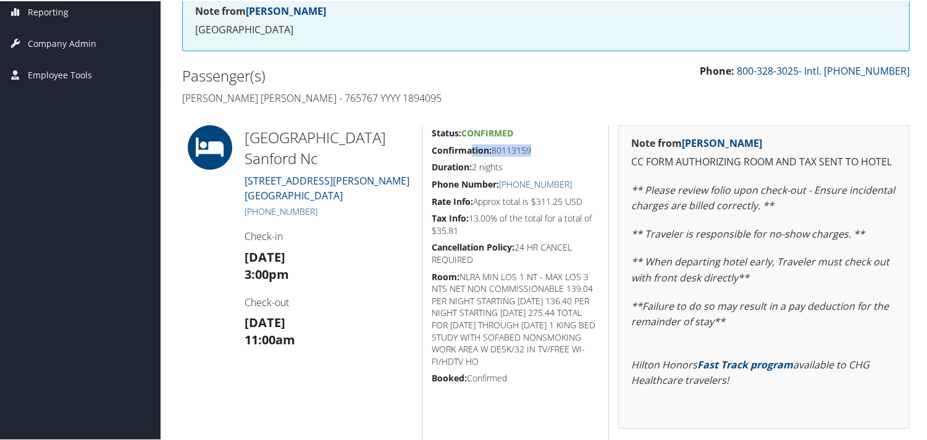
click at [473, 153] on div "Status: Confirmed Confirmation: 80113159 Duration: 2 nights Phone Number: [PHON…" at bounding box center [515, 324] width 187 height 400
click at [472, 154] on h5 "Confirmation: 80113159" at bounding box center [515, 149] width 167 height 12
drag, startPoint x: 434, startPoint y: 153, endPoint x: 545, endPoint y: 147, distance: 112.0
click at [545, 147] on h5 "Confirmation: 80113159" at bounding box center [515, 149] width 167 height 12
copy h5 "Confirmation: 80113159"
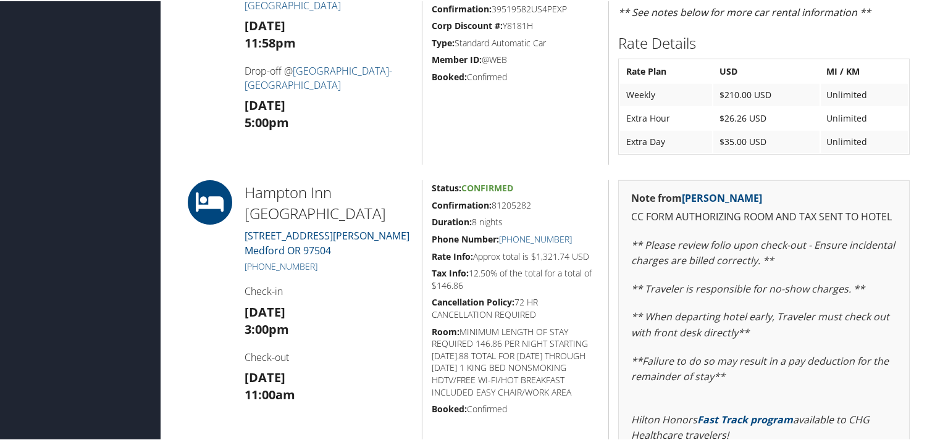
scroll to position [1166, 0]
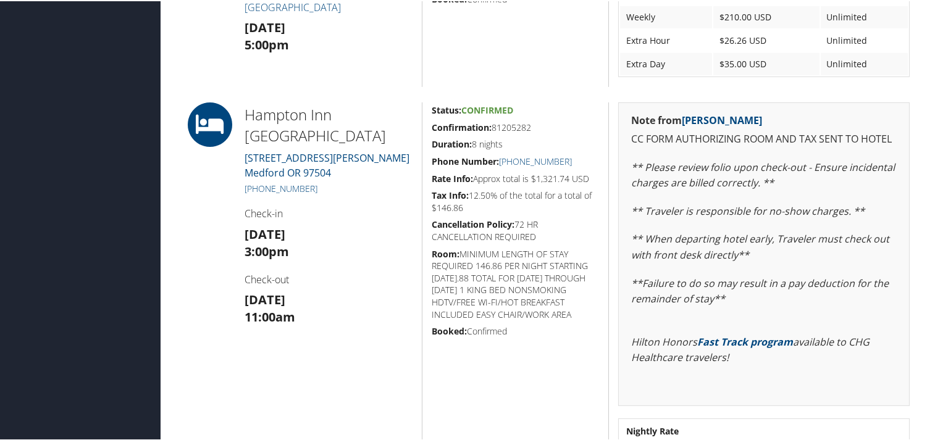
drag, startPoint x: 429, startPoint y: 124, endPoint x: 567, endPoint y: 124, distance: 138.4
click at [567, 124] on div "Status: Confirmed Confirmation: 81205282 Duration: 8 nights Phone Number: +1 (5…" at bounding box center [515, 289] width 187 height 377
copy h5 "Confirmation: 81205282"
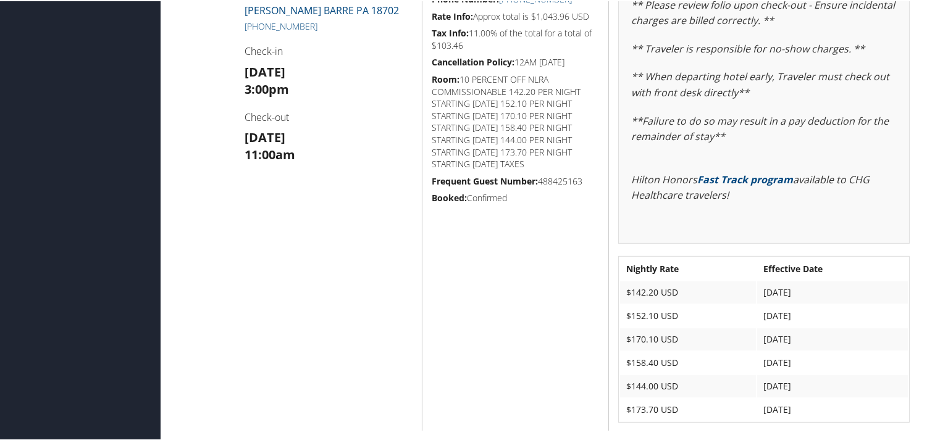
scroll to position [993, 0]
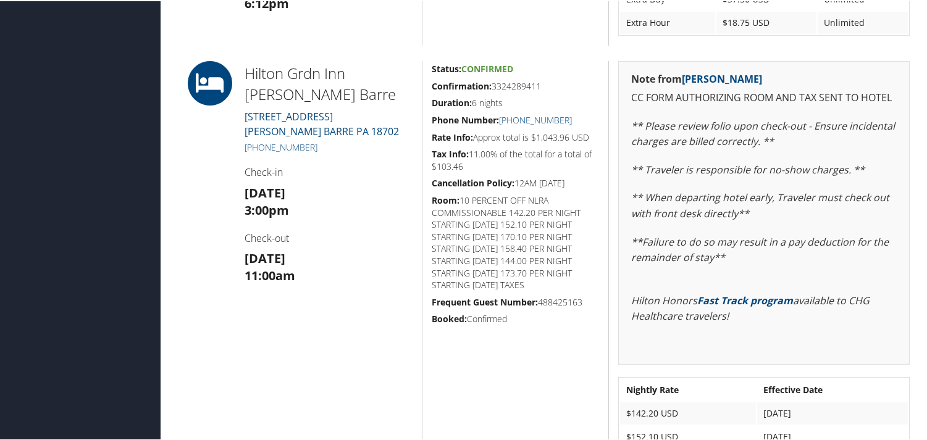
drag, startPoint x: 431, startPoint y: 83, endPoint x: 540, endPoint y: 86, distance: 109.4
click at [540, 86] on div "Status: Confirmed Confirmation: 3324289411 Duration: 6 nights Phone Number: +1 …" at bounding box center [515, 305] width 187 height 491
copy h5 "Confirmation: 3324289411"
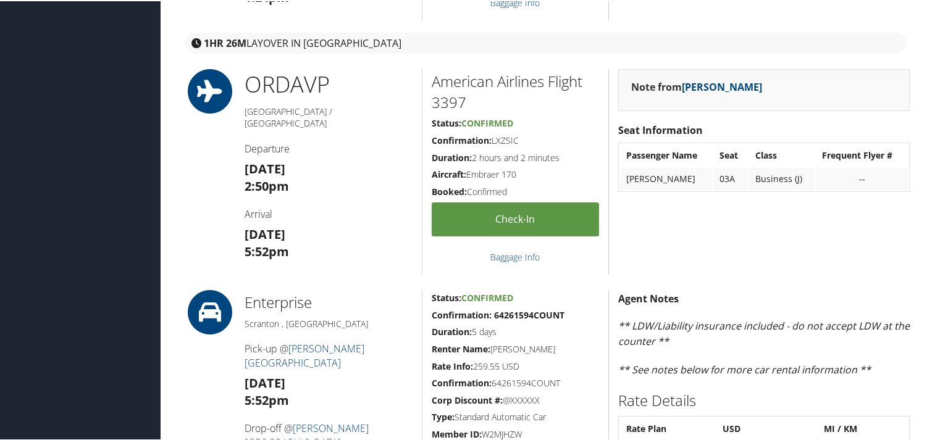
scroll to position [513, 0]
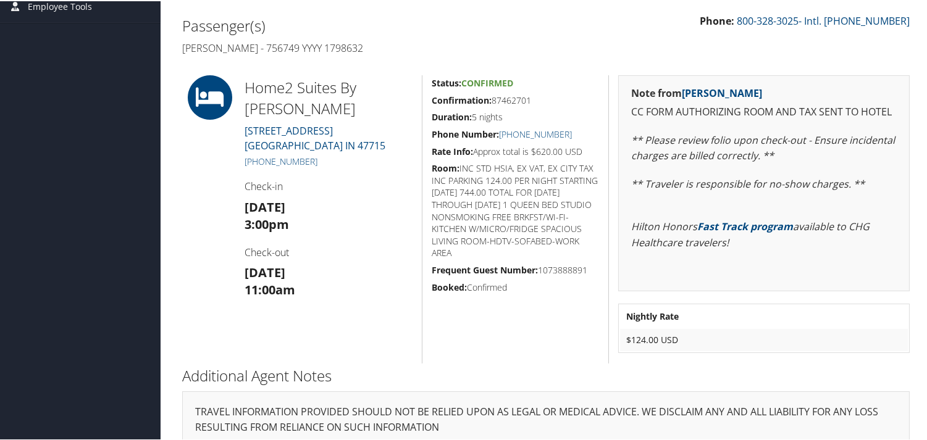
scroll to position [206, 0]
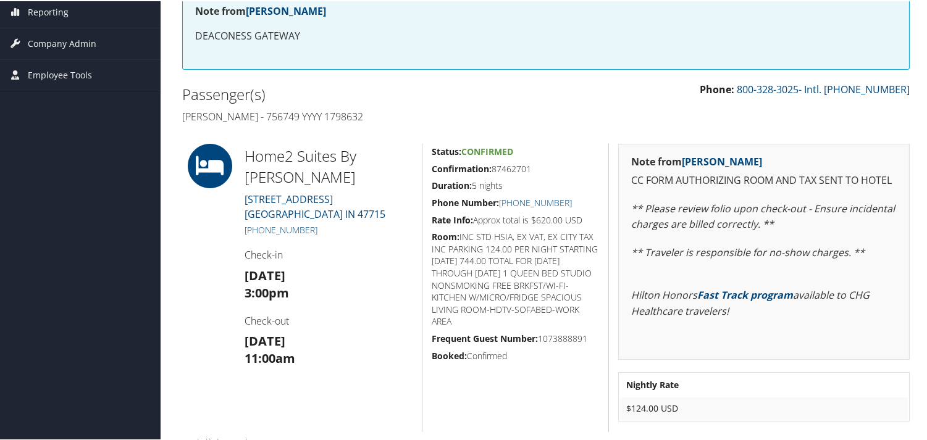
drag, startPoint x: 430, startPoint y: 168, endPoint x: 532, endPoint y: 170, distance: 102.5
click at [532, 170] on h5 "Confirmation: 87462701" at bounding box center [515, 168] width 167 height 12
copy h5 "Confirmation: 87462701"
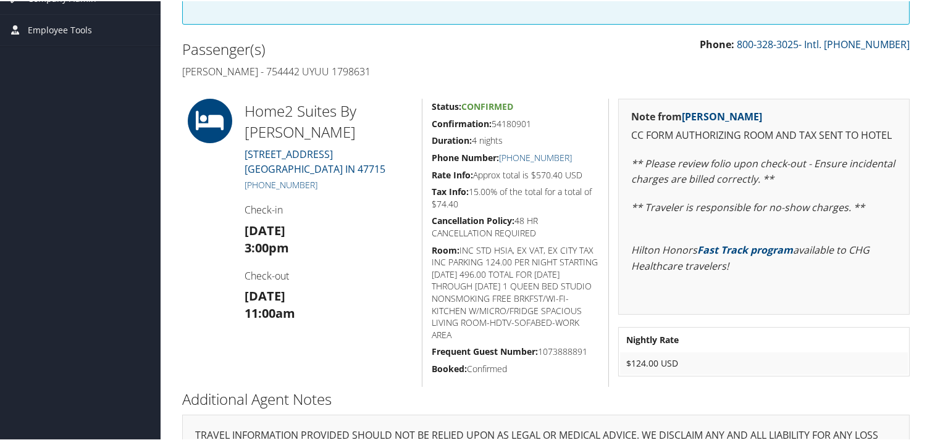
scroll to position [293, 0]
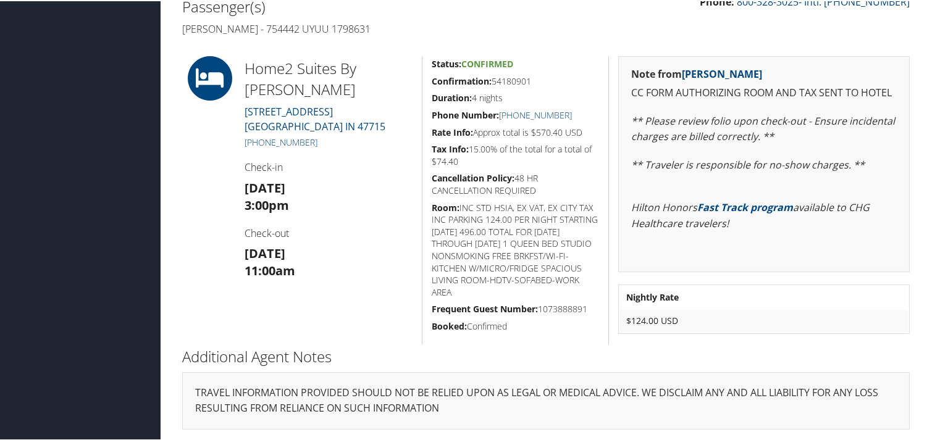
drag, startPoint x: 424, startPoint y: 73, endPoint x: 539, endPoint y: 82, distance: 115.3
click at [539, 82] on div "Status: Confirmed Confirmation: 54180901 Duration: 4 nights Phone Number: [PHON…" at bounding box center [515, 199] width 187 height 288
copy h5 "Confirmation: 54180901"
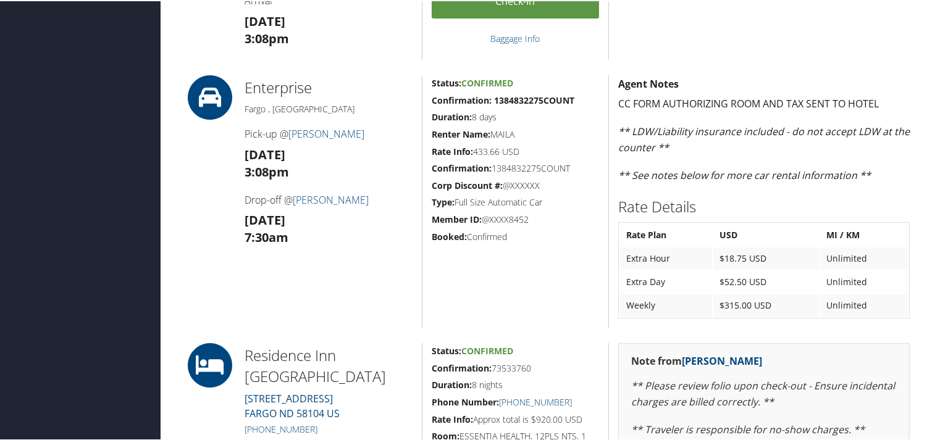
scroll to position [1098, 0]
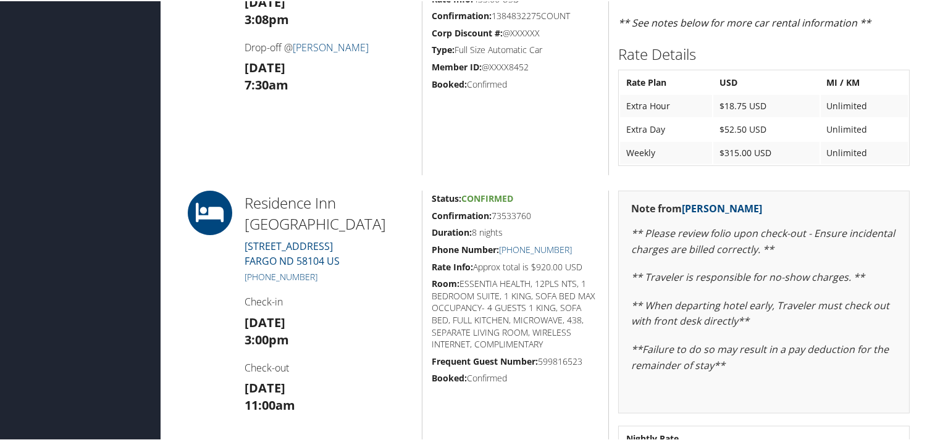
drag, startPoint x: 426, startPoint y: 214, endPoint x: 547, endPoint y: 207, distance: 121.3
click at [547, 207] on div "Status: Confirmed Confirmation: 73533760 Duration: 8 nights Phone Number: +1 (7…" at bounding box center [515, 338] width 187 height 296
copy h5 "Confirmation: 73533760"
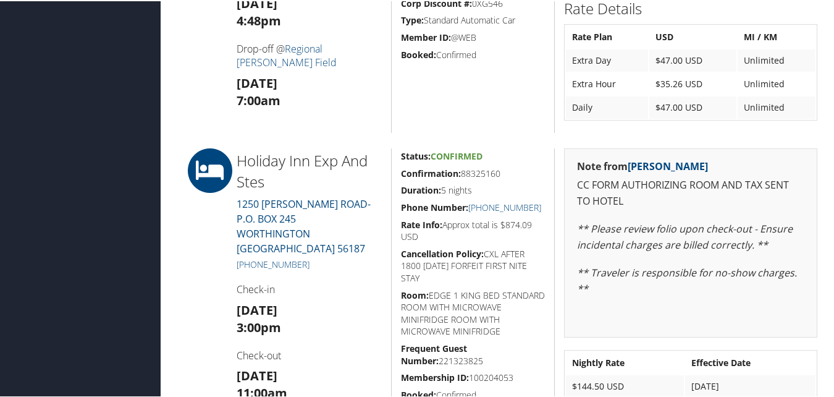
scroll to position [741, 0]
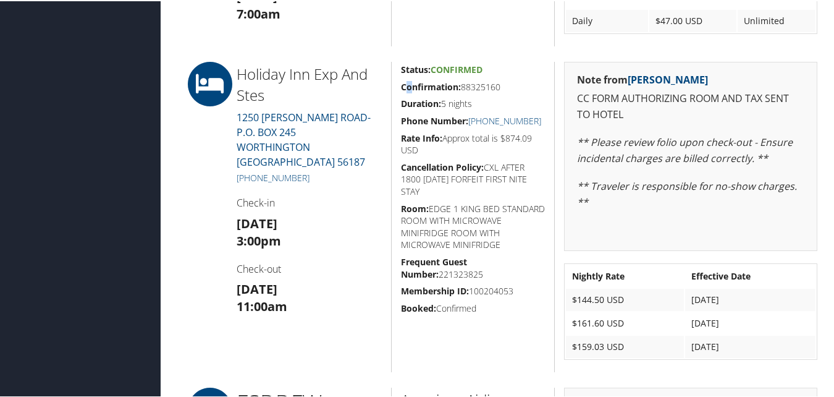
drag, startPoint x: 403, startPoint y: 86, endPoint x: 413, endPoint y: 85, distance: 10.1
click at [413, 85] on strong "Confirmation:" at bounding box center [431, 86] width 60 height 12
drag, startPoint x: 420, startPoint y: 80, endPoint x: 502, endPoint y: 76, distance: 81.6
click at [502, 76] on div "Status: Confirmed Confirmation: 88325160 Duration: 5 nights Phone Number: +1 (5…" at bounding box center [473, 216] width 164 height 310
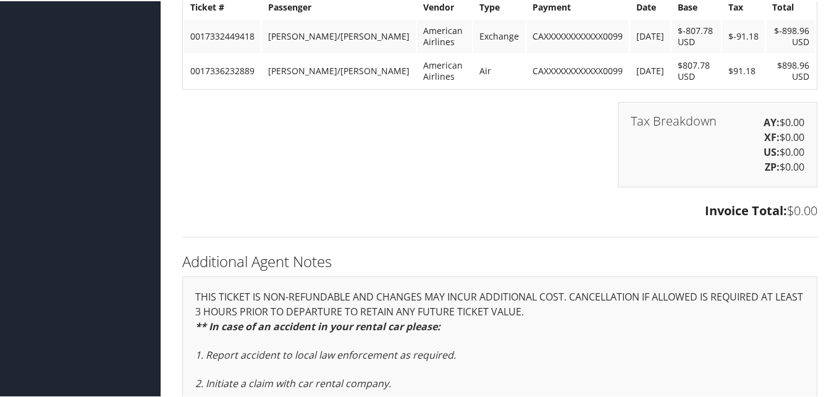
scroll to position [1791, 0]
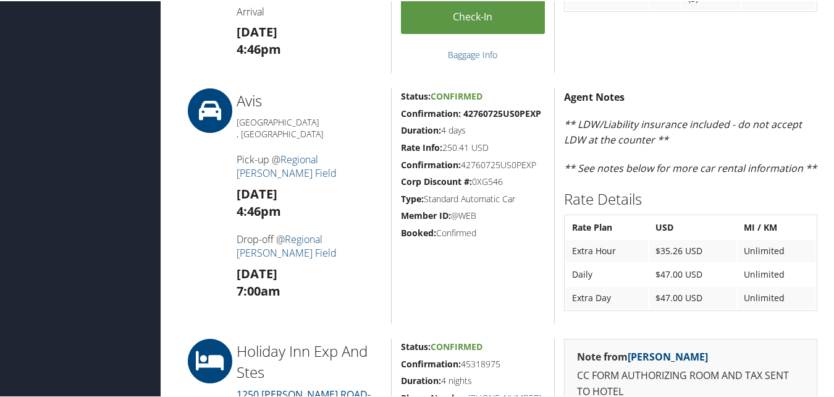
scroll to position [679, 0]
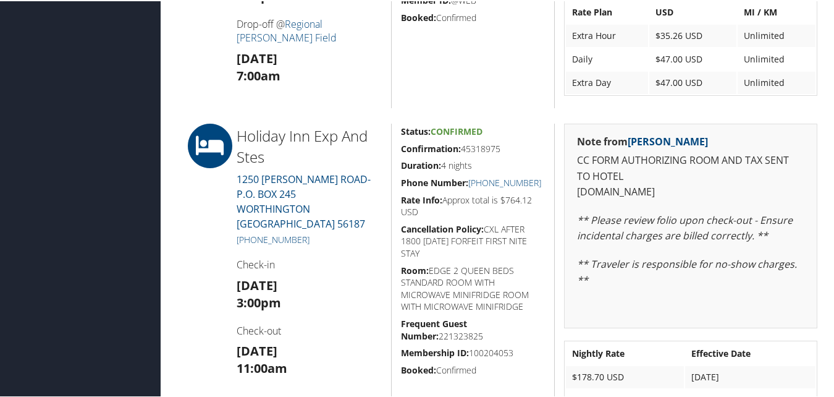
drag, startPoint x: 395, startPoint y: 144, endPoint x: 511, endPoint y: 148, distance: 116.8
click at [511, 148] on div "Status: Confirmed Confirmation: 45318975 Duration: 4 nights Phone Number: +1 (5…" at bounding box center [473, 296] width 164 height 349
copy h5 "Confirmation: 45318975"
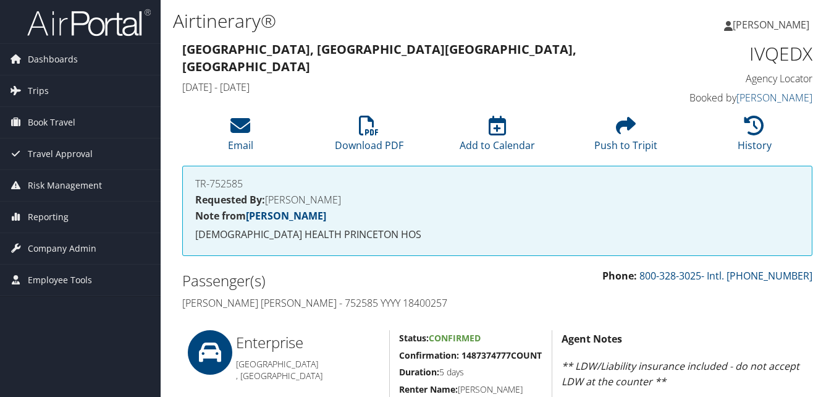
scroll to position [556, 0]
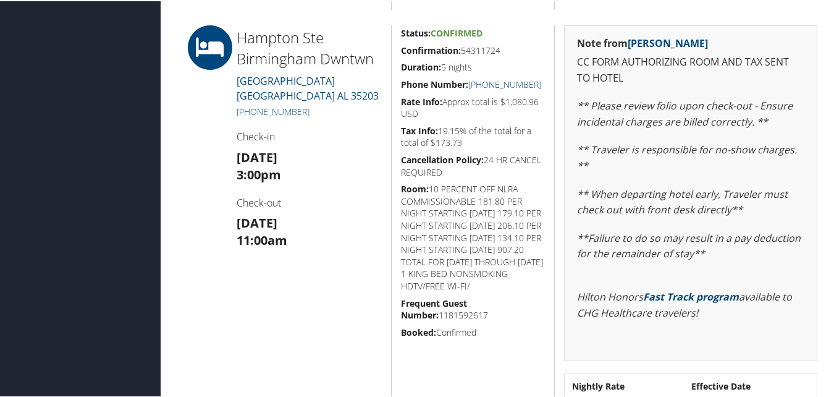
drag, startPoint x: 408, startPoint y: 53, endPoint x: 508, endPoint y: 55, distance: 99.5
click at [508, 55] on h5 "Confirmation: 54311724" at bounding box center [473, 49] width 145 height 12
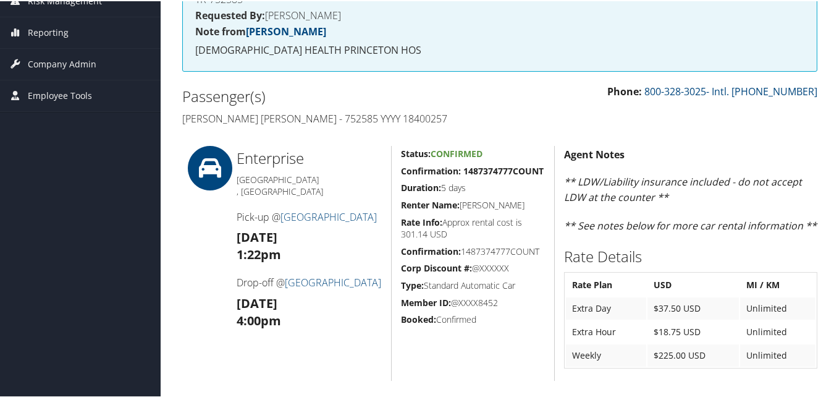
scroll to position [0, 0]
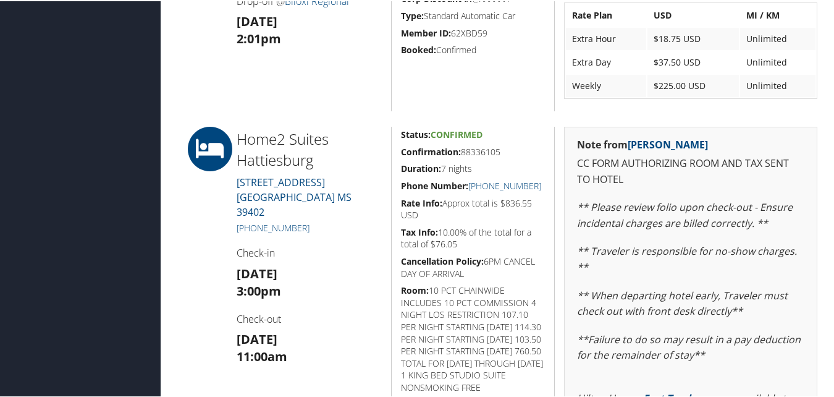
scroll to position [926, 0]
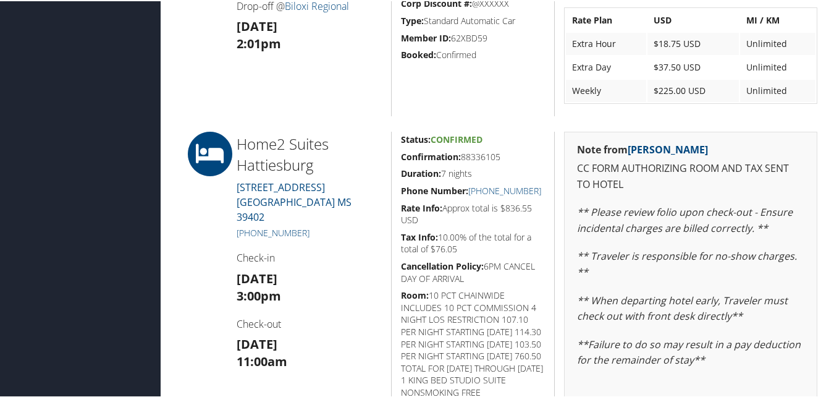
drag, startPoint x: 506, startPoint y: 159, endPoint x: 393, endPoint y: 156, distance: 113.1
click at [393, 156] on div "Status: Confirmed Confirmation: 88336105 Duration: 7 nights Phone Number: [PHON…" at bounding box center [473, 358] width 164 height 456
copy h5 "Confirmation: 88336105"
click at [289, 352] on h3 "[DATE] 11:00am" at bounding box center [309, 351] width 145 height 35
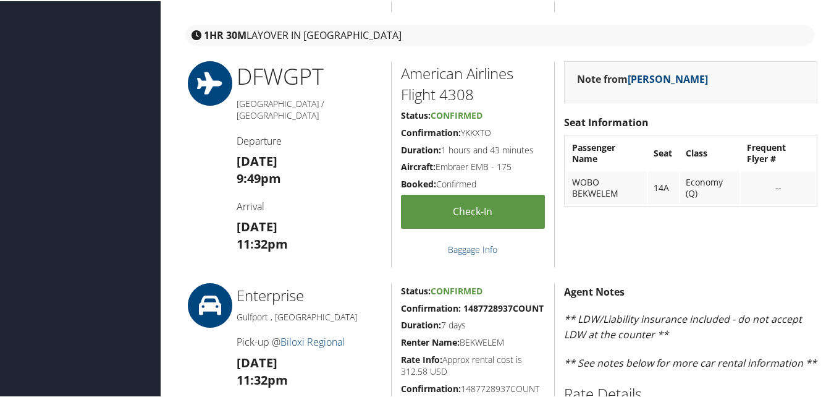
scroll to position [494, 0]
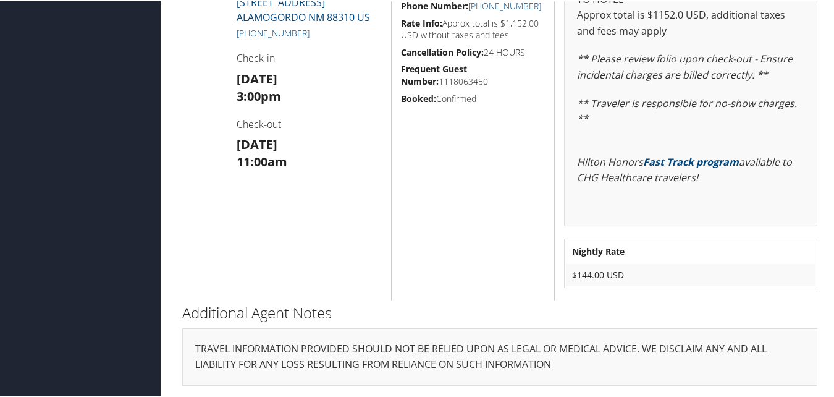
scroll to position [217, 0]
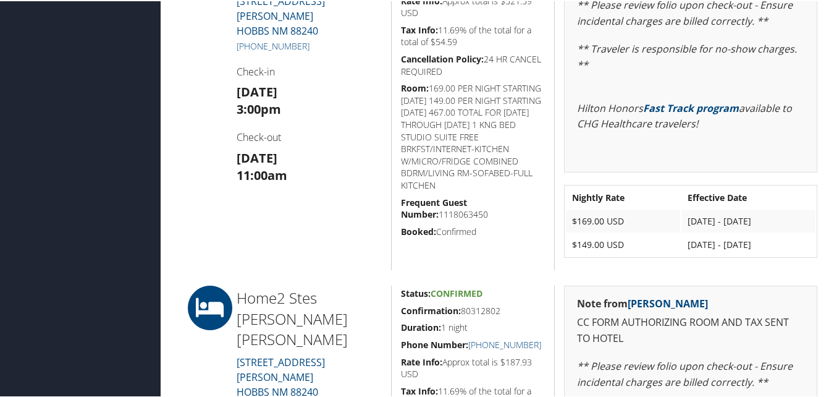
scroll to position [679, 0]
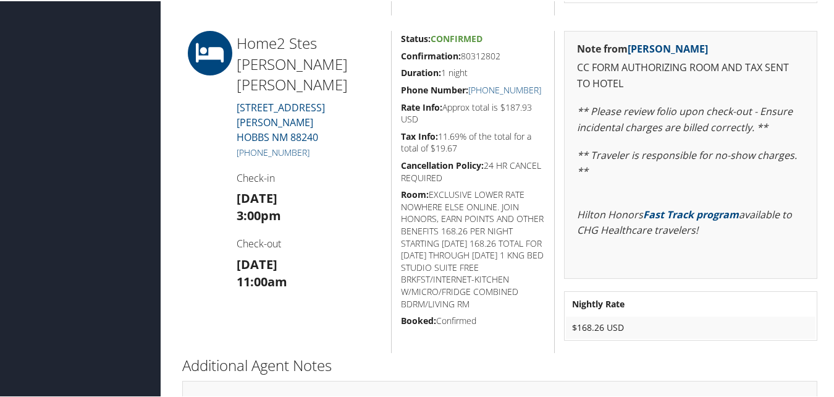
drag, startPoint x: 395, startPoint y: 50, endPoint x: 502, endPoint y: 46, distance: 106.9
click at [502, 46] on div "Status: Confirmed Confirmation: 80312802 Duration: 1 night Phone Number: [PHONE…" at bounding box center [473, 191] width 164 height 322
copy h5 "Confirmation: 80312802"
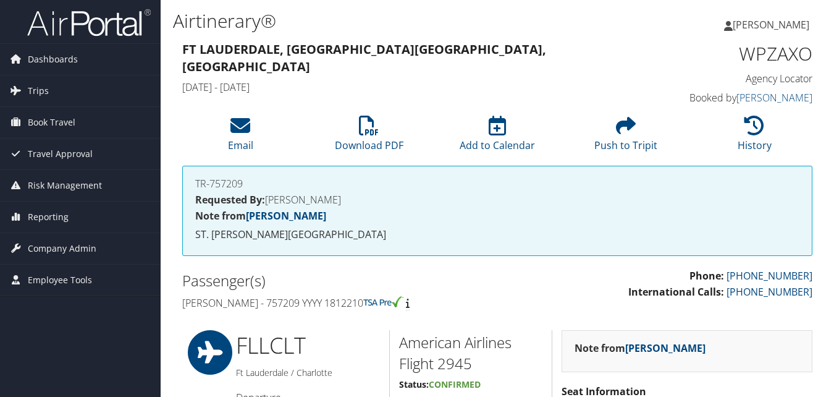
scroll to position [988, 0]
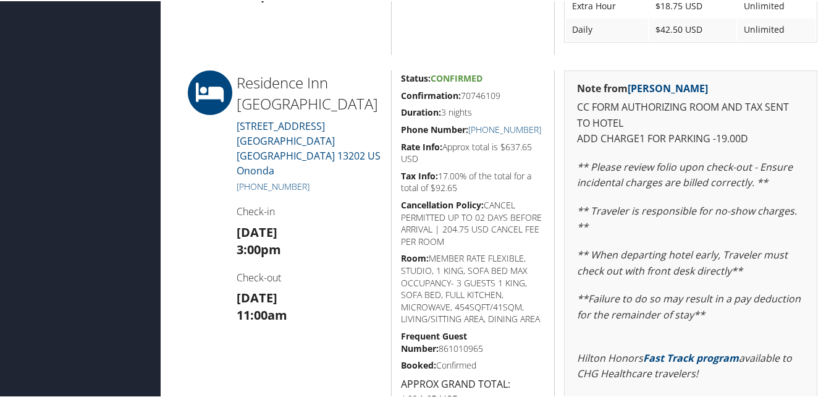
drag, startPoint x: 397, startPoint y: 98, endPoint x: 506, endPoint y: 93, distance: 109.4
click at [506, 93] on div "Status: Confirmed Confirmation: 70746109 Duration: 3 nights Phone Number: +1 (3…" at bounding box center [473, 293] width 164 height 449
copy h5 "Confirmation: 70746109"
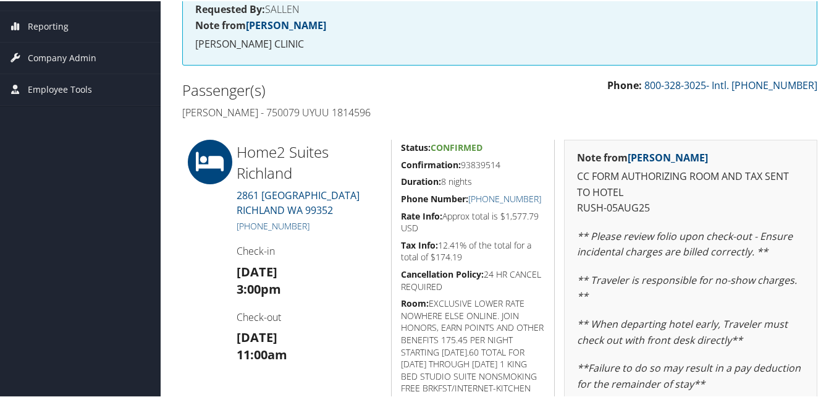
scroll to position [148, 0]
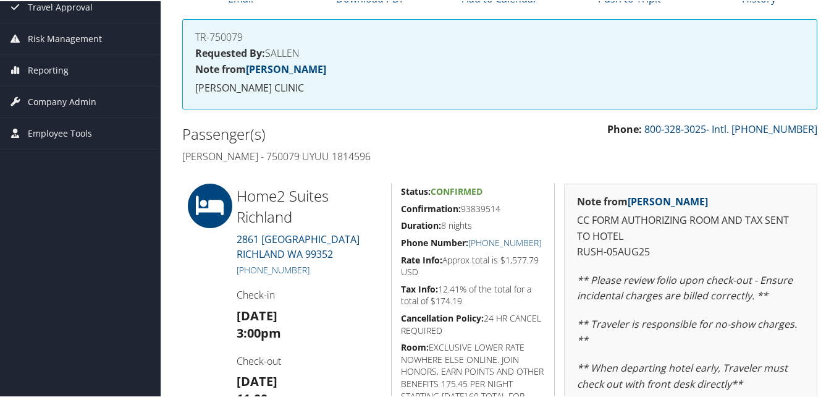
drag, startPoint x: 397, startPoint y: 208, endPoint x: 507, endPoint y: 205, distance: 110.0
click at [507, 205] on div "Status: Confirmed Confirmation: 93839514 Duration: 8 nights Phone Number: +1 (5…" at bounding box center [473, 395] width 164 height 426
copy h5 "Confirmation: 93839514"
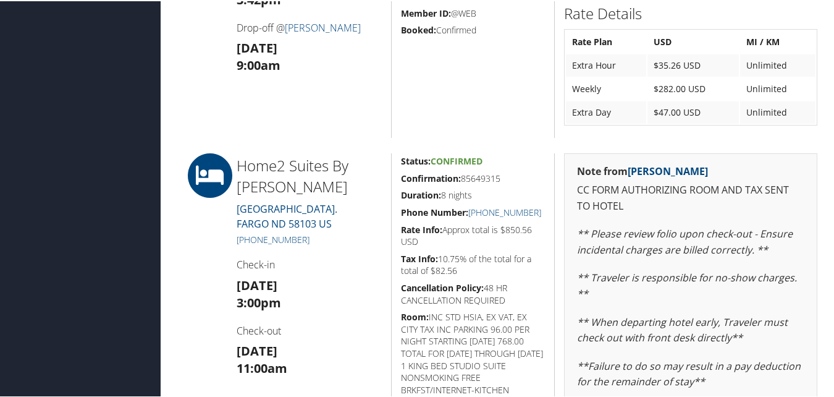
scroll to position [926, 0]
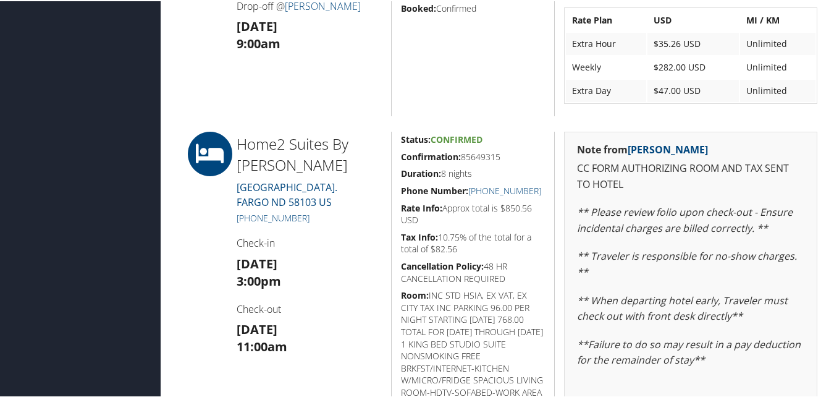
drag, startPoint x: 398, startPoint y: 154, endPoint x: 501, endPoint y: 155, distance: 103.2
click at [501, 155] on div "Status: Confirmed Confirmation: 85649315 Duration: 8 nights Phone Number: [PHON…" at bounding box center [473, 335] width 164 height 410
copy h5 "Confirmation: 85649315"
